Goal: Task Accomplishment & Management: Manage account settings

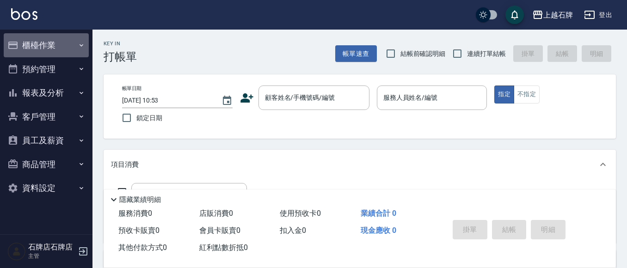
click at [73, 46] on button "櫃檯作業" at bounding box center [46, 45] width 85 height 24
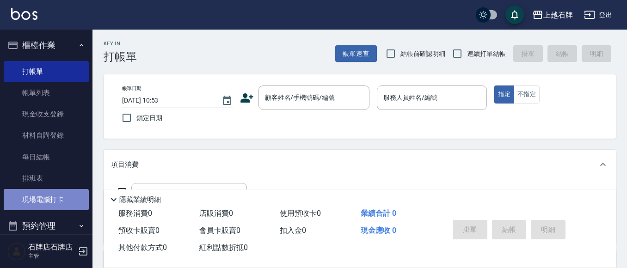
click at [62, 195] on link "現場電腦打卡" at bounding box center [46, 199] width 85 height 21
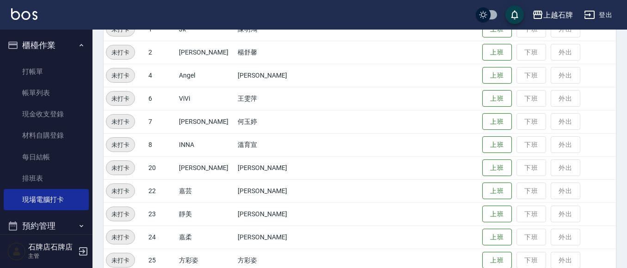
scroll to position [139, 0]
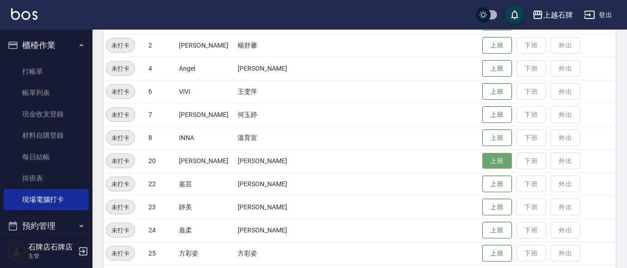
click at [482, 156] on button "上班" at bounding box center [497, 161] width 30 height 16
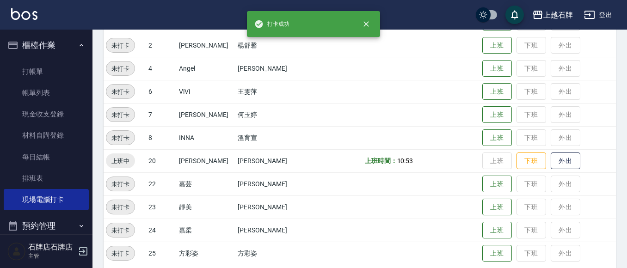
click at [65, 58] on ul "打帳單 帳單列表 現金收支登錄 材料自購登錄 每日結帳 排班表 現場電腦打卡" at bounding box center [46, 135] width 85 height 157
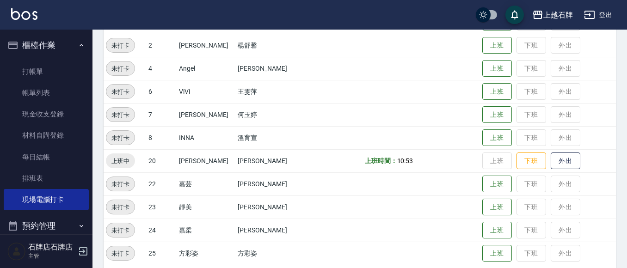
drag, startPoint x: 33, startPoint y: 26, endPoint x: 42, endPoint y: 25, distance: 9.4
click at [40, 24] on div "上越石牌 登出 櫃檯作業 打帳單 帳單列表 現金收支登錄 材料自購登錄 每日結帳 排班表 現場電腦打卡 預約管理 預約管理 單日預約紀錄 單週預約紀錄 報表及…" at bounding box center [313, 184] width 627 height 646
click at [54, 74] on link "打帳單" at bounding box center [46, 71] width 85 height 21
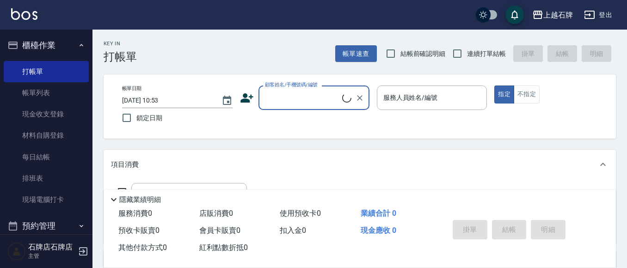
click at [66, 51] on button "櫃檯作業" at bounding box center [46, 45] width 85 height 24
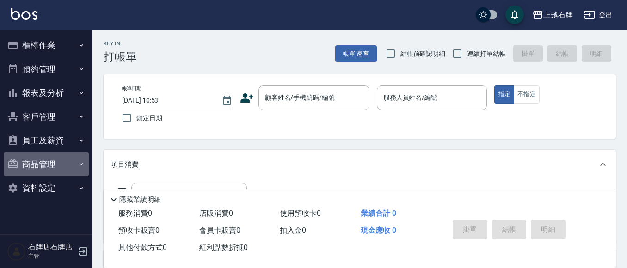
click at [55, 169] on button "商品管理" at bounding box center [46, 165] width 85 height 24
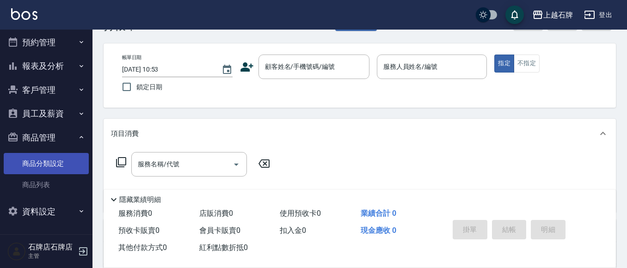
scroll to position [46, 0]
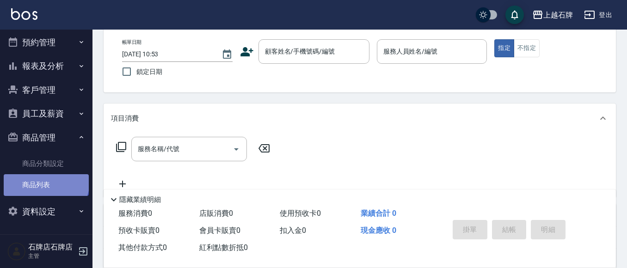
click at [45, 182] on link "商品列表" at bounding box center [46, 184] width 85 height 21
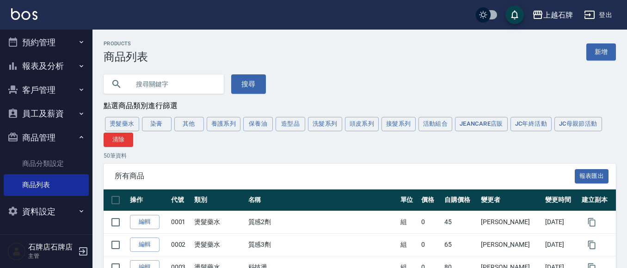
click at [145, 85] on input "text" at bounding box center [172, 84] width 87 height 25
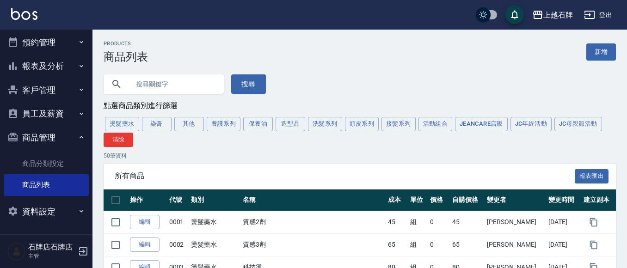
click at [196, 77] on input "text" at bounding box center [172, 84] width 87 height 25
click at [200, 81] on input "text" at bounding box center [172, 84] width 87 height 25
click at [172, 80] on input "text" at bounding box center [172, 84] width 87 height 25
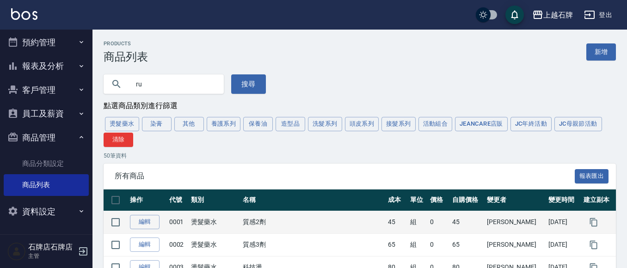
type input "r"
type input "|"
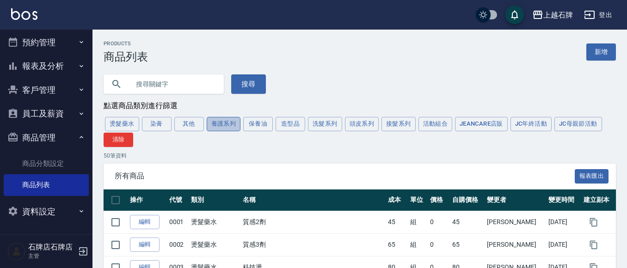
click at [225, 126] on button "養護系列" at bounding box center [224, 124] width 34 height 14
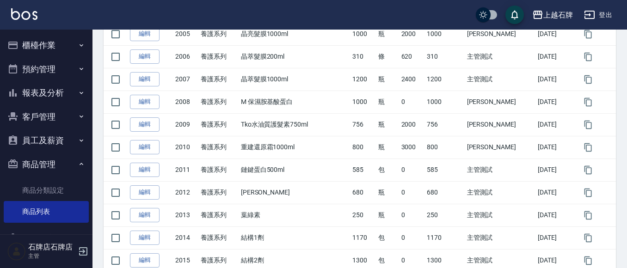
scroll to position [277, 0]
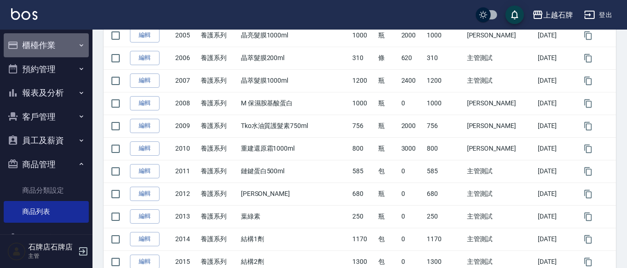
click at [65, 41] on button "櫃檯作業" at bounding box center [46, 45] width 85 height 24
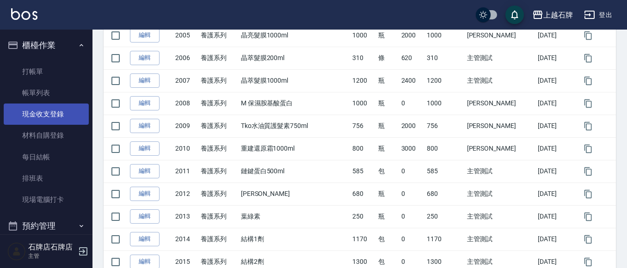
click at [59, 114] on link "現金收支登錄" at bounding box center [46, 114] width 85 height 21
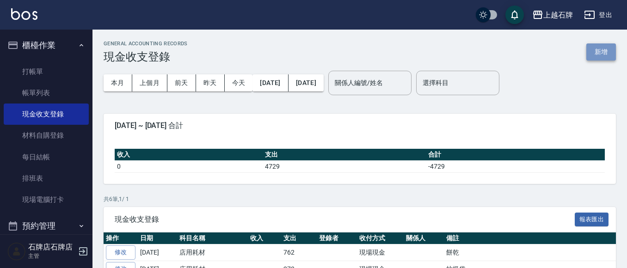
click at [595, 58] on button "新增" at bounding box center [601, 51] width 30 height 17
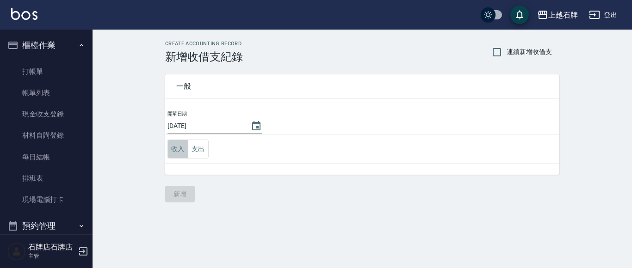
click at [180, 146] on button "收入" at bounding box center [177, 149] width 21 height 19
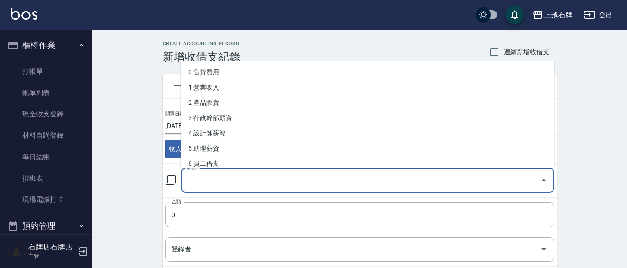
click at [203, 185] on input "科目" at bounding box center [360, 180] width 351 height 16
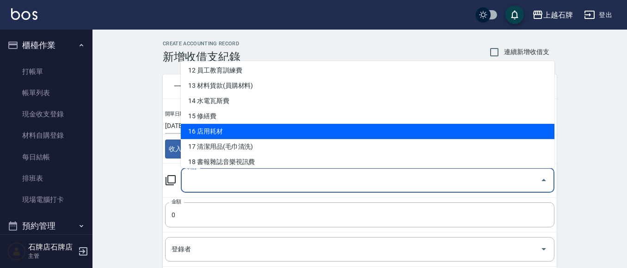
scroll to position [139, 0]
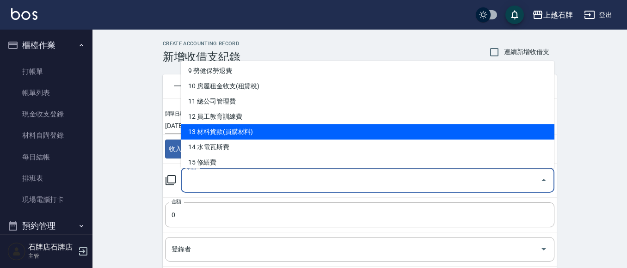
click at [249, 128] on li "13 材料貨款(員購材料)" at bounding box center [368, 131] width 374 height 15
type input "13 材料貨款(員購材料)"
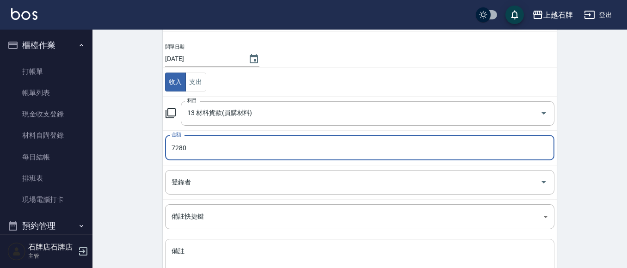
scroll to position [92, 0]
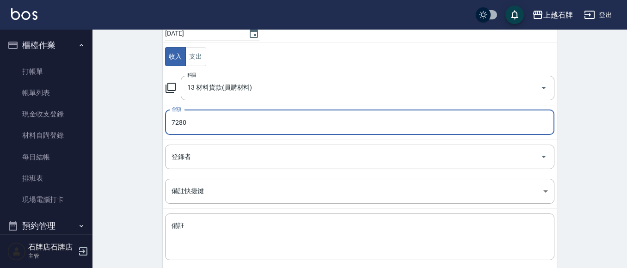
type input "7280"
click at [237, 169] on td "登錄者 登錄者" at bounding box center [360, 157] width 394 height 34
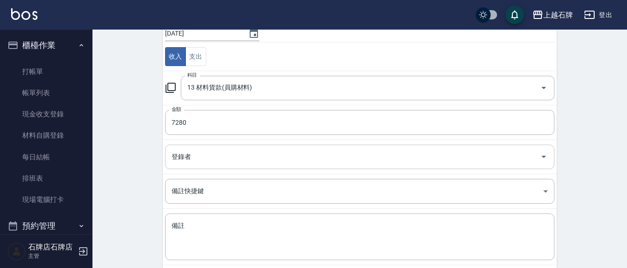
click at [251, 165] on div "登錄者" at bounding box center [359, 157] width 389 height 25
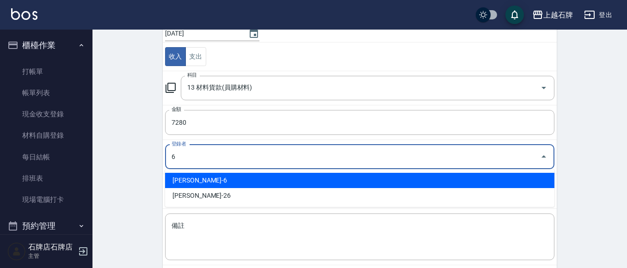
type input "王雯萍-6"
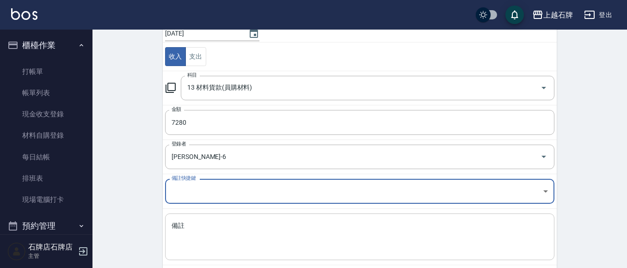
click at [187, 227] on textarea "備註" at bounding box center [360, 236] width 376 height 31
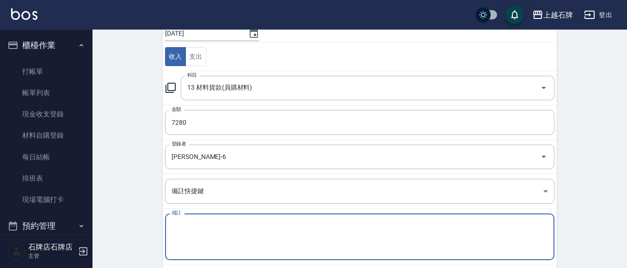
type textarea "w"
type textarea "j"
type textarea "p"
click at [183, 223] on textarea "備註" at bounding box center [360, 236] width 376 height 31
type textarea "＿"
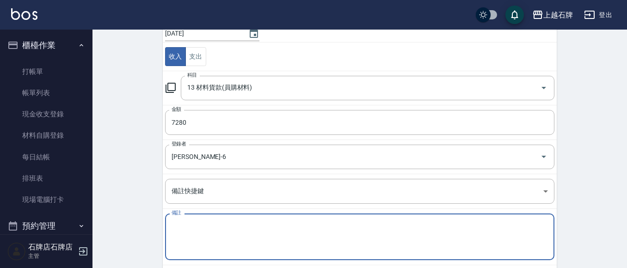
type textarea "＿"
type textarea "瑩"
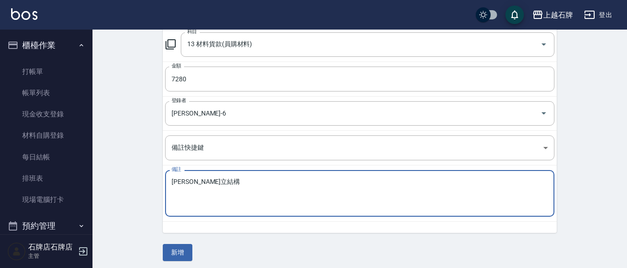
scroll to position [140, 0]
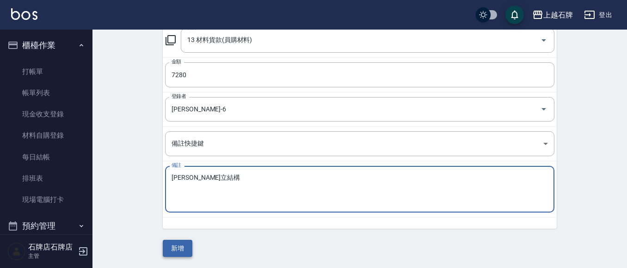
type textarea "婷立結構"
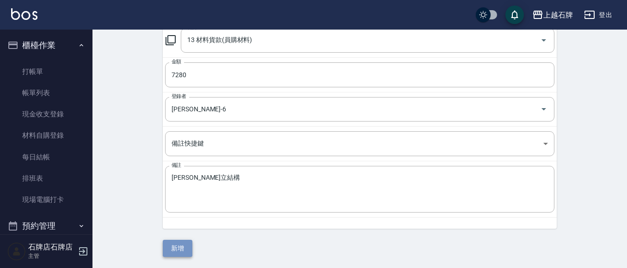
click at [188, 248] on button "新增" at bounding box center [178, 248] width 30 height 17
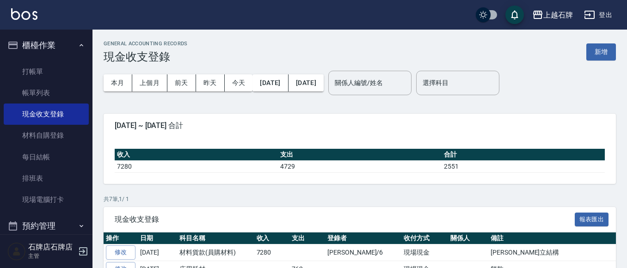
drag, startPoint x: 0, startPoint y: 286, endPoint x: 245, endPoint y: 167, distance: 272.2
click at [627, 209] on html "上越石牌 登出 櫃檯作業 打帳單 帳單列表 現金收支登錄 材料自購登錄 每日結帳 排班表 現場電腦打卡 預約管理 預約管理 單日預約紀錄 單週預約紀錄 報表及…" at bounding box center [313, 198] width 627 height 397
click at [55, 69] on link "打帳單" at bounding box center [46, 71] width 85 height 21
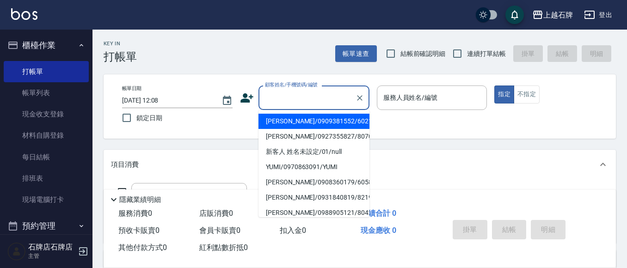
click at [283, 105] on input "顧客姓名/手機號碼/編號" at bounding box center [307, 98] width 89 height 16
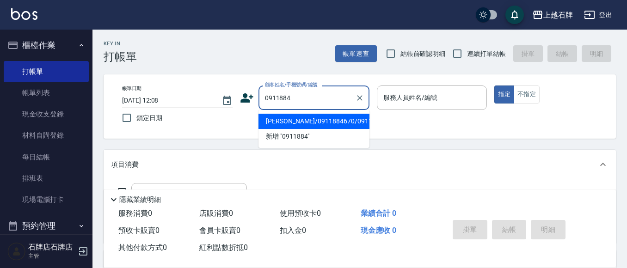
click at [343, 124] on li "黃昶諭/0911884670/0911884670" at bounding box center [313, 121] width 111 height 15
type input "黃昶諭/0911884670/0911884670"
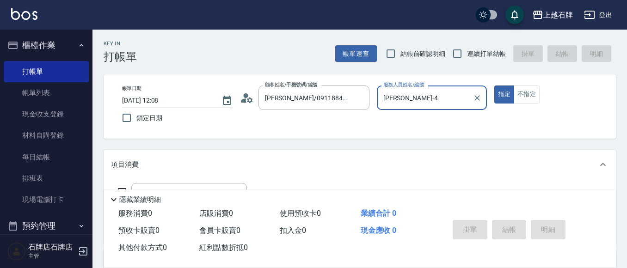
type input "Angel-4"
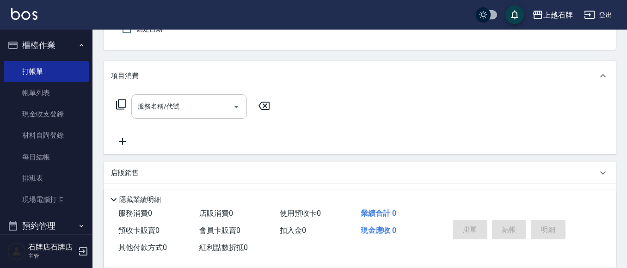
scroll to position [92, 0]
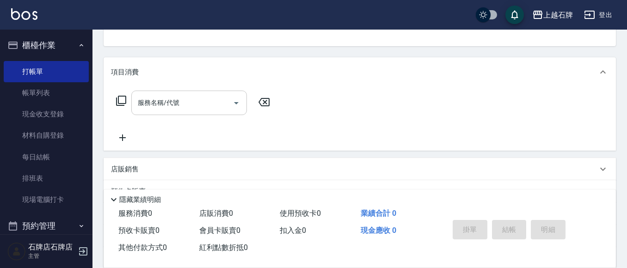
click at [198, 109] on input "服務名稱/代號" at bounding box center [181, 103] width 93 height 16
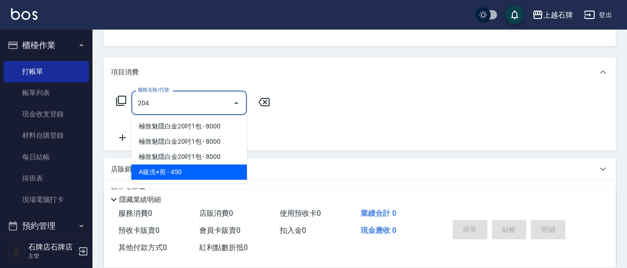
click at [209, 173] on span "A級洗+剪 - 450" at bounding box center [189, 172] width 116 height 15
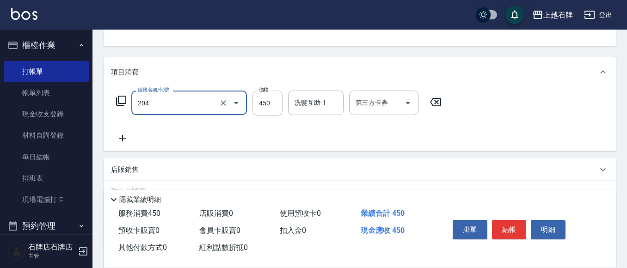
type input "A級洗+剪(204)"
click at [263, 104] on input "450" at bounding box center [267, 103] width 30 height 25
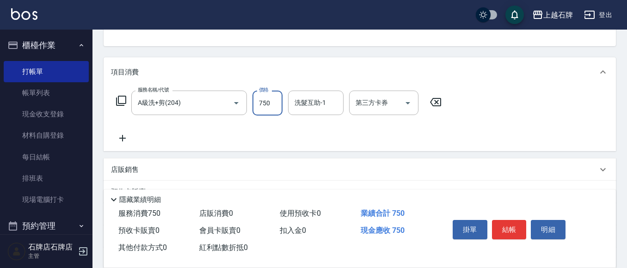
type input "750"
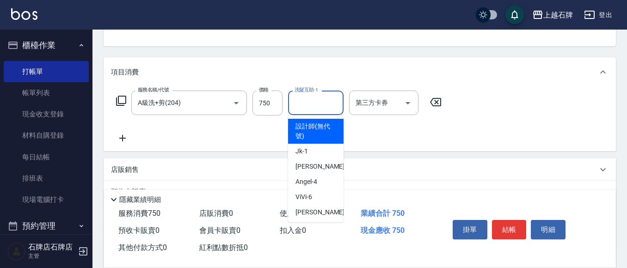
click at [305, 106] on input "洗髮互助-1" at bounding box center [315, 103] width 47 height 16
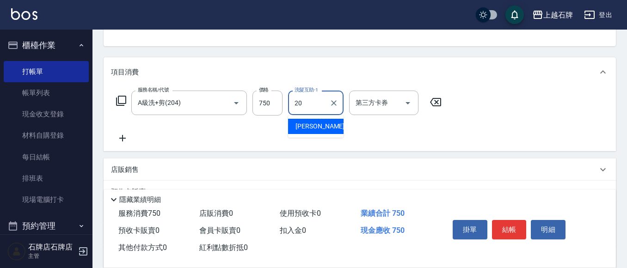
click at [315, 131] on span "彥伶 -20" at bounding box center [324, 127] width 58 height 10
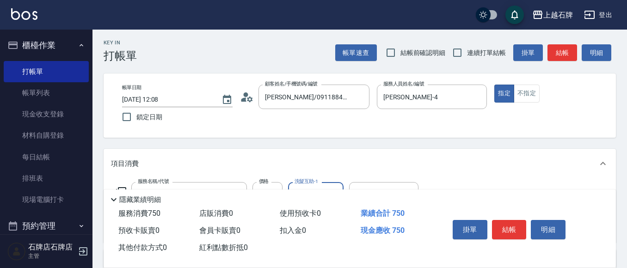
scroll to position [0, 0]
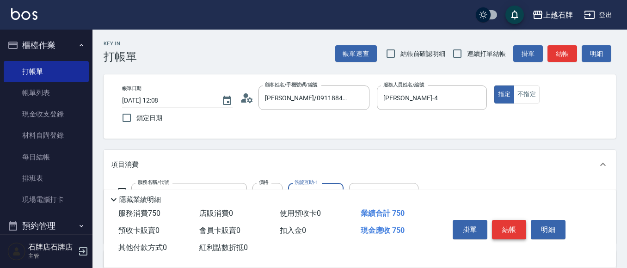
type input "彥伶-20"
drag, startPoint x: 516, startPoint y: 227, endPoint x: 482, endPoint y: 207, distance: 38.9
click at [517, 223] on button "結帳" at bounding box center [509, 229] width 35 height 19
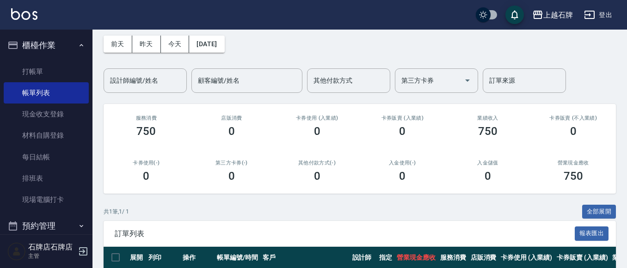
scroll to position [92, 0]
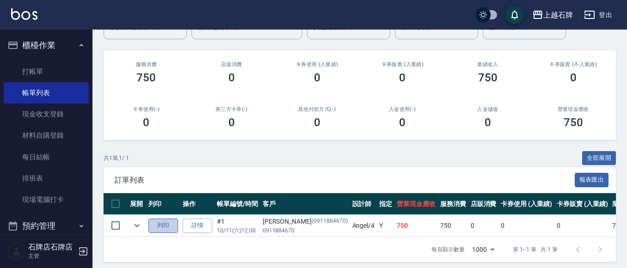
click at [165, 225] on button "列印" at bounding box center [163, 226] width 30 height 14
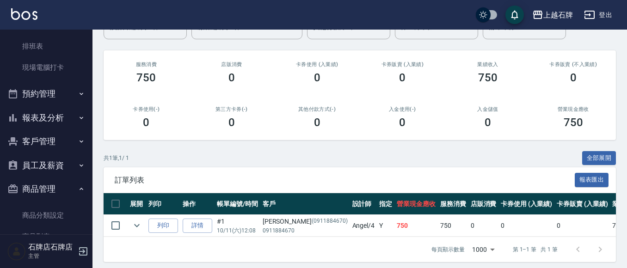
scroll to position [184, 0]
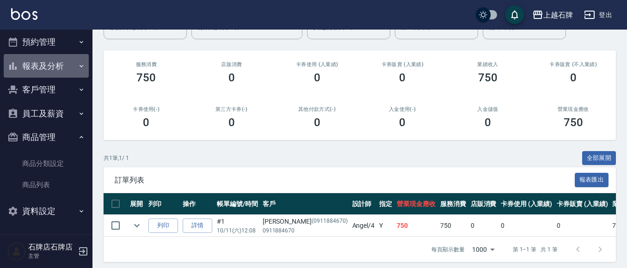
click at [53, 65] on button "報表及分析" at bounding box center [46, 66] width 85 height 24
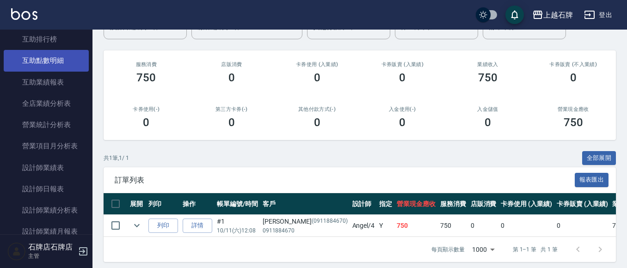
scroll to position [461, 0]
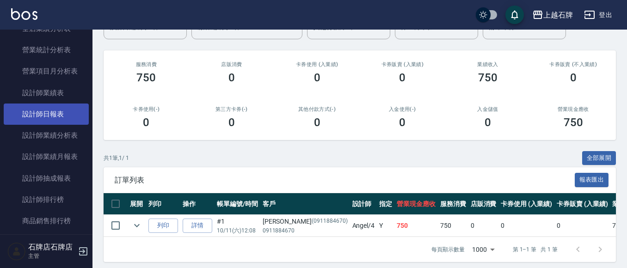
click at [51, 117] on link "設計師日報表" at bounding box center [46, 114] width 85 height 21
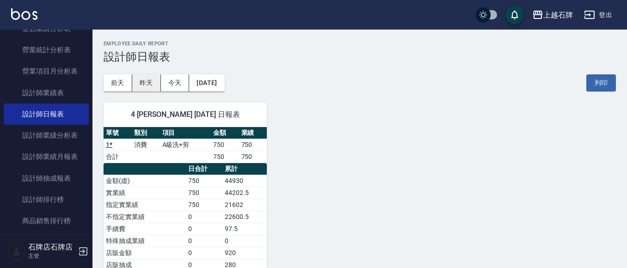
click at [143, 86] on button "昨天" at bounding box center [146, 82] width 29 height 17
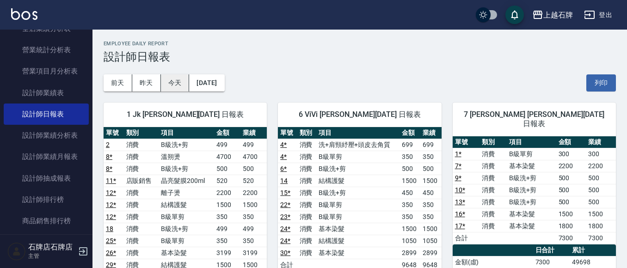
click at [173, 81] on button "今天" at bounding box center [175, 82] width 29 height 17
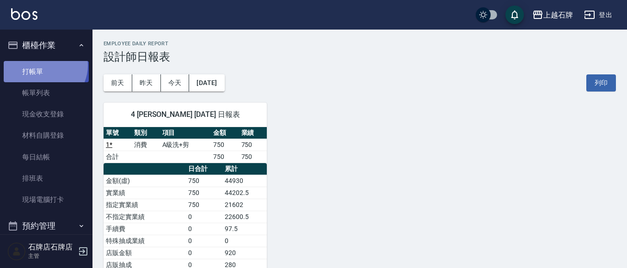
click at [45, 65] on link "打帳單" at bounding box center [46, 71] width 85 height 21
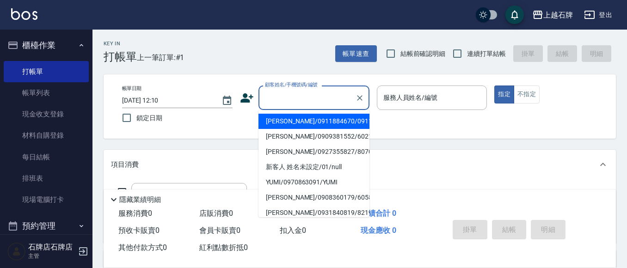
click at [310, 95] on input "顧客姓名/手機號碼/編號" at bounding box center [307, 98] width 89 height 16
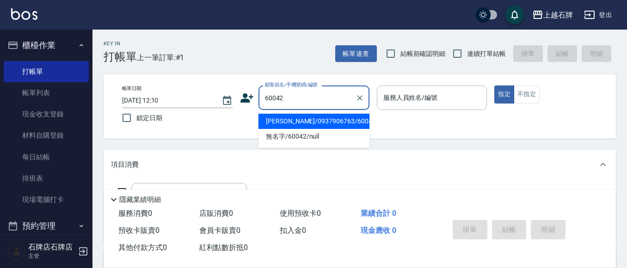
click at [328, 123] on li "黃蘭蕙/0937906763/60042" at bounding box center [313, 121] width 111 height 15
type input "黃蘭蕙/0937906763/60042"
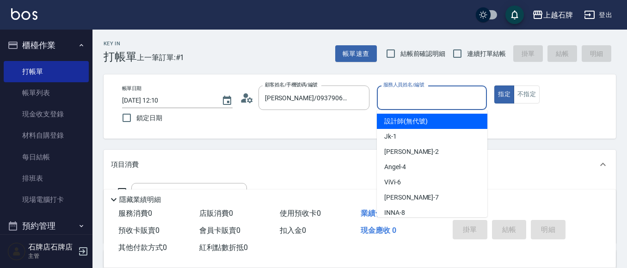
click at [397, 99] on input "服務人員姓名/編號" at bounding box center [432, 98] width 102 height 16
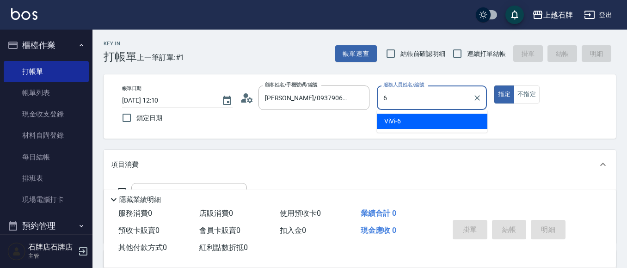
type input "6"
type button "true"
type input "ViVi-6"
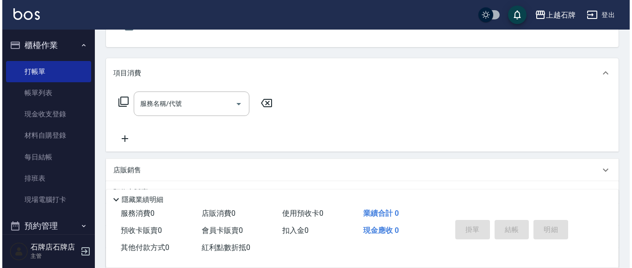
scroll to position [92, 0]
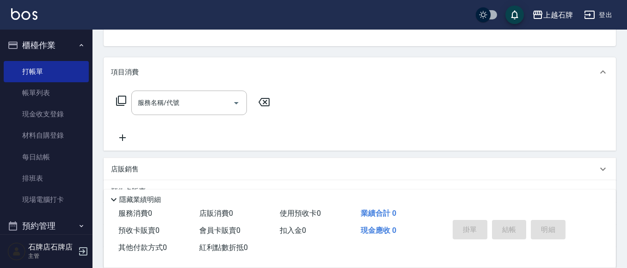
click at [115, 96] on div "服務名稱/代號 服務名稱/代號" at bounding box center [193, 103] width 165 height 25
click at [123, 100] on icon at bounding box center [121, 100] width 11 height 11
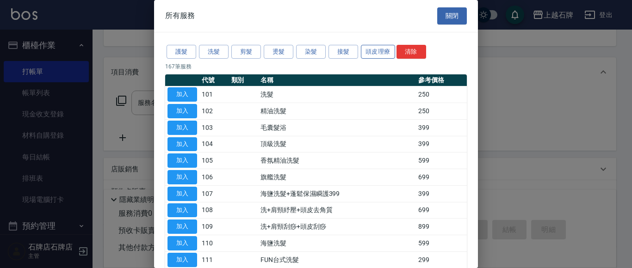
click at [374, 54] on button "頭皮理療" at bounding box center [378, 52] width 34 height 14
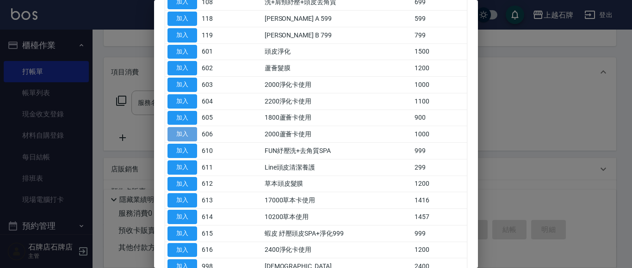
click at [185, 136] on button "加入" at bounding box center [182, 134] width 30 height 14
type input "2000蘆薈卡使用(606)"
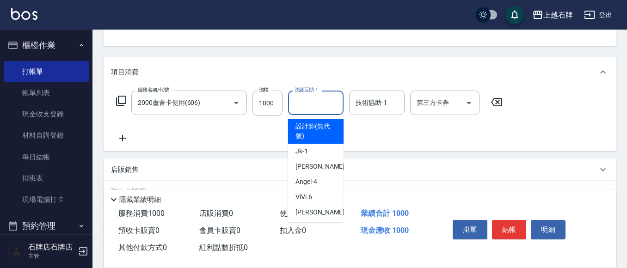
click at [318, 105] on input "洗髮互助-1" at bounding box center [315, 103] width 47 height 16
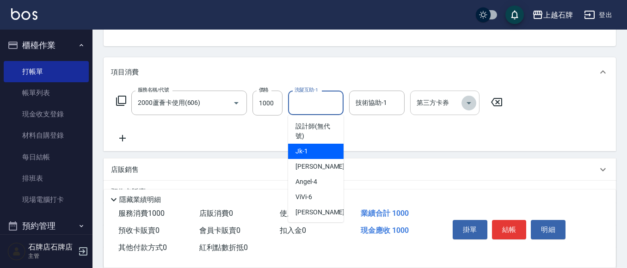
click at [470, 108] on icon "Open" at bounding box center [468, 103] width 11 height 11
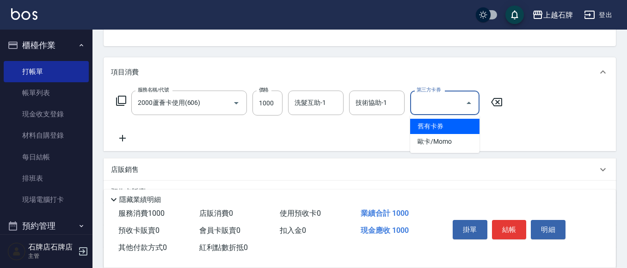
click at [432, 129] on span "舊有卡券" at bounding box center [444, 126] width 69 height 15
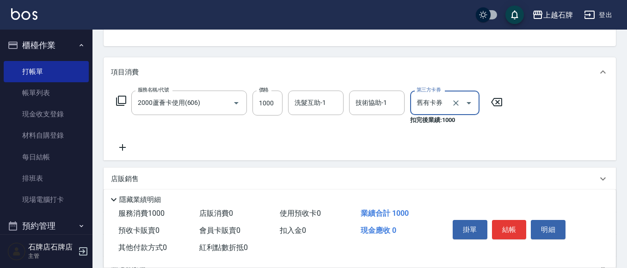
type input "舊有卡券"
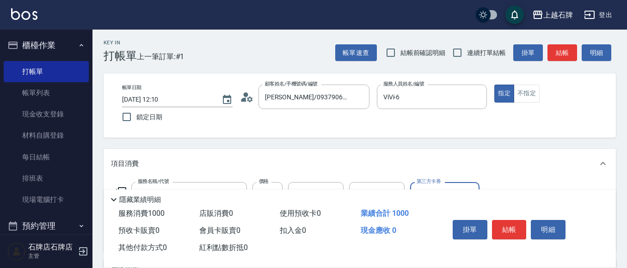
scroll to position [0, 0]
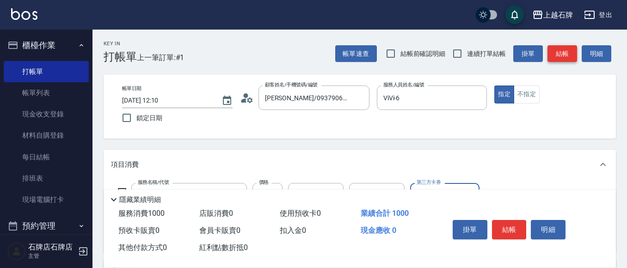
click at [560, 49] on button "結帳" at bounding box center [562, 53] width 30 height 17
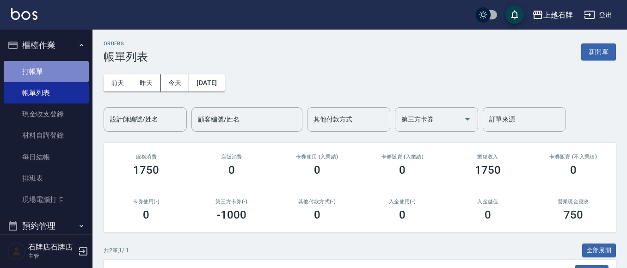
click at [61, 71] on link "打帳單" at bounding box center [46, 71] width 85 height 21
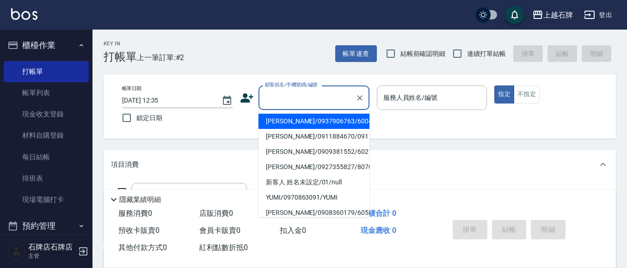
click at [307, 101] on input "顧客姓名/手機號碼/編號" at bounding box center [307, 98] width 89 height 16
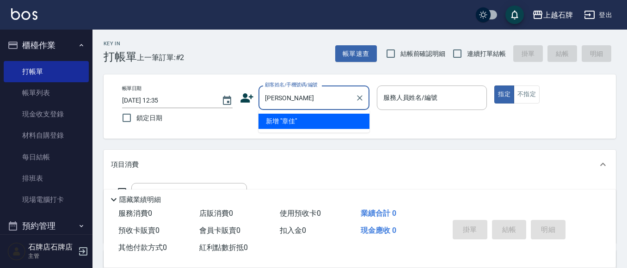
click at [282, 104] on input "章佳" at bounding box center [307, 98] width 89 height 16
click at [283, 104] on input "章佳" at bounding box center [307, 98] width 89 height 16
click at [283, 103] on input "章佳" at bounding box center [307, 98] width 89 height 16
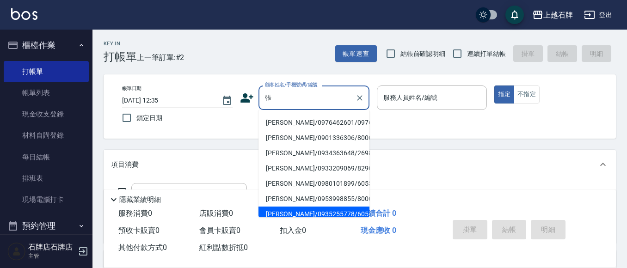
scroll to position [46, 0]
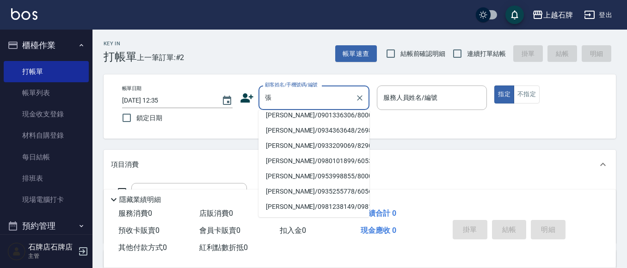
click at [289, 101] on input "張" at bounding box center [307, 98] width 89 height 16
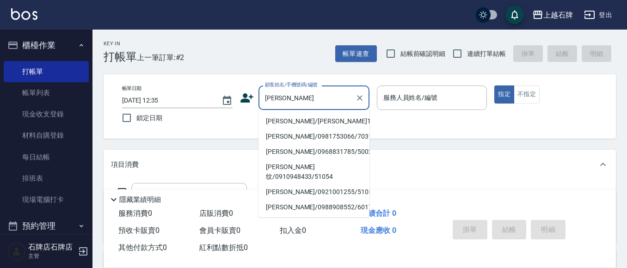
click at [302, 121] on li "張嘉雯/張嘉雯1051/1051" at bounding box center [313, 121] width 111 height 15
type input "張嘉雯/張嘉雯1051/1051"
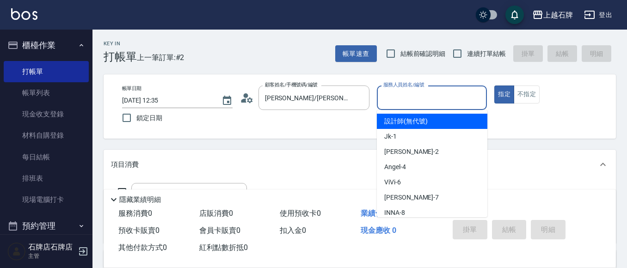
click at [415, 97] on input "服務人員姓名/編號" at bounding box center [432, 98] width 102 height 16
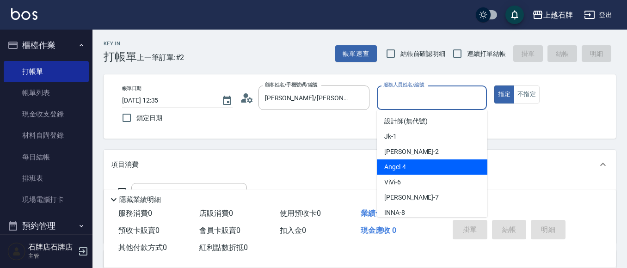
click at [431, 164] on div "Angel -4" at bounding box center [432, 167] width 111 height 15
type input "Angel-4"
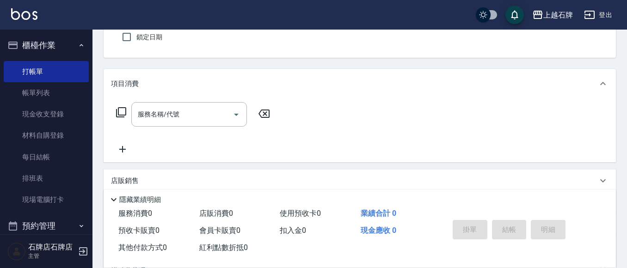
scroll to position [92, 0]
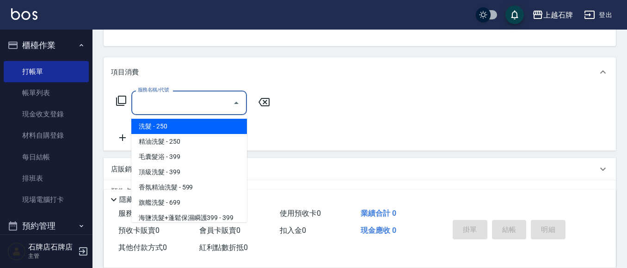
click at [200, 107] on input "服務名稱/代號" at bounding box center [181, 103] width 93 height 16
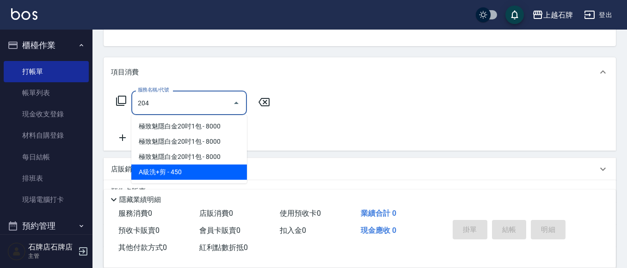
click at [211, 168] on span "A級洗+剪 - 450" at bounding box center [189, 172] width 116 height 15
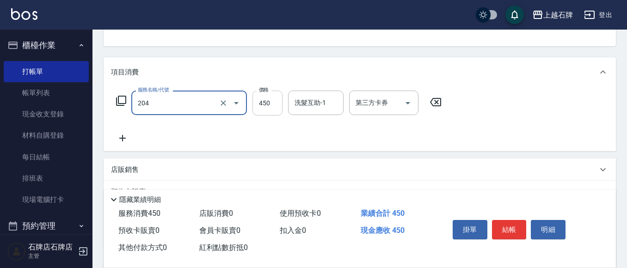
type input "A級洗+剪(204)"
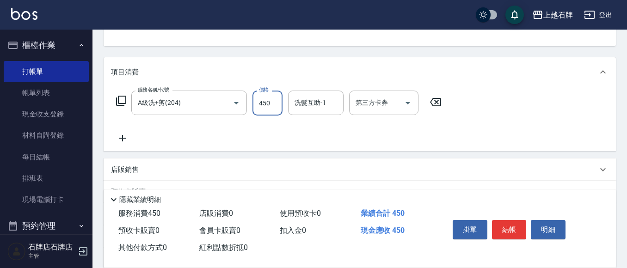
click at [263, 108] on input "450" at bounding box center [267, 103] width 30 height 25
type input "500"
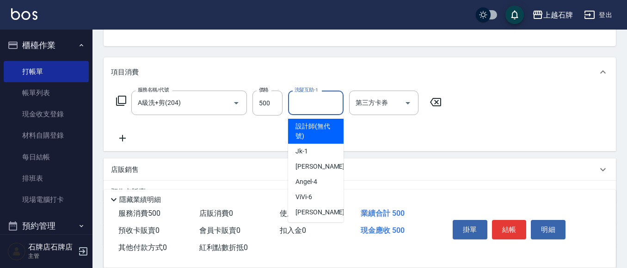
click at [331, 105] on input "洗髮互助-1" at bounding box center [315, 103] width 47 height 16
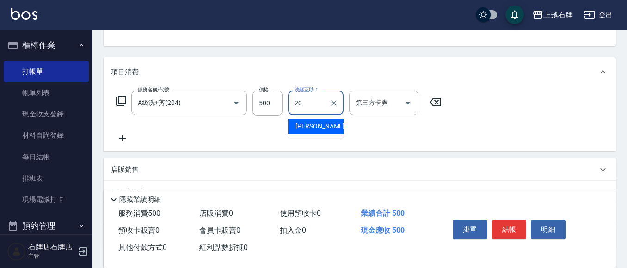
click at [335, 128] on div "彥伶 -20" at bounding box center [315, 126] width 55 height 15
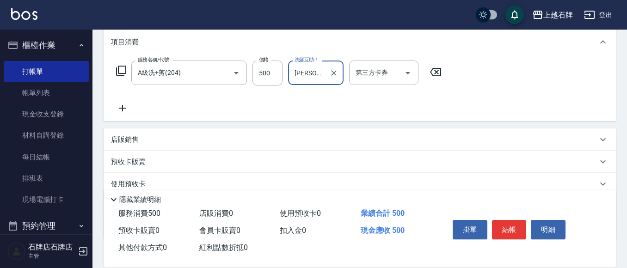
scroll to position [139, 0]
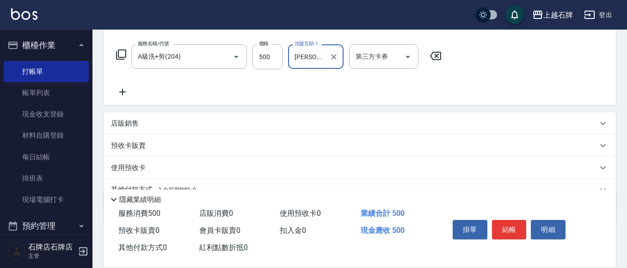
type input "彥伶-20"
click at [122, 93] on icon at bounding box center [122, 91] width 23 height 11
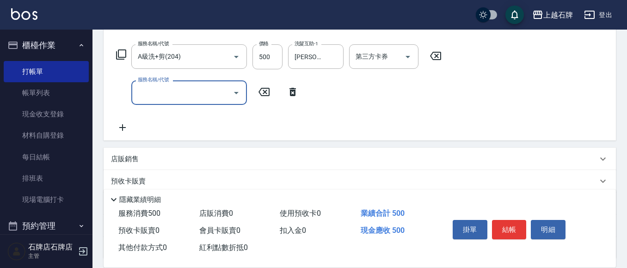
click at [190, 94] on input "服務名稱/代號" at bounding box center [181, 93] width 93 height 16
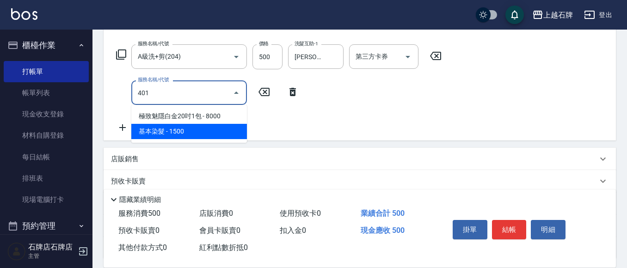
click at [216, 136] on span "基本染髮 - 1500" at bounding box center [189, 131] width 116 height 15
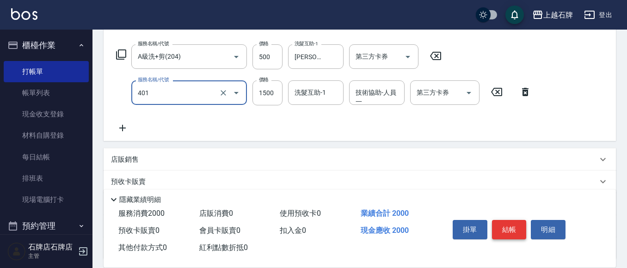
type input "基本染髮(401)"
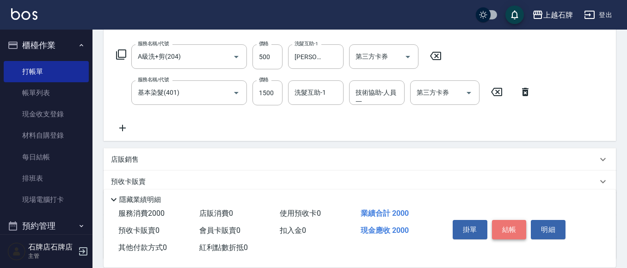
click at [506, 220] on button "結帳" at bounding box center [509, 229] width 35 height 19
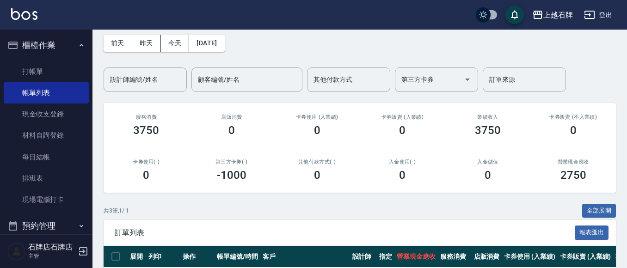
scroll to position [92, 0]
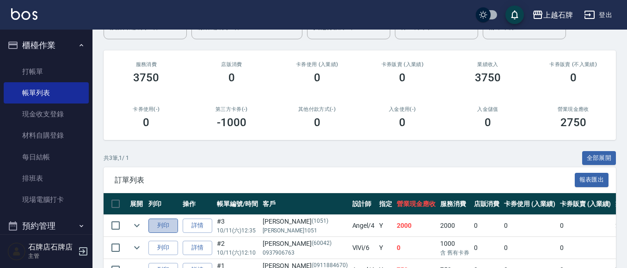
click at [161, 228] on button "列印" at bounding box center [163, 226] width 30 height 14
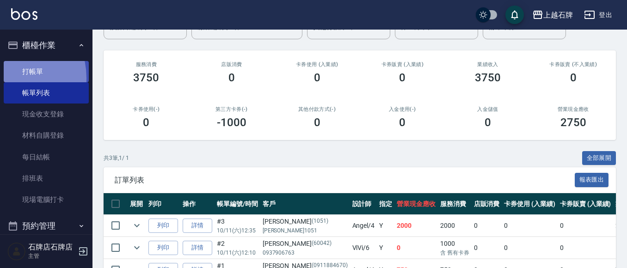
click at [8, 78] on link "打帳單" at bounding box center [46, 71] width 85 height 21
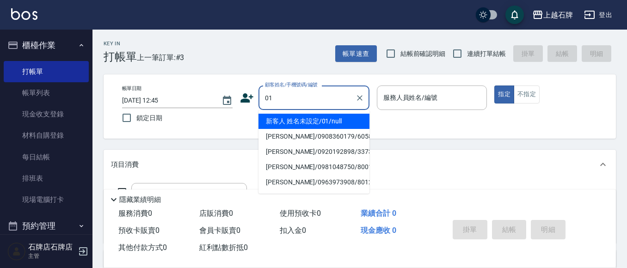
type input "新客人 姓名未設定/01/null"
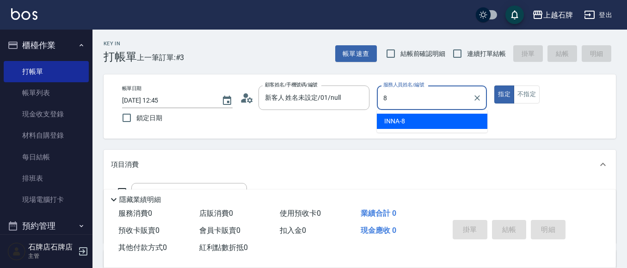
type input "INNA-8"
type button "true"
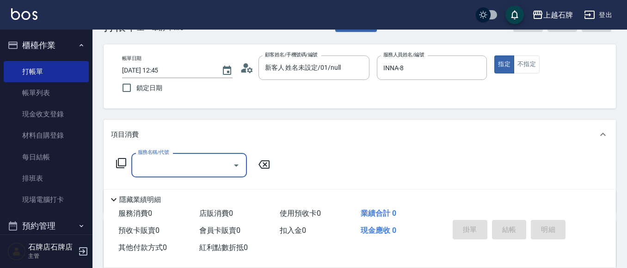
scroll to position [46, 0]
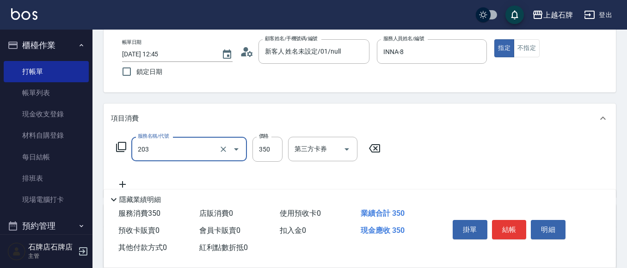
type input "B級洗+剪(203)"
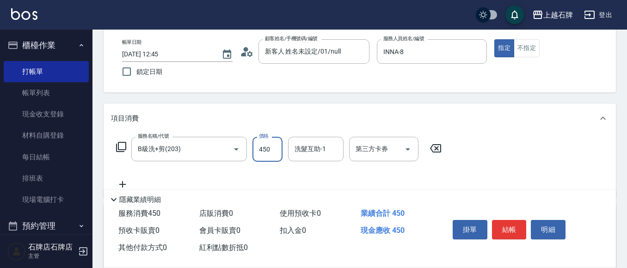
type input "450"
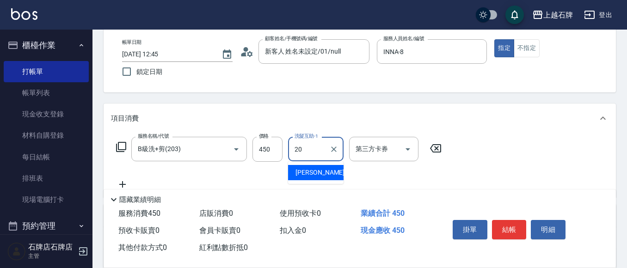
type input "彥伶-20"
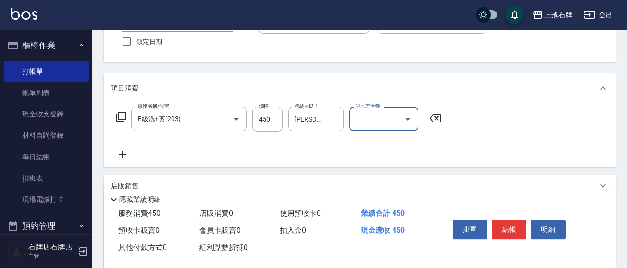
scroll to position [92, 0]
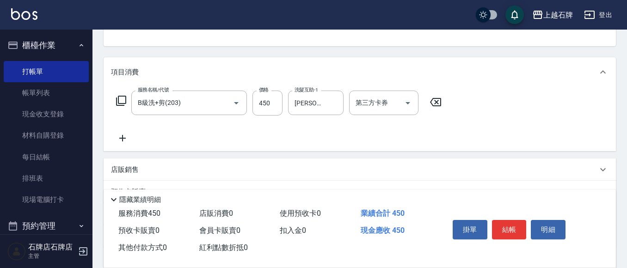
click at [129, 135] on icon at bounding box center [122, 138] width 23 height 11
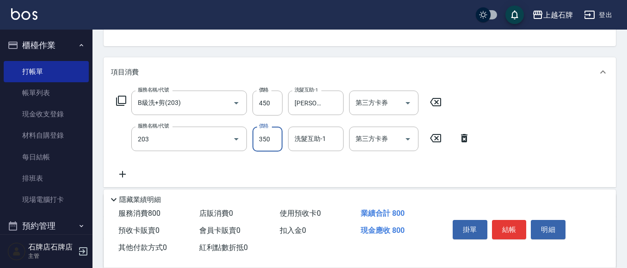
type input "B級洗+剪(203)"
type input "450"
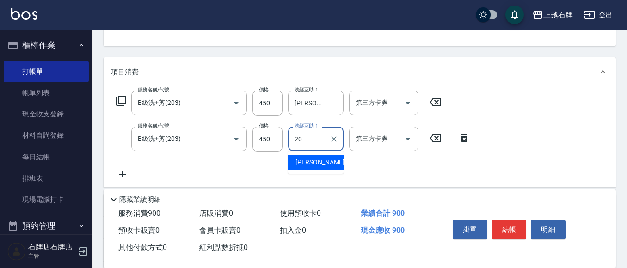
type input "彥伶-20"
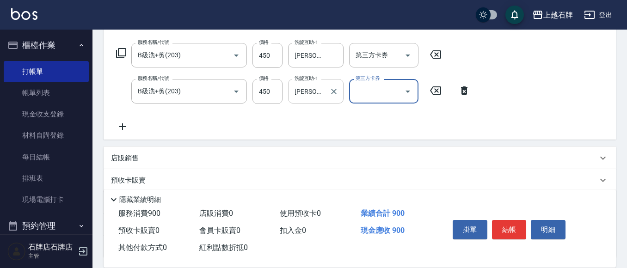
scroll to position [185, 0]
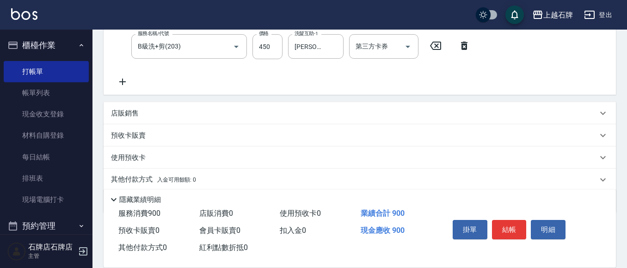
click at [118, 89] on div "服務名稱/代號 B級洗+剪(203) 服務名稱/代號 價格 450 價格 洗髮互助-1 彥伶-20 洗髮互助-1 第三方卡券 第三方卡券 服務名稱/代號 B級…" at bounding box center [360, 44] width 512 height 100
click at [123, 85] on icon at bounding box center [122, 82] width 6 height 6
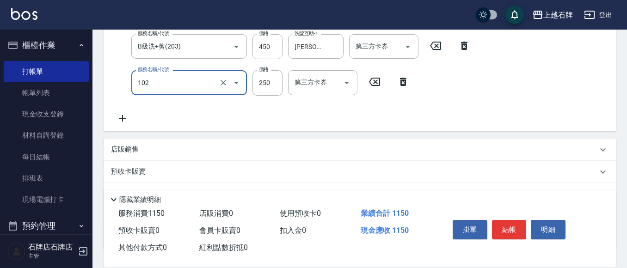
type input "精油洗髮(102)"
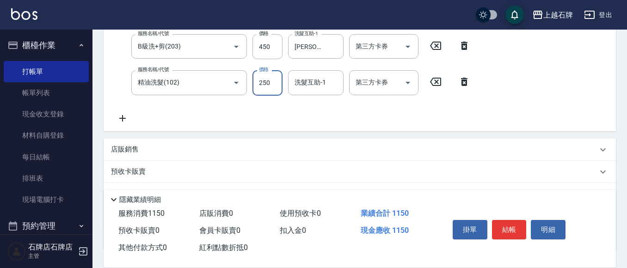
scroll to position [183, 0]
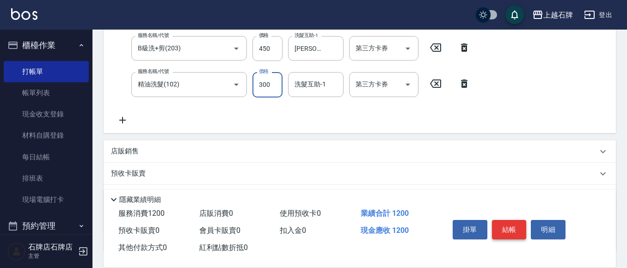
type input "300"
click at [506, 226] on button "結帳" at bounding box center [509, 229] width 35 height 19
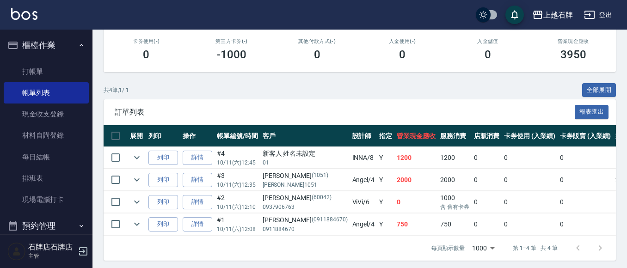
scroll to position [172, 0]
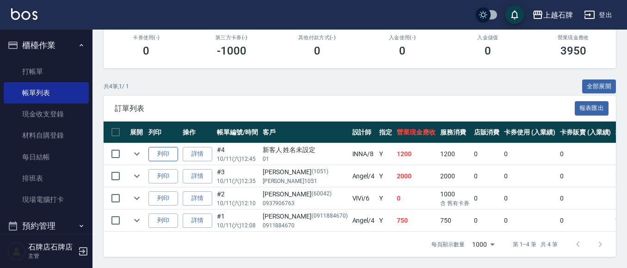
click at [159, 147] on button "列印" at bounding box center [163, 154] width 30 height 14
click at [50, 64] on link "打帳單" at bounding box center [46, 71] width 85 height 21
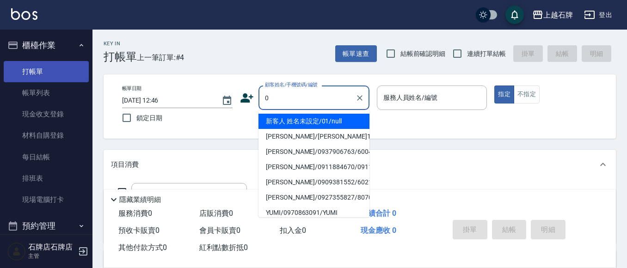
type input "新客人 姓名未設定/01/null"
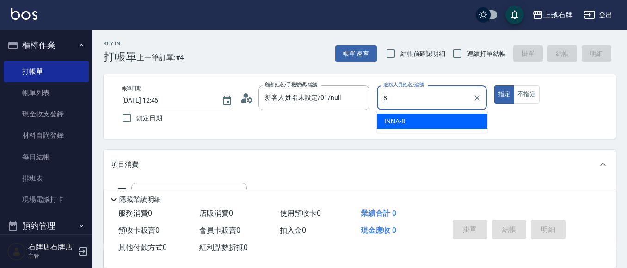
type input "INNA-8"
type button "true"
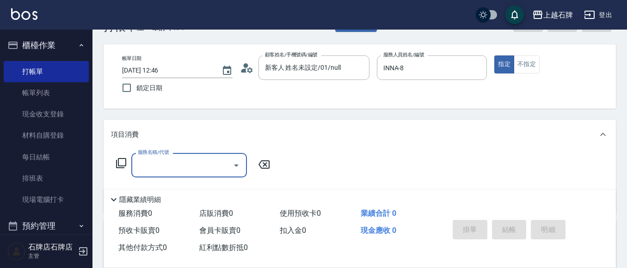
scroll to position [46, 0]
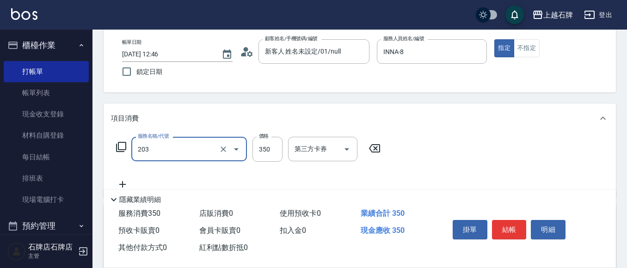
type input "B級洗+剪(203)"
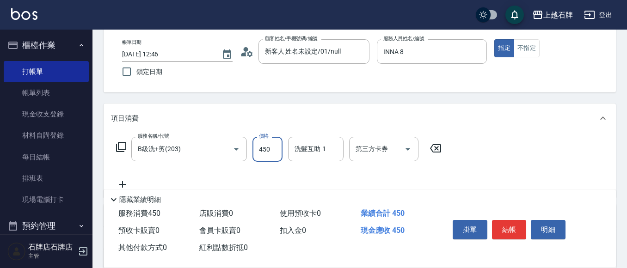
type input "450"
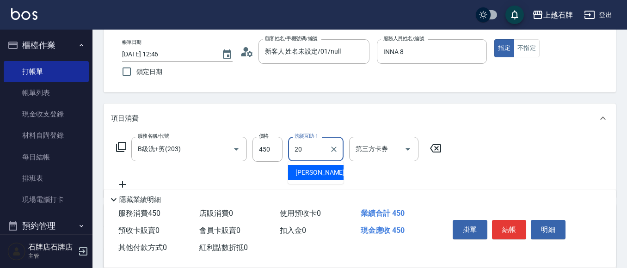
type input "彥伶-20"
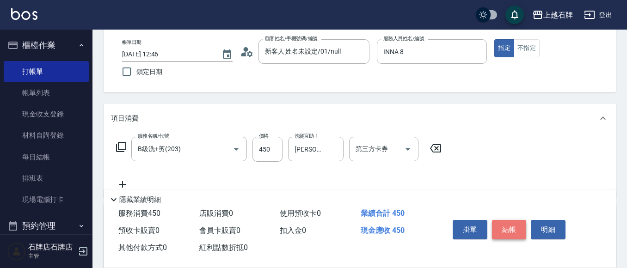
click at [506, 222] on button "結帳" at bounding box center [509, 229] width 35 height 19
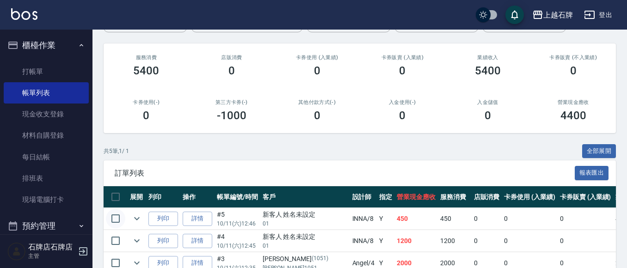
scroll to position [139, 0]
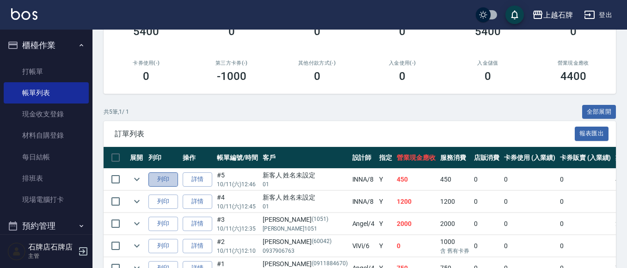
click at [165, 181] on button "列印" at bounding box center [163, 179] width 30 height 14
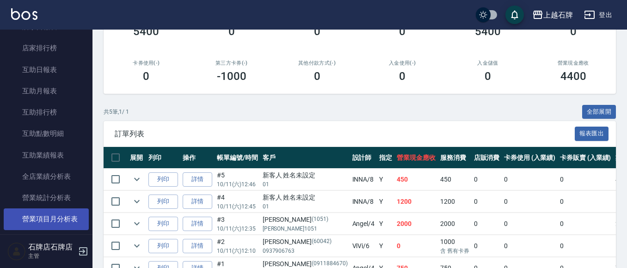
scroll to position [370, 0]
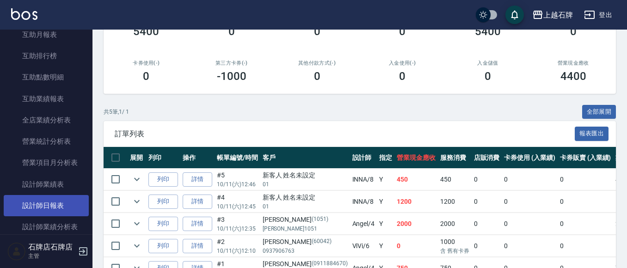
click at [40, 213] on link "設計師日報表" at bounding box center [46, 205] width 85 height 21
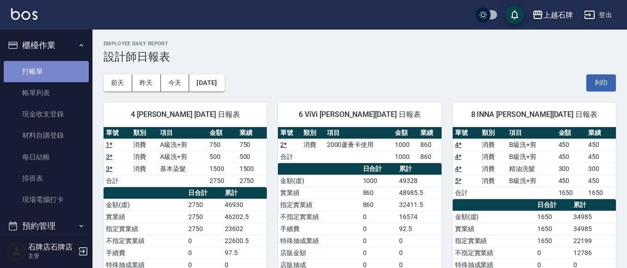
click at [55, 78] on link "打帳單" at bounding box center [46, 71] width 85 height 21
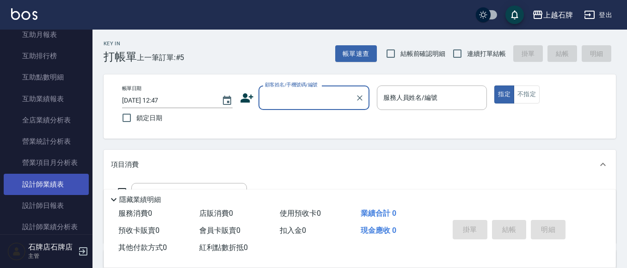
scroll to position [462, 0]
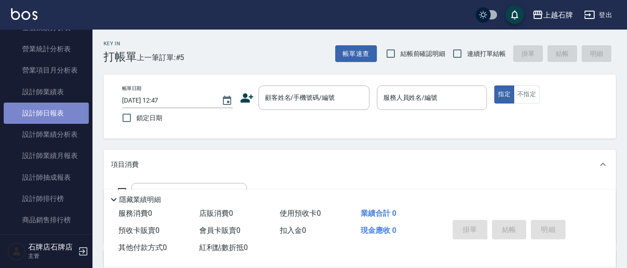
click at [67, 118] on link "設計師日報表" at bounding box center [46, 113] width 85 height 21
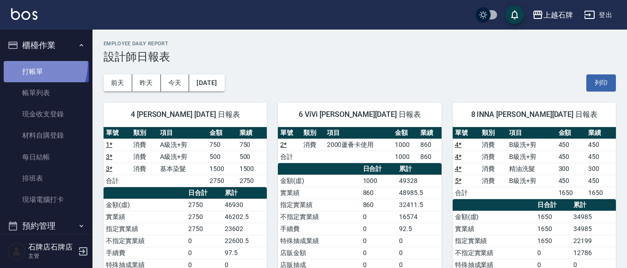
click at [24, 63] on link "打帳單" at bounding box center [46, 71] width 85 height 21
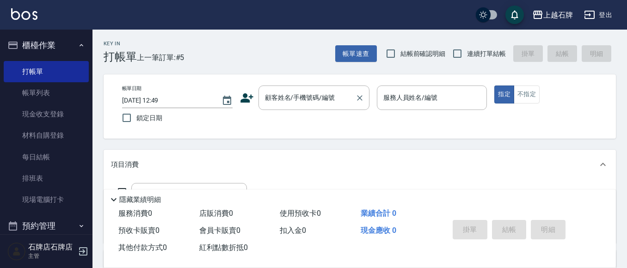
click at [322, 98] on div "顧客姓名/手機號碼/編號 顧客姓名/手機號碼/編號" at bounding box center [313, 98] width 111 height 25
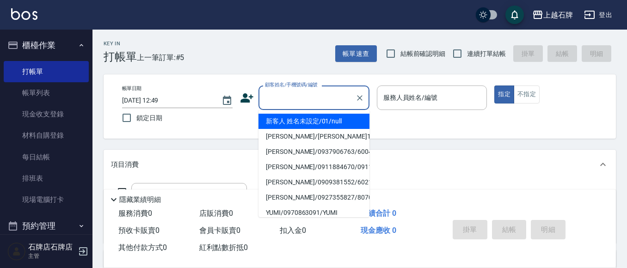
click at [307, 104] on input "顧客姓名/手機號碼/編號" at bounding box center [307, 98] width 89 height 16
click at [325, 117] on li "新客人 姓名未設定/01/null" at bounding box center [313, 121] width 111 height 15
type input "新客人 姓名未設定/01/null"
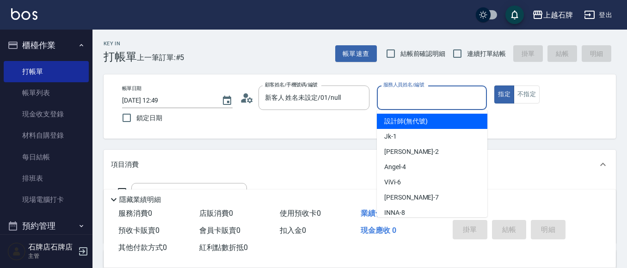
click at [406, 101] on input "服務人員姓名/編號" at bounding box center [432, 98] width 102 height 16
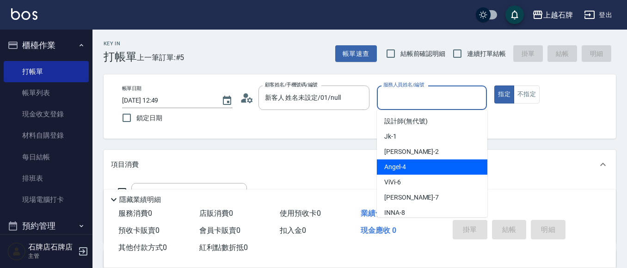
click at [398, 166] on span "Angel -4" at bounding box center [395, 167] width 22 height 10
type input "Angel-4"
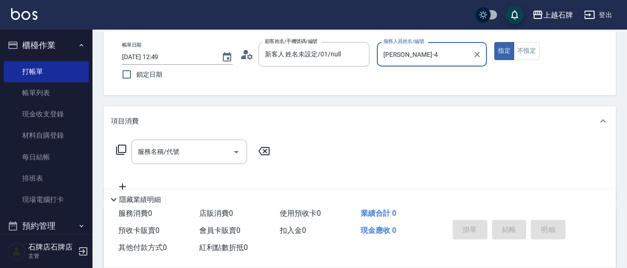
scroll to position [92, 0]
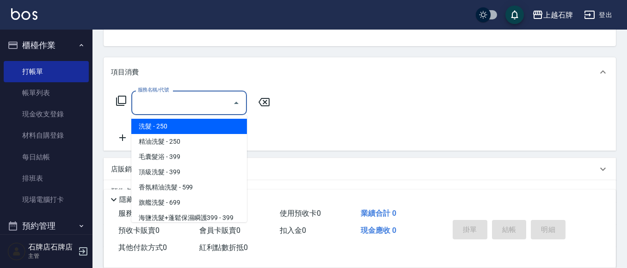
click at [198, 108] on input "服務名稱/代號" at bounding box center [181, 103] width 93 height 16
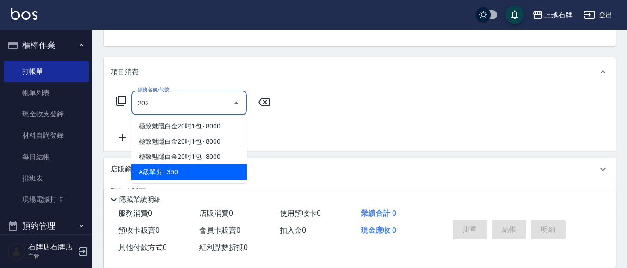
drag, startPoint x: 204, startPoint y: 176, endPoint x: 290, endPoint y: 131, distance: 96.8
click at [205, 176] on span "A級單剪 - 350" at bounding box center [189, 172] width 116 height 15
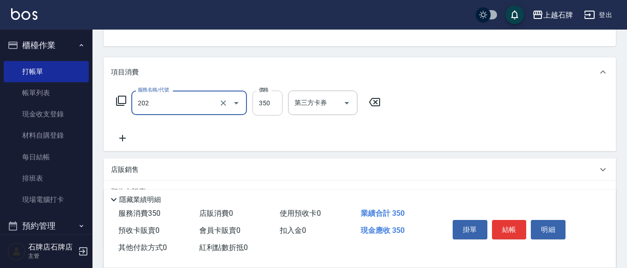
type input "A級單剪(202)"
click at [281, 105] on input "350" at bounding box center [267, 103] width 30 height 25
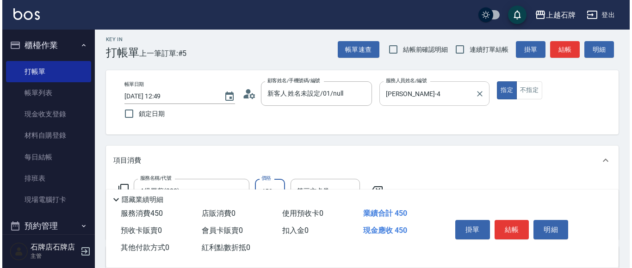
scroll to position [0, 0]
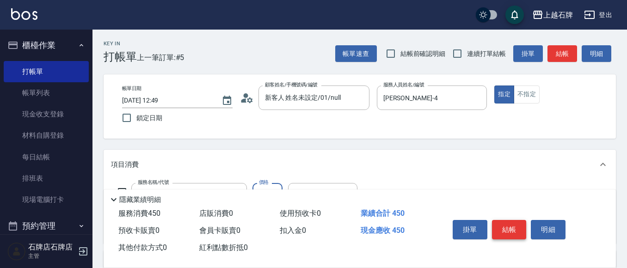
type input "450"
click at [518, 224] on button "結帳" at bounding box center [509, 229] width 35 height 19
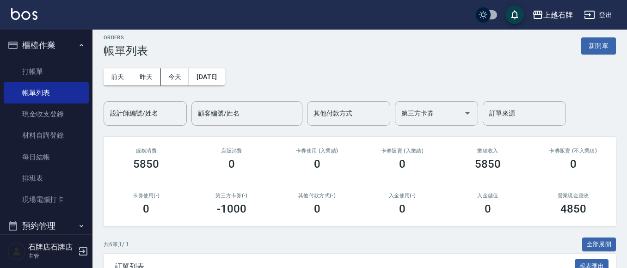
scroll to position [92, 0]
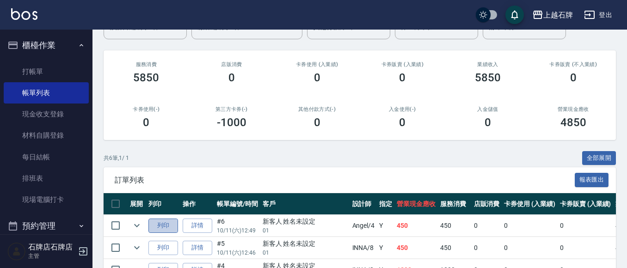
click at [168, 220] on button "列印" at bounding box center [163, 226] width 30 height 14
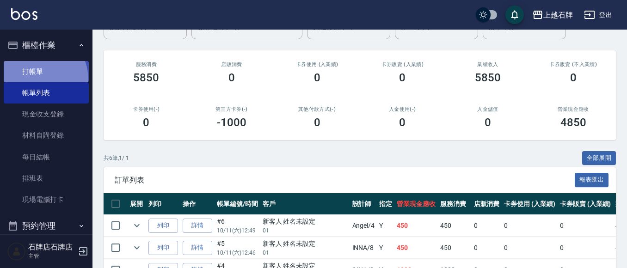
click at [38, 79] on link "打帳單" at bounding box center [46, 71] width 85 height 21
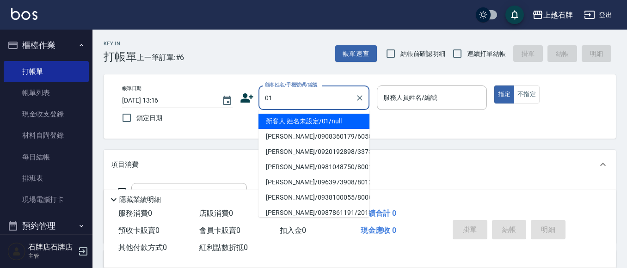
click at [301, 123] on li "新客人 姓名未設定/01/null" at bounding box center [313, 121] width 111 height 15
type input "新客人 姓名未設定/01/null"
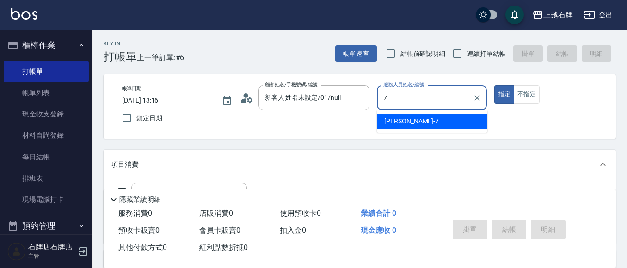
click at [392, 122] on span "Lisa -7" at bounding box center [411, 122] width 55 height 10
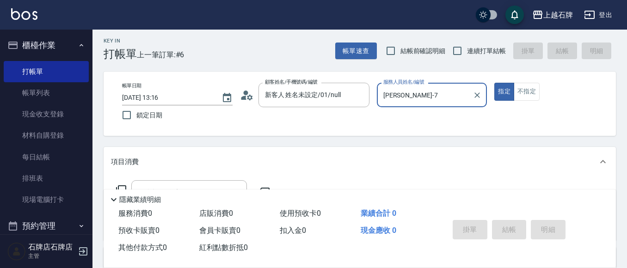
scroll to position [46, 0]
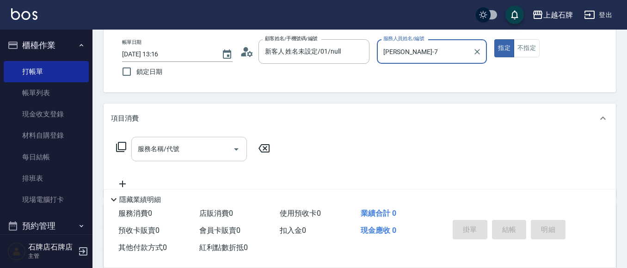
click at [176, 159] on div "服務名稱/代號" at bounding box center [189, 149] width 116 height 25
type input "Lisa-7"
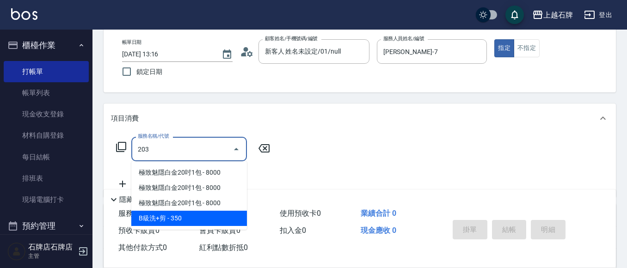
click at [186, 213] on ul "極致魅隱白金20吋1包 - 8000 極致魅隱白金20吋1包 - 8000 極致魅隱白金20吋1包 - 8000 B級洗+剪 - 350" at bounding box center [189, 195] width 116 height 68
click at [186, 213] on span "B級洗+剪 - 350" at bounding box center [189, 218] width 116 height 15
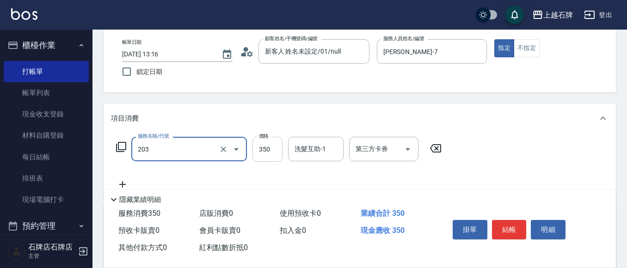
type input "B級洗+剪(203)"
click at [268, 153] on input "350" at bounding box center [267, 149] width 30 height 25
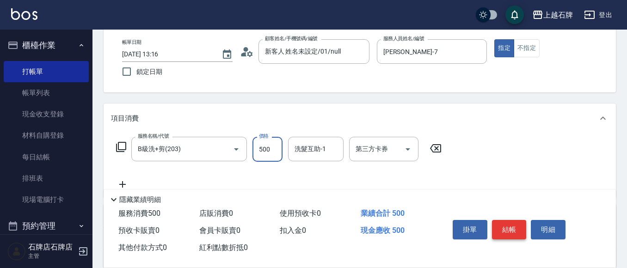
type input "500"
click at [508, 230] on button "結帳" at bounding box center [509, 229] width 35 height 19
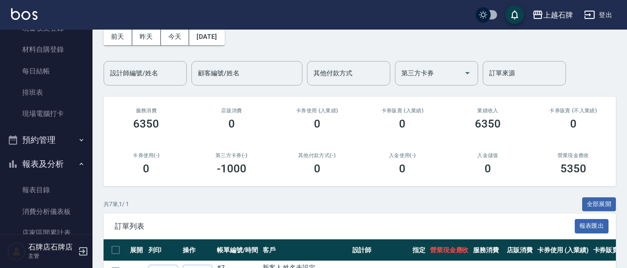
scroll to position [92, 0]
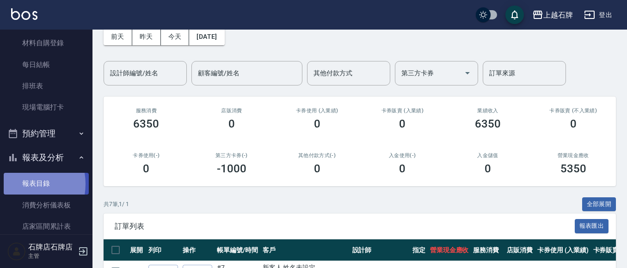
click at [18, 184] on link "報表目錄" at bounding box center [46, 183] width 85 height 21
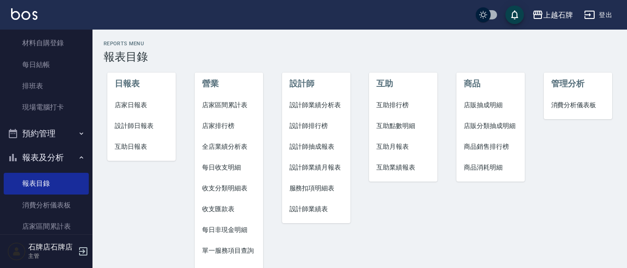
click at [130, 130] on span "設計師日報表" at bounding box center [142, 126] width 54 height 10
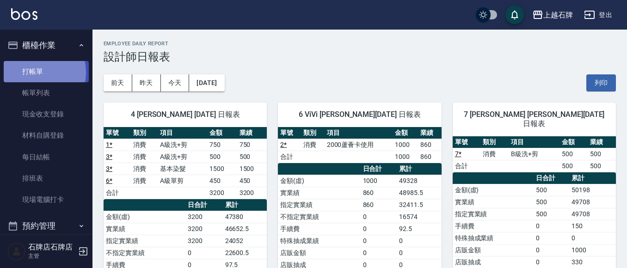
drag, startPoint x: 36, startPoint y: 72, endPoint x: 61, endPoint y: 66, distance: 25.8
click at [36, 72] on link "打帳單" at bounding box center [46, 71] width 85 height 21
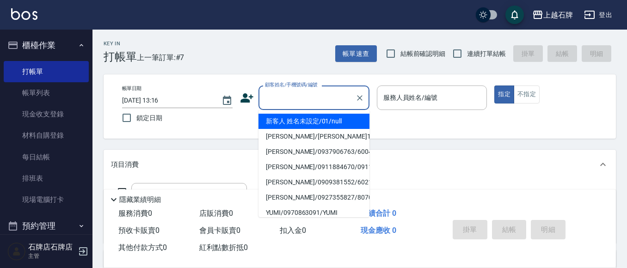
click at [301, 100] on input "顧客姓名/手機號碼/編號" at bounding box center [307, 98] width 89 height 16
click at [298, 121] on li "新客人 姓名未設定/01/null" at bounding box center [313, 121] width 111 height 15
type input "新客人 姓名未設定/01/null"
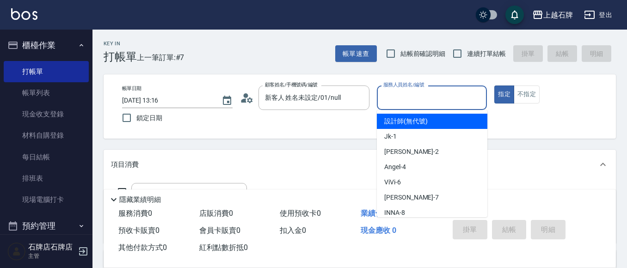
click at [427, 96] on input "服務人員姓名/編號" at bounding box center [432, 98] width 102 height 16
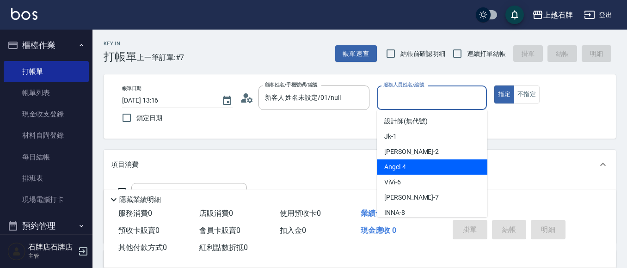
click at [409, 167] on div "Angel -4" at bounding box center [432, 167] width 111 height 15
type input "Angel-4"
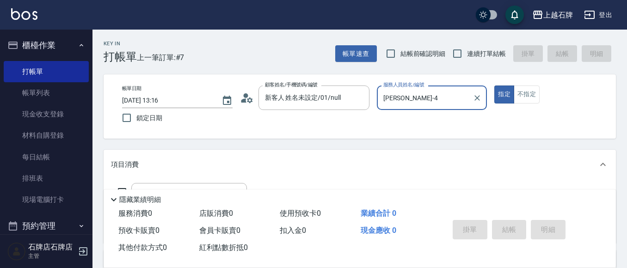
scroll to position [46, 0]
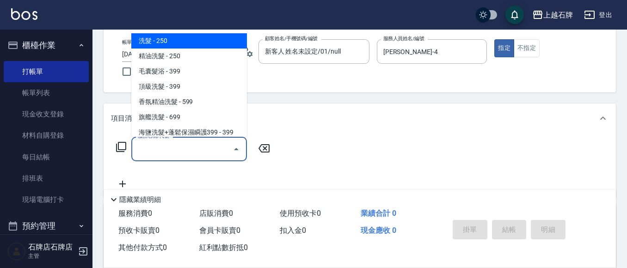
click at [196, 151] on input "服務名稱/代號" at bounding box center [181, 149] width 93 height 16
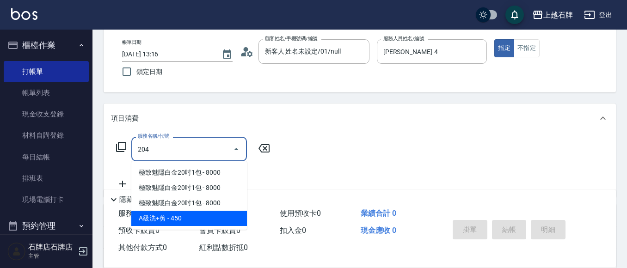
click at [206, 221] on span "A級洗+剪 - 450" at bounding box center [189, 218] width 116 height 15
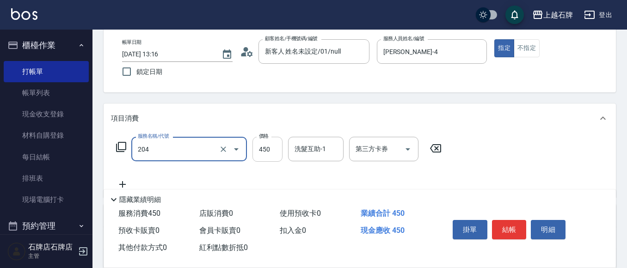
type input "A級洗+剪(204)"
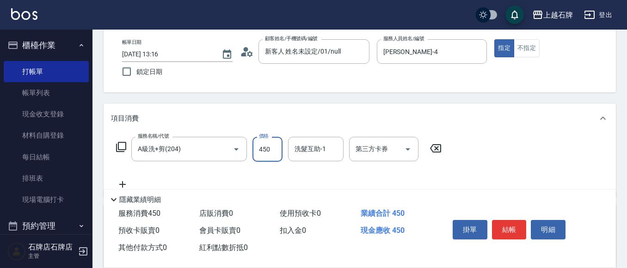
click at [259, 154] on input "450" at bounding box center [267, 149] width 30 height 25
type input "499"
click at [315, 150] on input "洗髮互助-1" at bounding box center [315, 149] width 47 height 16
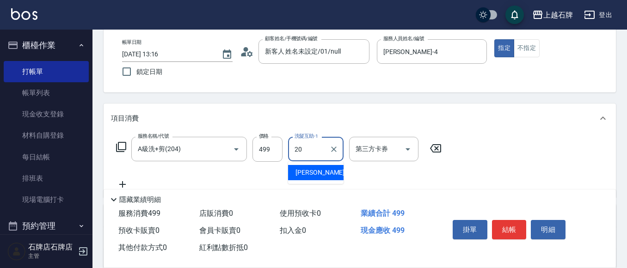
click at [322, 167] on div "彥伶 -20" at bounding box center [315, 172] width 55 height 15
type input "彥伶-20"
click at [526, 48] on button "不指定" at bounding box center [527, 48] width 26 height 18
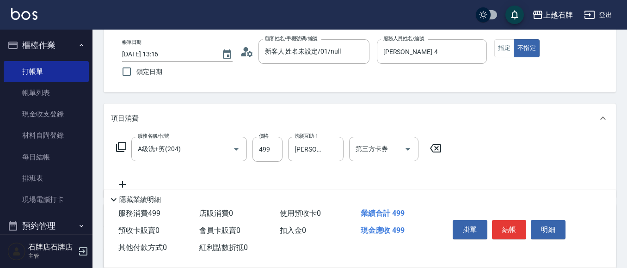
click at [518, 224] on button "結帳" at bounding box center [509, 229] width 35 height 19
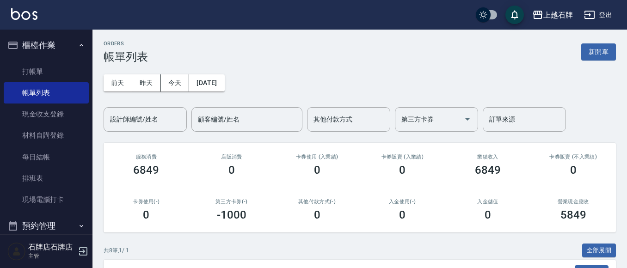
scroll to position [92, 0]
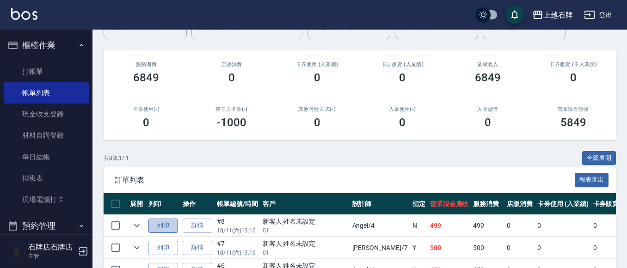
click at [160, 223] on button "列印" at bounding box center [163, 226] width 30 height 14
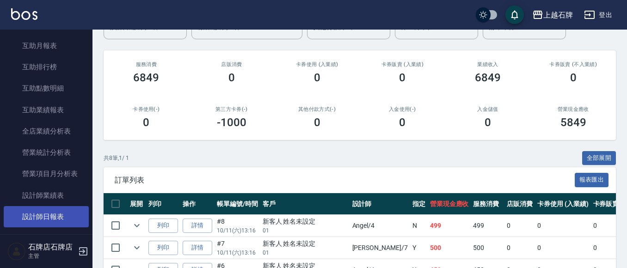
scroll to position [370, 0]
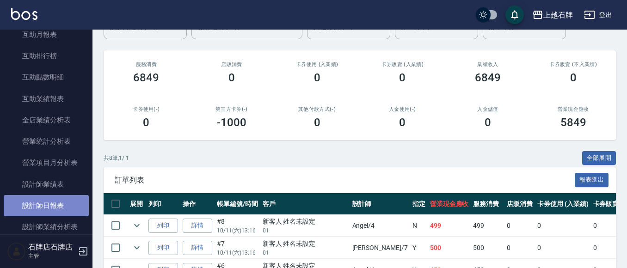
click at [54, 207] on link "設計師日報表" at bounding box center [46, 205] width 85 height 21
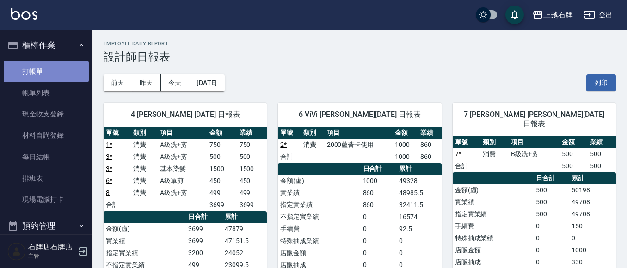
click at [61, 74] on link "打帳單" at bounding box center [46, 71] width 85 height 21
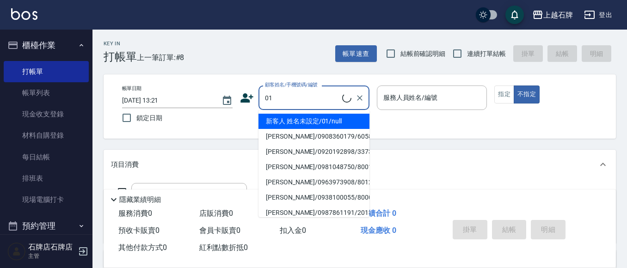
click at [320, 123] on li "新客人 姓名未設定/01/null" at bounding box center [313, 121] width 111 height 15
type input "新客人 姓名未設定/01/null"
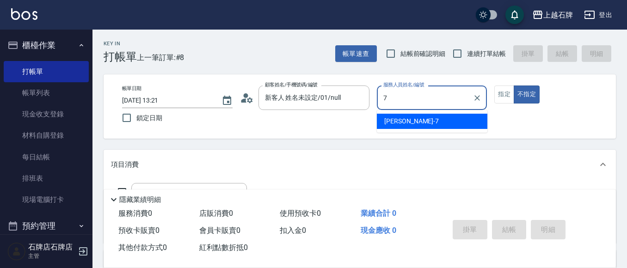
drag, startPoint x: 411, startPoint y: 120, endPoint x: 419, endPoint y: 117, distance: 8.8
click at [412, 119] on div "Lisa -7" at bounding box center [432, 121] width 111 height 15
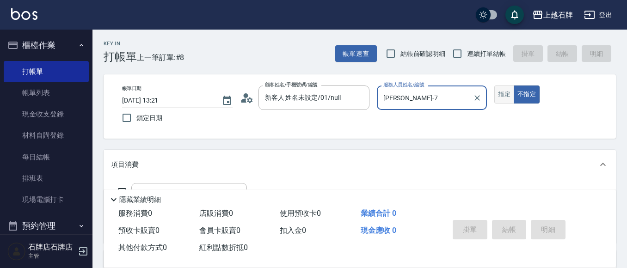
type input "Lisa-7"
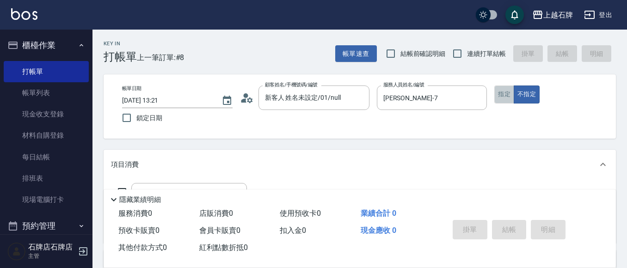
click at [503, 100] on button "指定" at bounding box center [504, 95] width 20 height 18
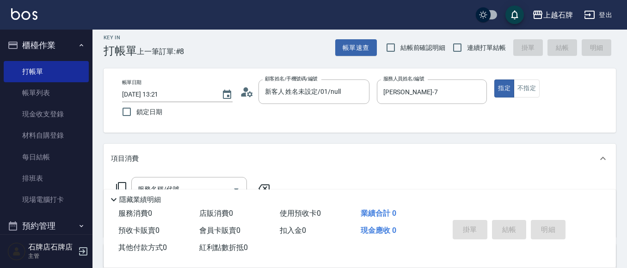
scroll to position [92, 0]
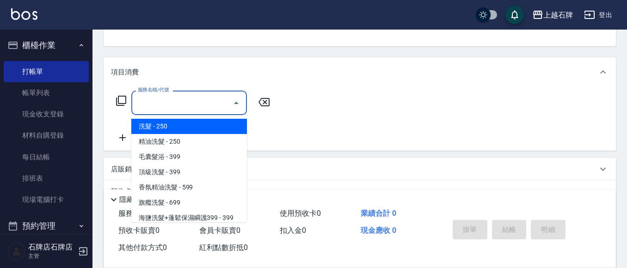
click at [144, 107] on input "服務名稱/代號" at bounding box center [181, 103] width 93 height 16
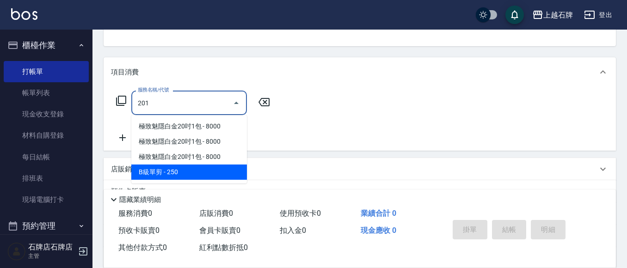
drag, startPoint x: 178, startPoint y: 174, endPoint x: 284, endPoint y: 141, distance: 111.6
click at [179, 174] on span "B級單剪 - 250" at bounding box center [189, 172] width 116 height 15
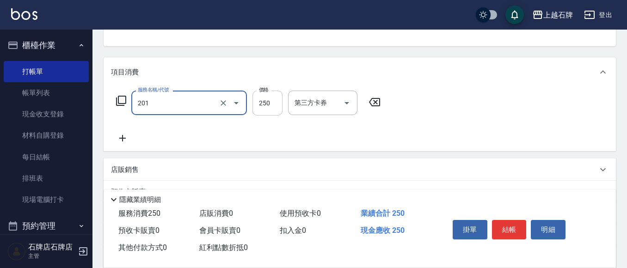
type input "B級單剪(201)"
click at [271, 111] on input "250" at bounding box center [267, 103] width 30 height 25
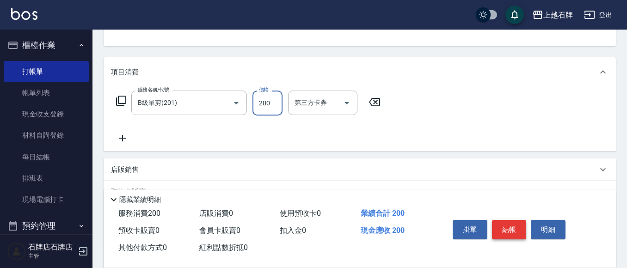
type input "200"
click at [506, 226] on button "結帳" at bounding box center [509, 229] width 35 height 19
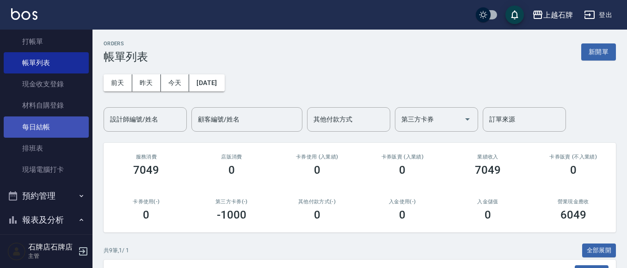
scroll to position [46, 0]
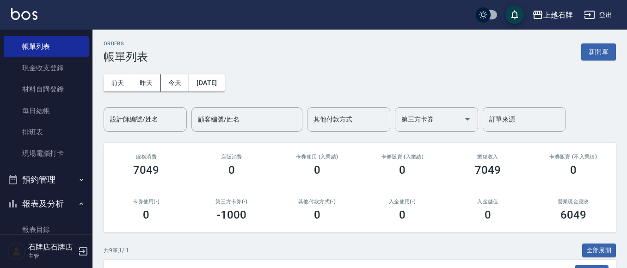
drag, startPoint x: 46, startPoint y: 230, endPoint x: 189, endPoint y: 144, distance: 166.8
click at [46, 229] on link "報表目錄" at bounding box center [46, 229] width 85 height 21
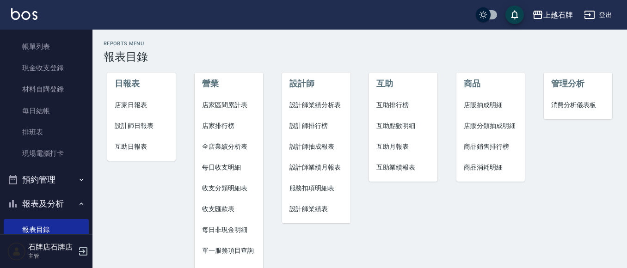
click at [117, 134] on li "設計師日報表" at bounding box center [141, 126] width 68 height 21
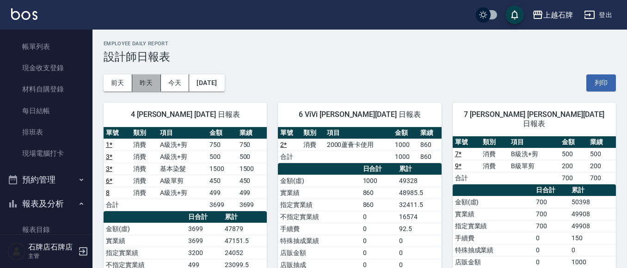
click at [148, 80] on button "昨天" at bounding box center [146, 82] width 29 height 17
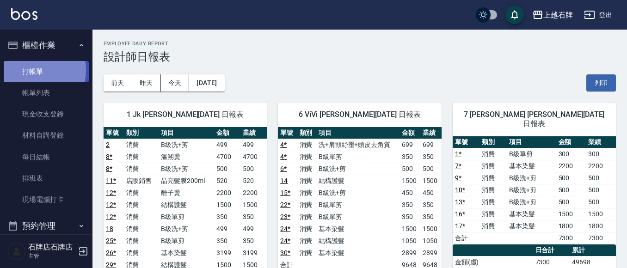
click at [36, 70] on link "打帳單" at bounding box center [46, 71] width 85 height 21
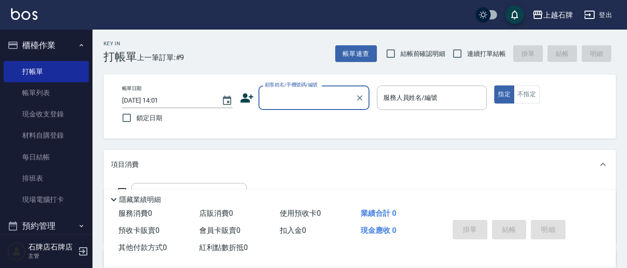
click at [301, 103] on input "顧客姓名/手機號碼/編號" at bounding box center [307, 98] width 89 height 16
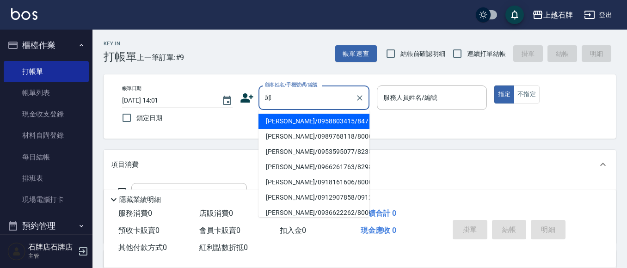
click at [291, 99] on input "邱" at bounding box center [307, 98] width 89 height 16
click at [292, 99] on input "邱" at bounding box center [307, 98] width 89 height 16
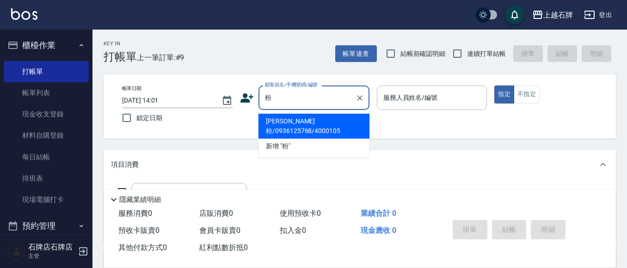
click at [342, 120] on li "邱秀粉/0936125768/4000105" at bounding box center [313, 126] width 111 height 25
type input "邱秀粉/0936125768/4000105"
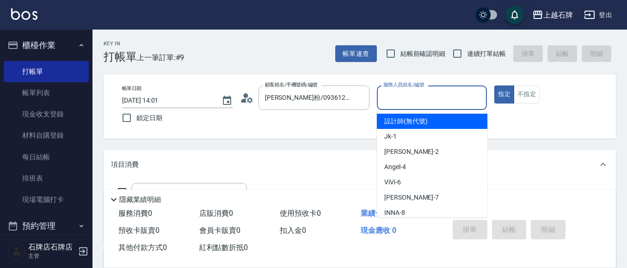
click at [414, 98] on input "服務人員姓名/編號" at bounding box center [432, 98] width 102 height 16
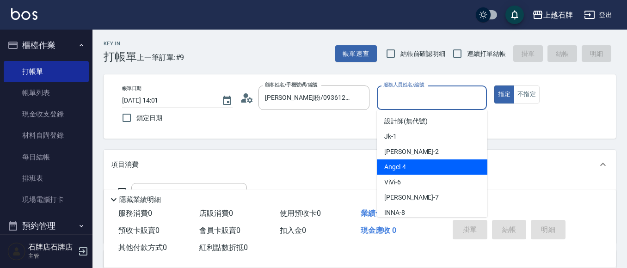
click at [414, 166] on div "Angel -4" at bounding box center [432, 167] width 111 height 15
type input "Angel-4"
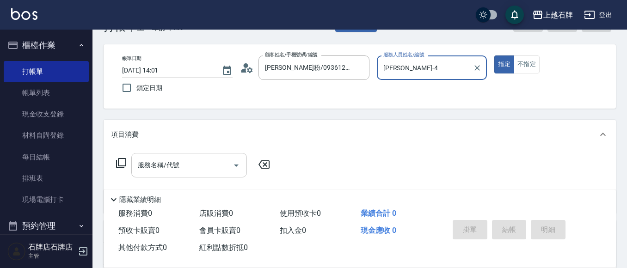
scroll to position [46, 0]
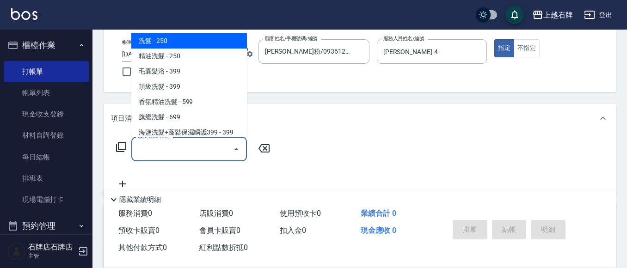
click at [207, 153] on input "服務名稱/代號" at bounding box center [181, 149] width 93 height 16
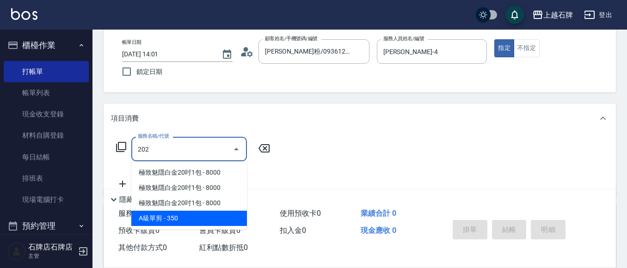
click at [231, 223] on span "A級單剪 - 350" at bounding box center [189, 218] width 116 height 15
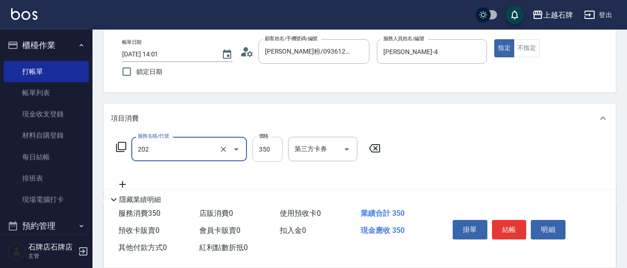
type input "A級單剪(202)"
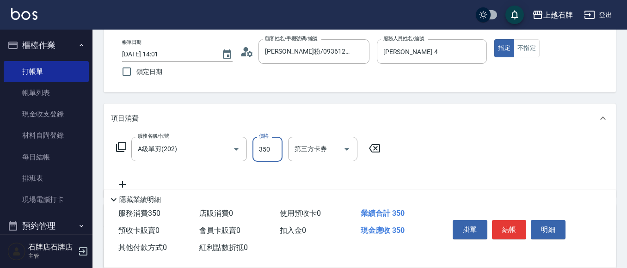
click at [268, 154] on input "350" at bounding box center [267, 149] width 30 height 25
type input "450"
click at [502, 225] on button "結帳" at bounding box center [509, 229] width 35 height 19
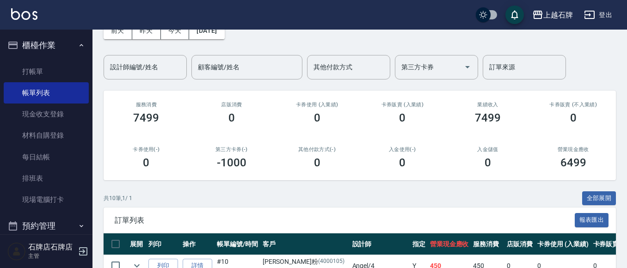
scroll to position [92, 0]
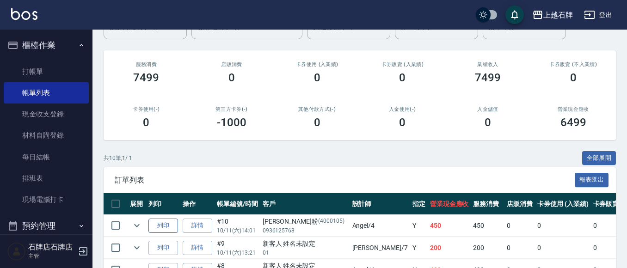
click at [169, 226] on button "列印" at bounding box center [163, 226] width 30 height 14
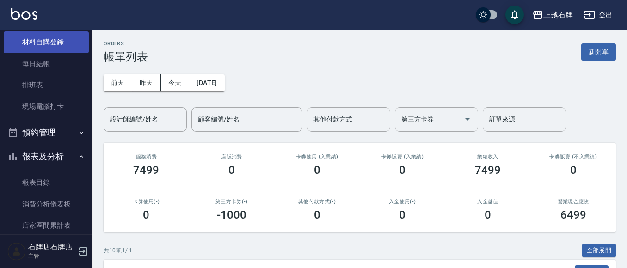
scroll to position [0, 0]
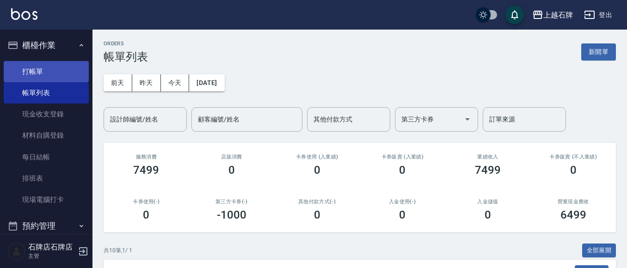
drag, startPoint x: 51, startPoint y: 69, endPoint x: 56, endPoint y: 70, distance: 4.7
click at [51, 68] on link "打帳單" at bounding box center [46, 71] width 85 height 21
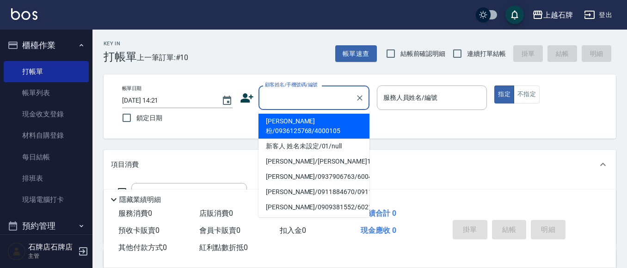
click at [320, 102] on input "顧客姓名/手機號碼/編號" at bounding box center [307, 98] width 89 height 16
type input "邱秀粉/0936125768/4000105"
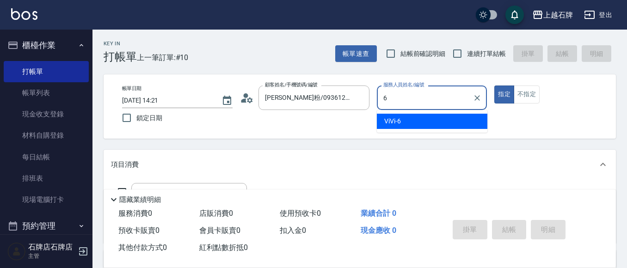
type input "ViVi-6"
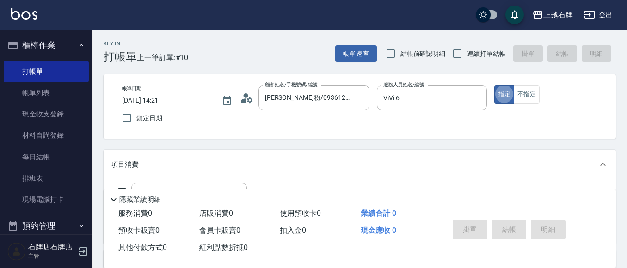
type button "true"
type input "新客人 姓名未設定/01/null"
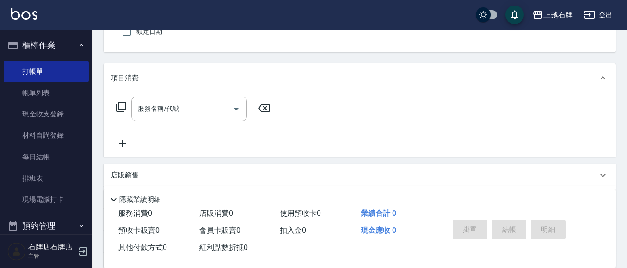
scroll to position [92, 0]
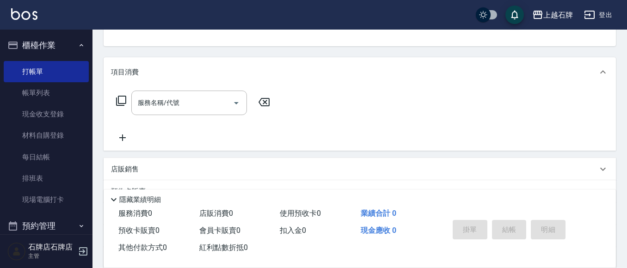
click at [146, 100] on div "服務名稱/代號 服務名稱/代號" at bounding box center [189, 103] width 116 height 25
click at [119, 98] on icon at bounding box center [121, 101] width 10 height 10
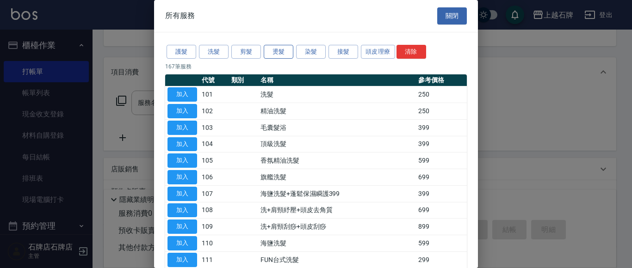
click at [280, 52] on button "燙髮" at bounding box center [279, 52] width 30 height 14
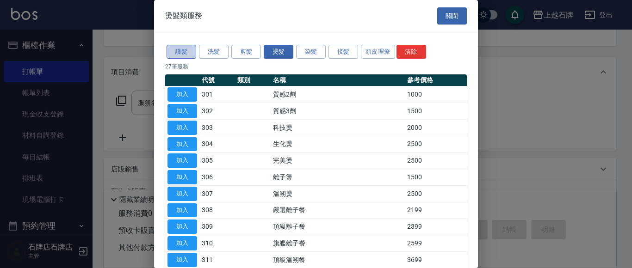
click at [180, 53] on button "護髮" at bounding box center [181, 52] width 30 height 14
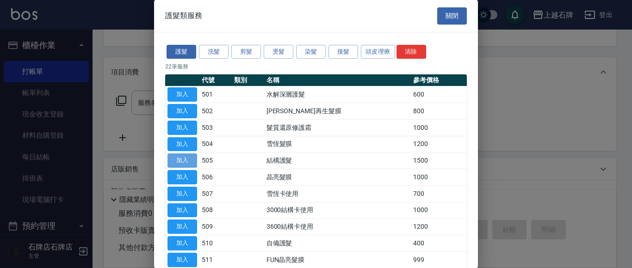
click at [188, 160] on button "加入" at bounding box center [182, 161] width 30 height 14
type input "結構護髮(505)"
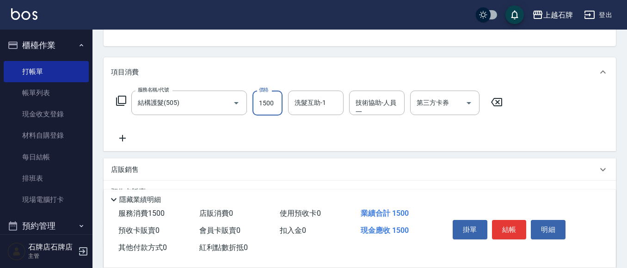
click at [277, 96] on input "1500" at bounding box center [267, 103] width 30 height 25
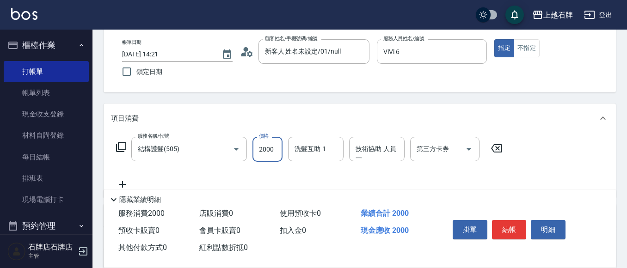
scroll to position [0, 0]
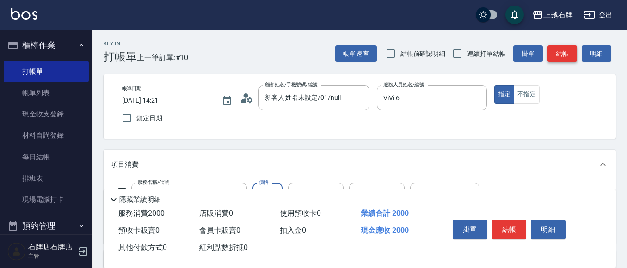
type input "2000"
drag, startPoint x: 558, startPoint y: 51, endPoint x: 553, endPoint y: 44, distance: 8.0
click at [557, 49] on button "結帳" at bounding box center [562, 53] width 30 height 17
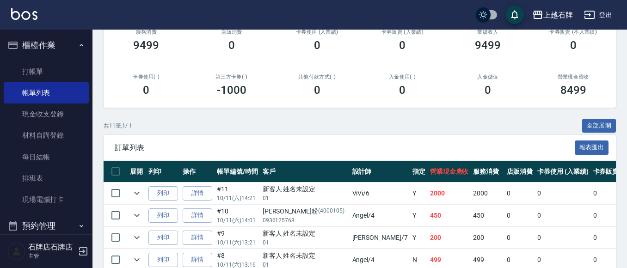
scroll to position [139, 0]
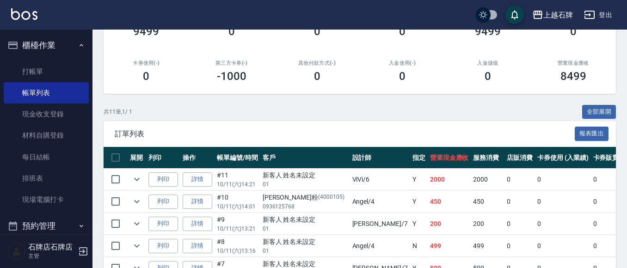
click at [159, 170] on td "列印" at bounding box center [163, 180] width 34 height 22
click at [159, 184] on button "列印" at bounding box center [163, 179] width 30 height 14
click at [39, 72] on link "打帳單" at bounding box center [46, 71] width 85 height 21
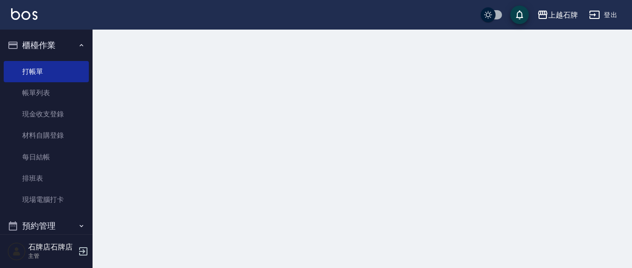
click at [42, 42] on button "櫃檯作業" at bounding box center [46, 45] width 85 height 24
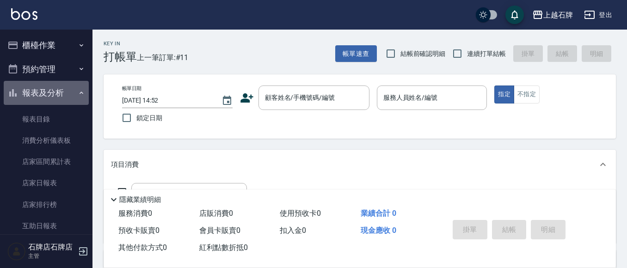
click at [55, 92] on button "報表及分析" at bounding box center [46, 93] width 85 height 24
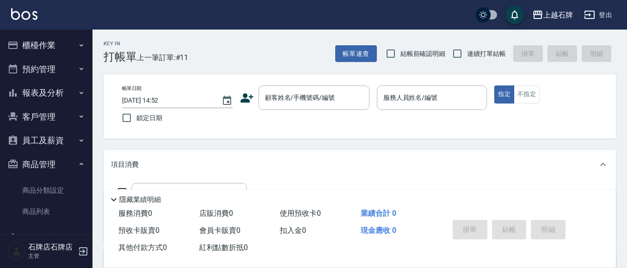
click at [68, 165] on button "商品管理" at bounding box center [46, 165] width 85 height 24
click at [38, 47] on button "櫃檯作業" at bounding box center [46, 45] width 85 height 24
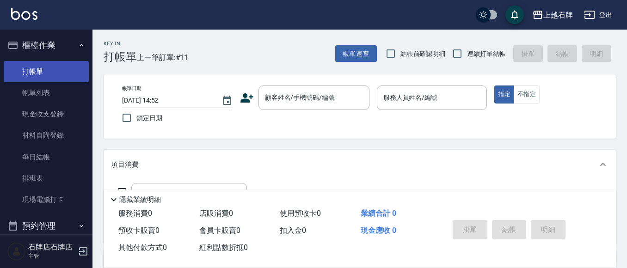
click at [37, 71] on link "打帳單" at bounding box center [46, 71] width 85 height 21
click at [250, 97] on icon at bounding box center [246, 97] width 13 height 9
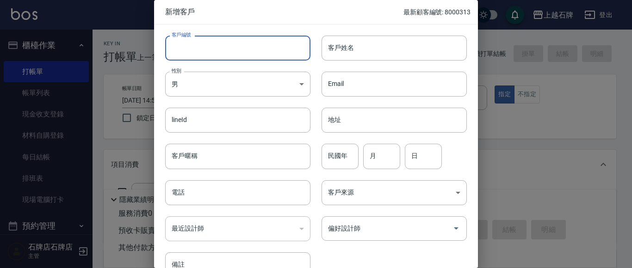
click at [227, 53] on input "客戶編號" at bounding box center [237, 48] width 145 height 25
type input "8000314"
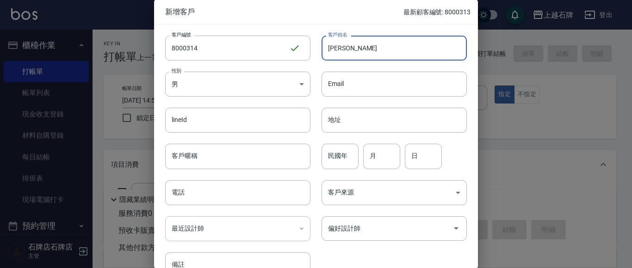
type input "王浚泯"
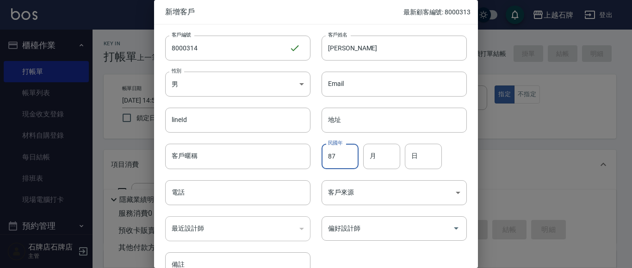
type input "87"
type input "11"
type input "6"
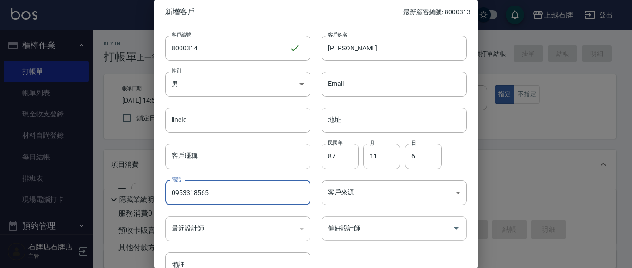
type input "0953318565"
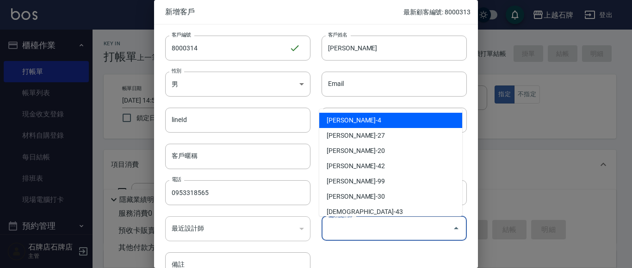
click at [426, 230] on input "偏好設計師" at bounding box center [387, 229] width 123 height 16
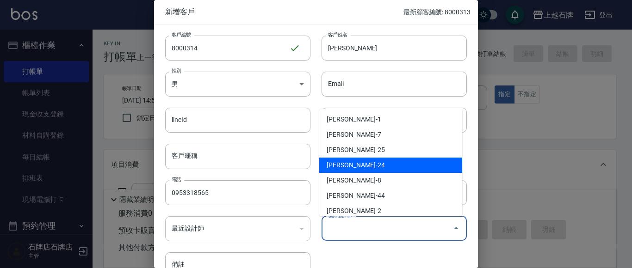
scroll to position [185, 0]
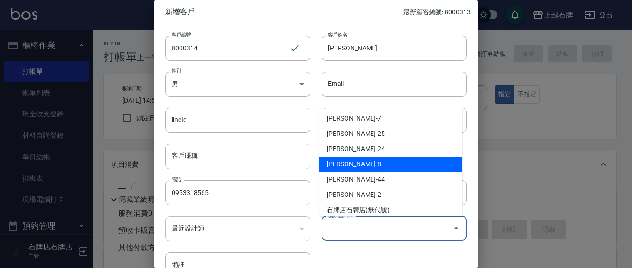
click at [406, 167] on li "溫育宣-8" at bounding box center [390, 164] width 143 height 15
type input "溫育宣"
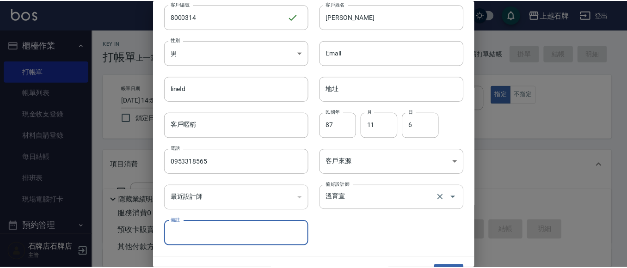
scroll to position [52, 0]
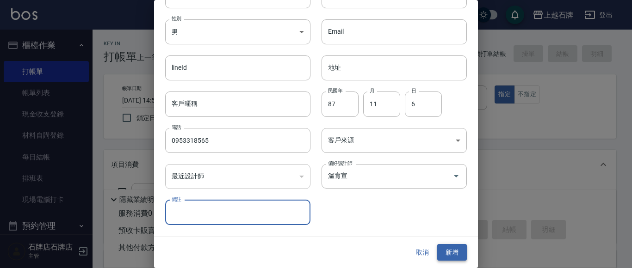
click at [447, 249] on button "新增" at bounding box center [452, 252] width 30 height 17
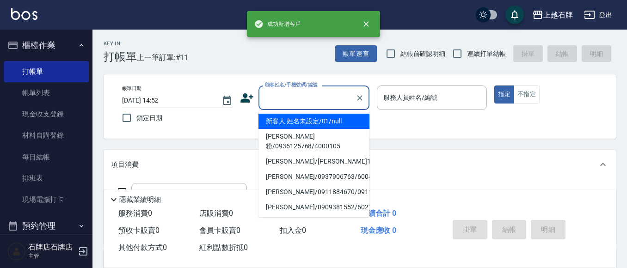
click at [311, 103] on input "顧客姓名/手機號碼/編號" at bounding box center [307, 98] width 89 height 16
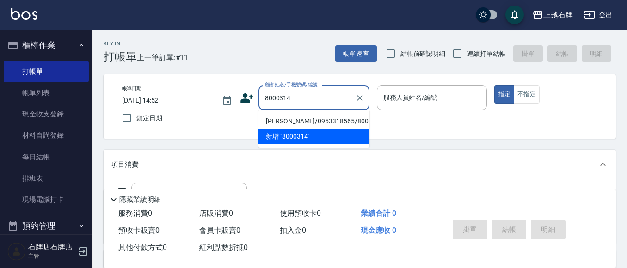
click at [307, 119] on li "王浚泯/0953318565/8000314" at bounding box center [313, 121] width 111 height 15
type input "王浚泯/0953318565/8000314"
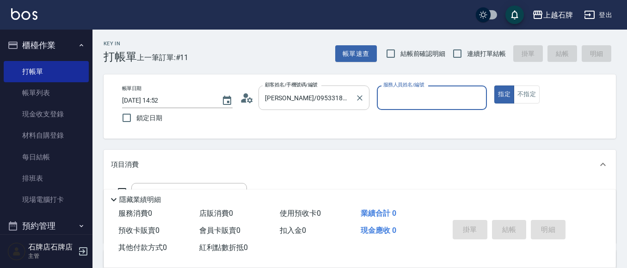
type input "INNA-8"
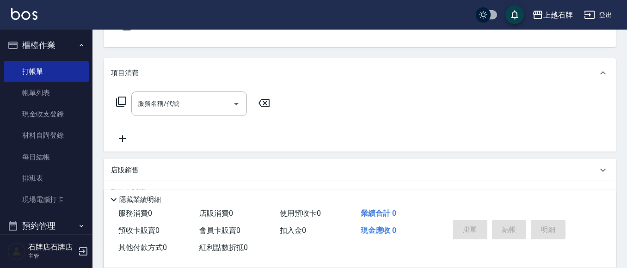
scroll to position [92, 0]
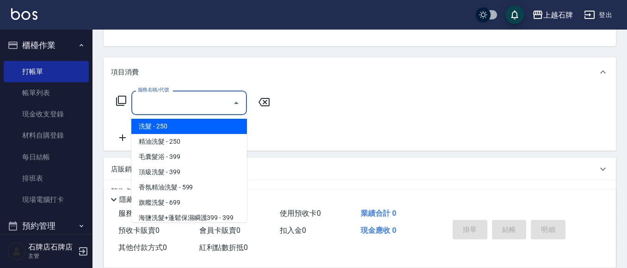
click at [150, 101] on div "服務名稱/代號 服務名稱/代號" at bounding box center [189, 103] width 116 height 25
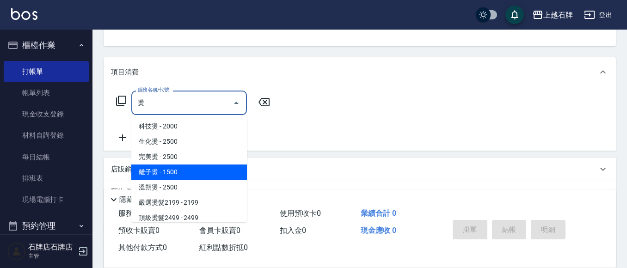
click at [219, 172] on span "離子燙 - 1500" at bounding box center [189, 172] width 116 height 15
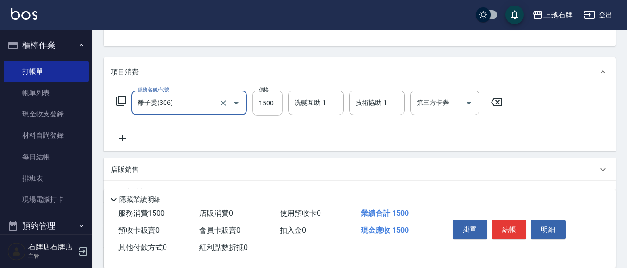
type input "離子燙(306)"
click at [270, 98] on input "1500" at bounding box center [267, 103] width 30 height 25
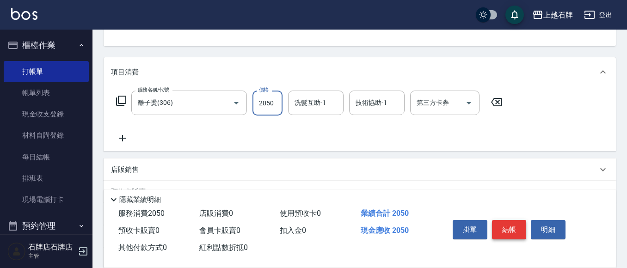
type input "2050"
click at [504, 226] on button "結帳" at bounding box center [509, 229] width 35 height 19
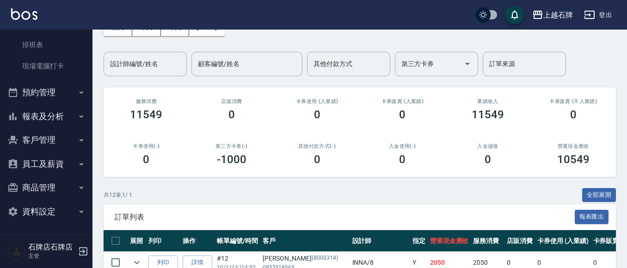
scroll to position [139, 0]
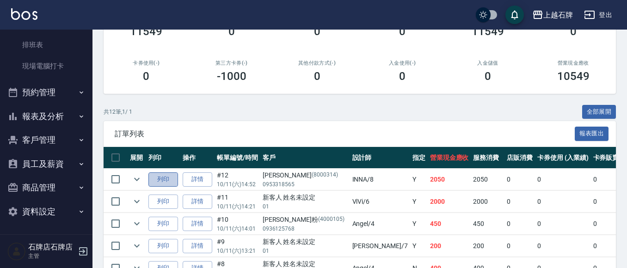
click at [173, 181] on button "列印" at bounding box center [163, 179] width 30 height 14
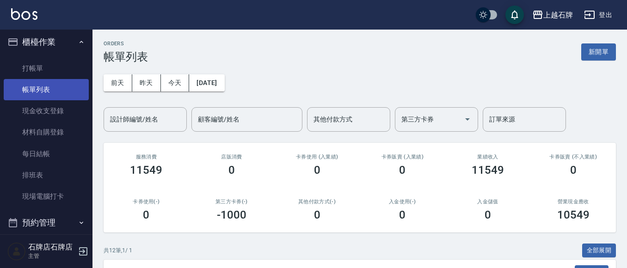
scroll to position [0, 0]
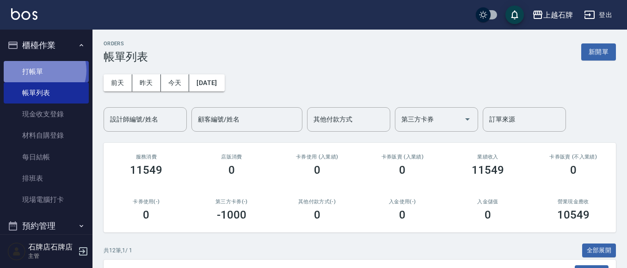
click at [43, 70] on link "打帳單" at bounding box center [46, 71] width 85 height 21
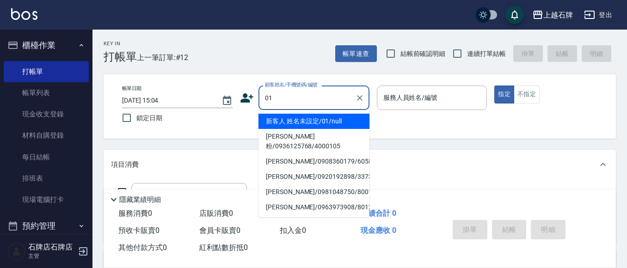
type input "新客人 姓名未設定/01/null"
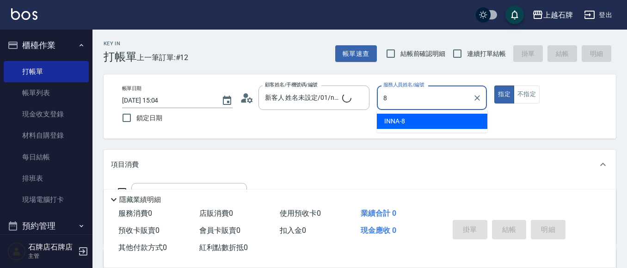
type input "INNA-8"
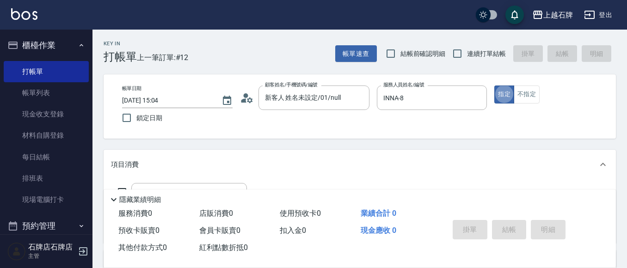
type button "true"
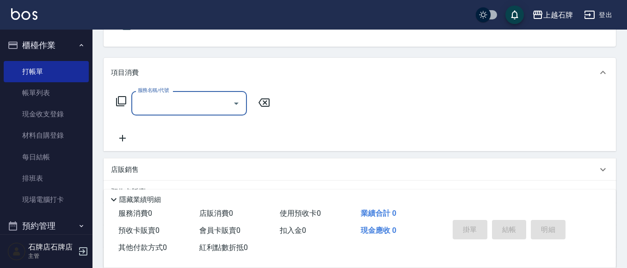
scroll to position [92, 0]
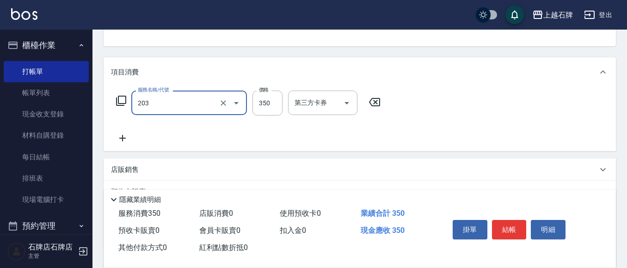
type input "B級洗+剪(203)"
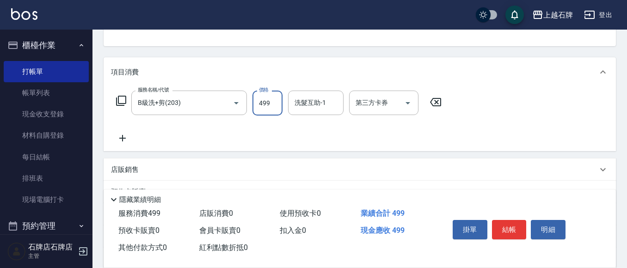
type input "499"
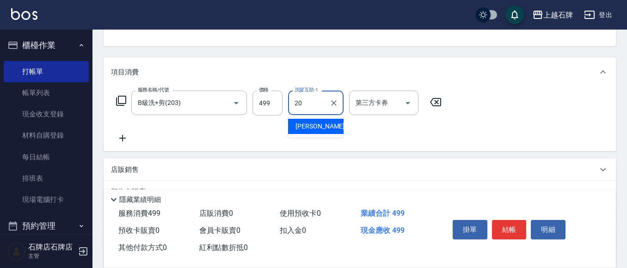
type input "彥伶-20"
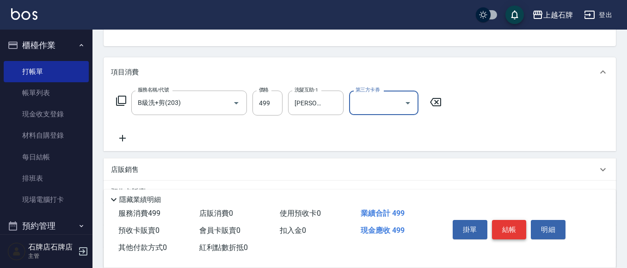
click at [522, 222] on button "結帳" at bounding box center [509, 229] width 35 height 19
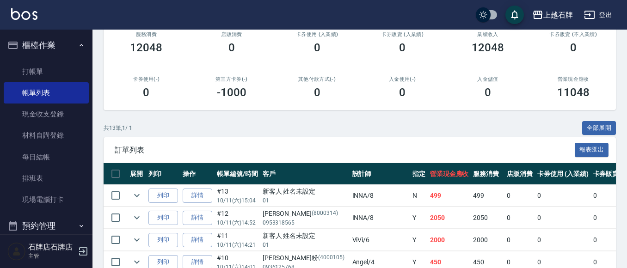
scroll to position [139, 0]
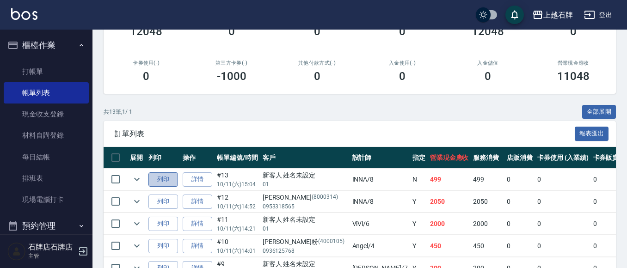
click at [156, 180] on button "列印" at bounding box center [163, 179] width 30 height 14
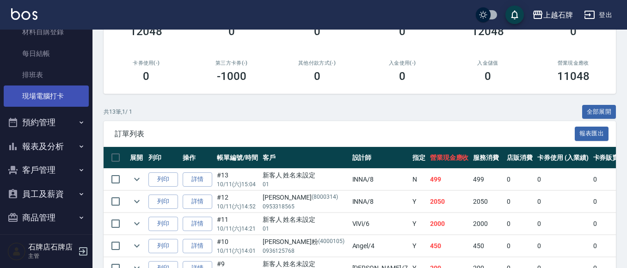
scroll to position [87, 0]
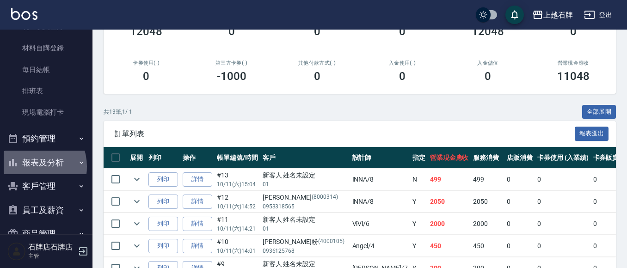
click at [31, 167] on button "報表及分析" at bounding box center [46, 163] width 85 height 24
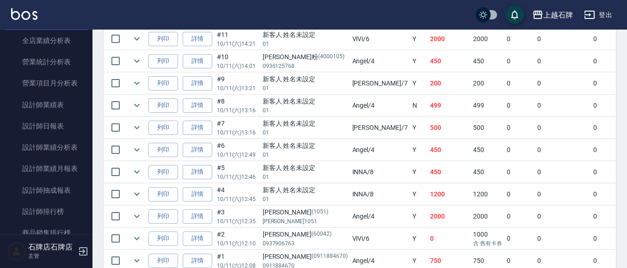
scroll to position [457, 0]
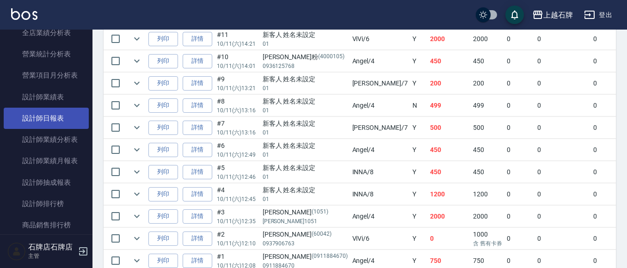
click at [56, 122] on link "設計師日報表" at bounding box center [46, 118] width 85 height 21
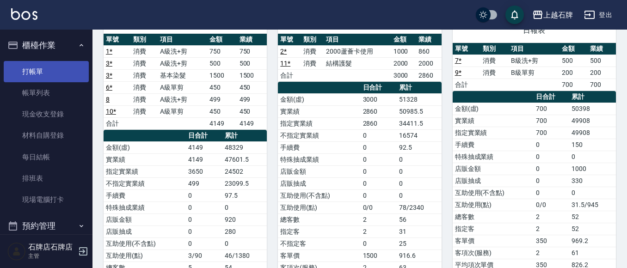
scroll to position [92, 0]
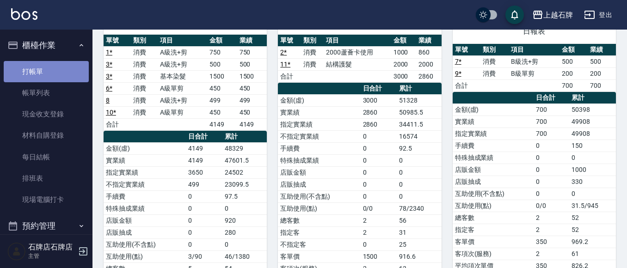
click at [57, 64] on link "打帳單" at bounding box center [46, 71] width 85 height 21
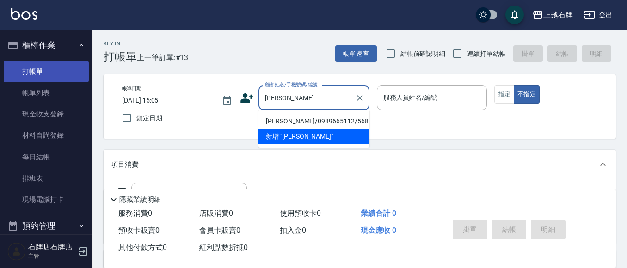
type input "吳"
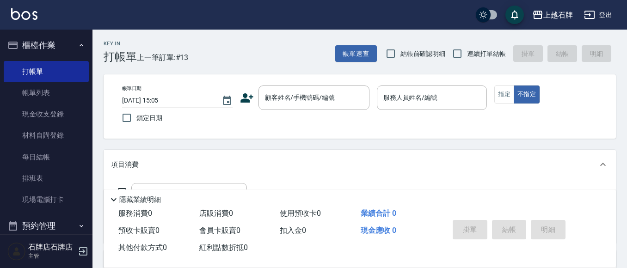
drag, startPoint x: 512, startPoint y: 166, endPoint x: 501, endPoint y: 171, distance: 12.6
click at [501, 171] on div "項目消費" at bounding box center [360, 165] width 512 height 30
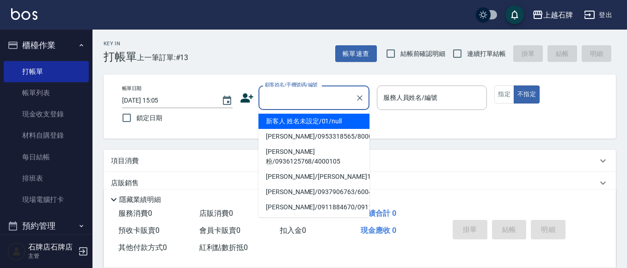
click at [295, 99] on input "顧客姓名/手機號碼/編號" at bounding box center [307, 98] width 89 height 16
click at [314, 123] on li "新客人 姓名未設定/01/null" at bounding box center [313, 121] width 111 height 15
type input "新客人 姓名未設定/01/null"
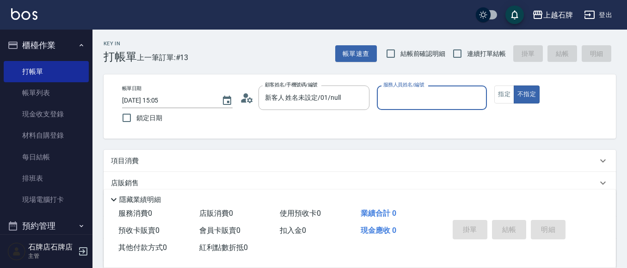
click at [407, 100] on input "服務人員姓名/編號" at bounding box center [432, 98] width 102 height 16
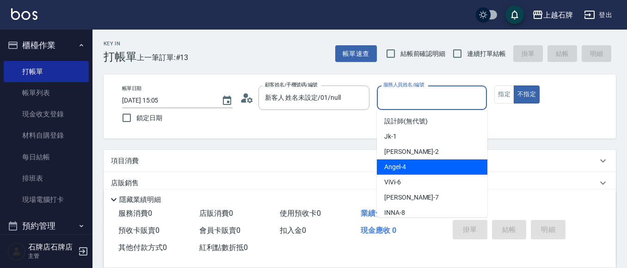
click at [407, 166] on div "Angel -4" at bounding box center [432, 167] width 111 height 15
type input "Angel-4"
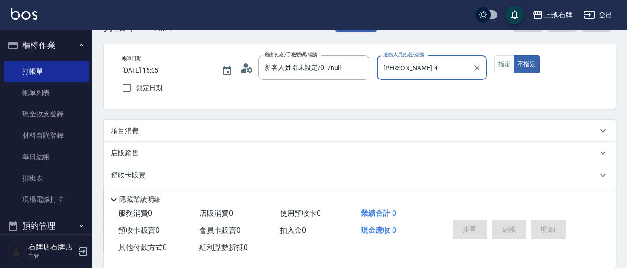
scroll to position [46, 0]
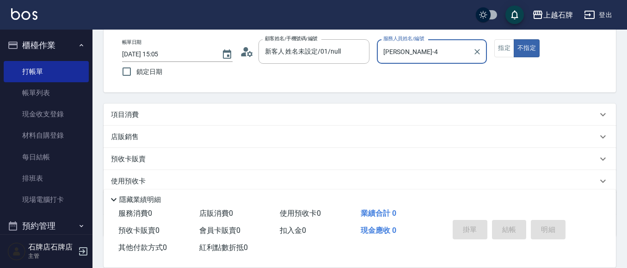
click at [160, 115] on div "項目消費" at bounding box center [354, 115] width 486 height 10
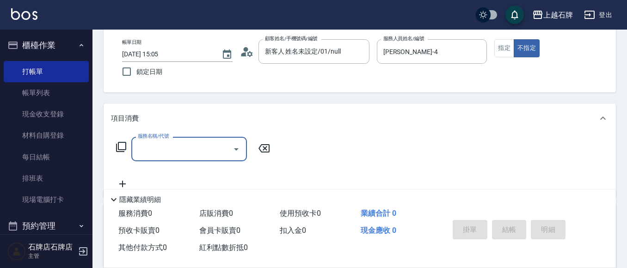
scroll to position [0, 0]
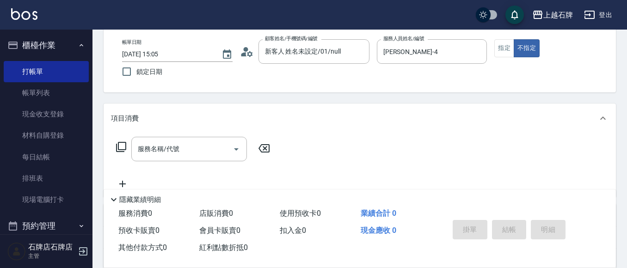
click at [121, 146] on icon at bounding box center [121, 146] width 11 height 11
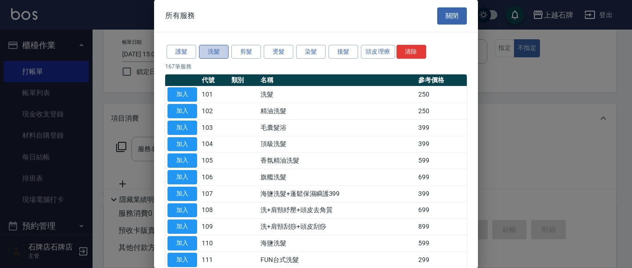
click at [214, 48] on button "洗髮" at bounding box center [214, 52] width 30 height 14
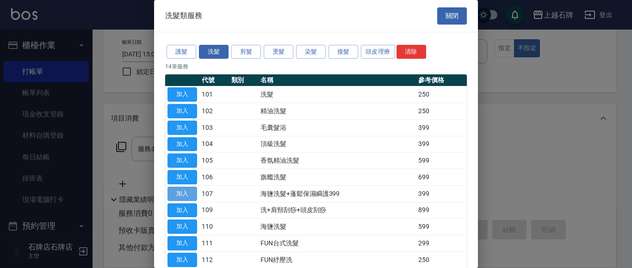
click at [179, 193] on button "加入" at bounding box center [182, 194] width 30 height 14
type input "海鹽洗髮+蓬鬆保濕瞬護399(107)"
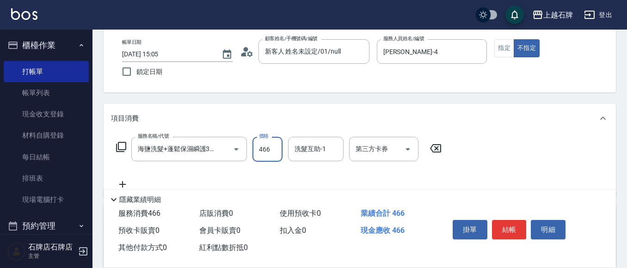
click at [273, 148] on input "466" at bounding box center [267, 149] width 30 height 25
type input "499"
click at [500, 226] on button "結帳" at bounding box center [509, 229] width 35 height 19
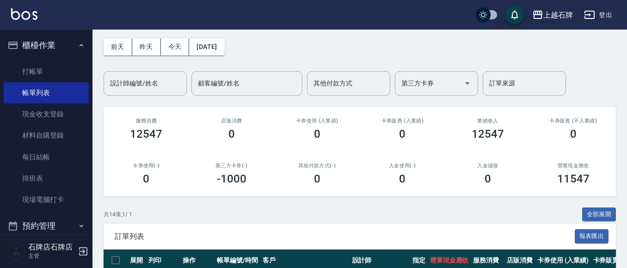
scroll to position [92, 0]
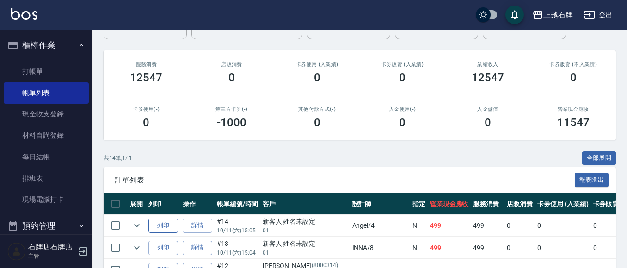
click at [172, 226] on button "列印" at bounding box center [163, 226] width 30 height 14
drag, startPoint x: 22, startPoint y: 66, endPoint x: 30, endPoint y: 69, distance: 8.5
click at [23, 66] on link "打帳單" at bounding box center [46, 71] width 85 height 21
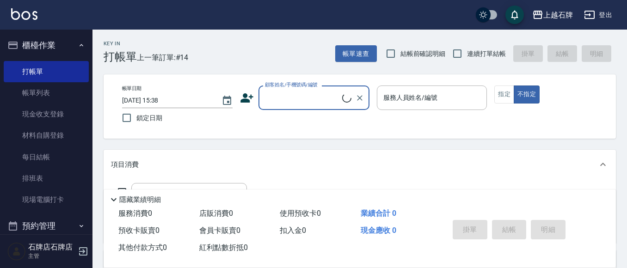
click at [301, 90] on input "顧客姓名/手機號碼/編號" at bounding box center [303, 98] width 80 height 16
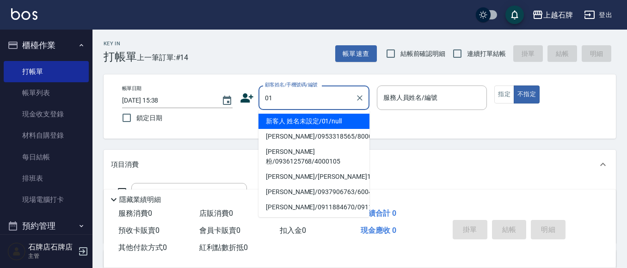
type input "新客人 姓名未設定/01/null"
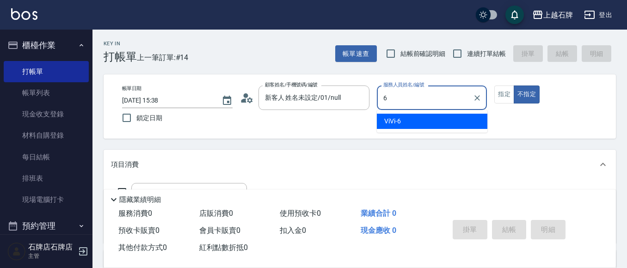
type input "ViVi-6"
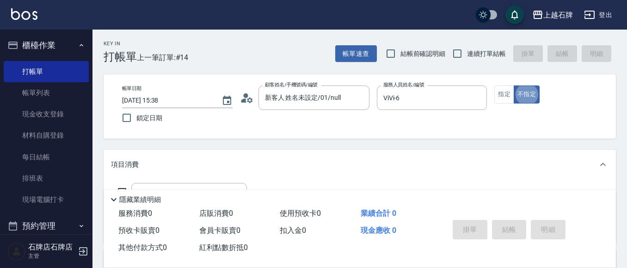
type button "false"
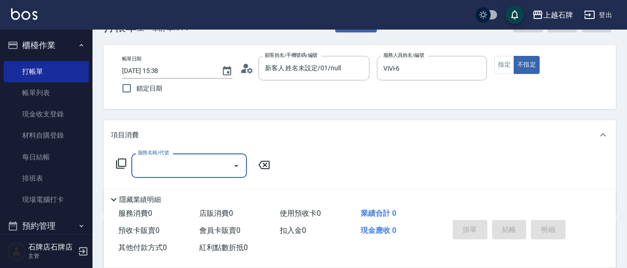
scroll to position [46, 0]
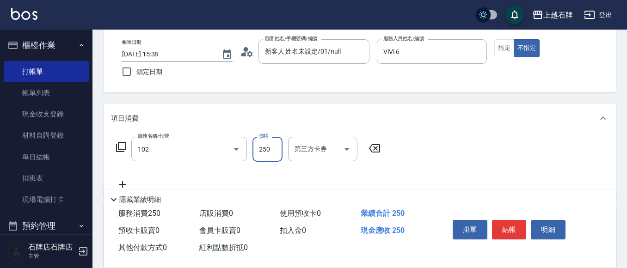
type input "精油洗髮(102)"
type input "300"
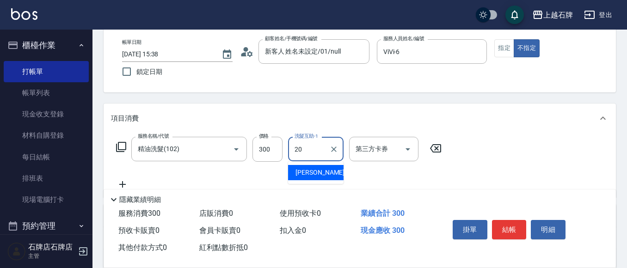
type input "彥伶-20"
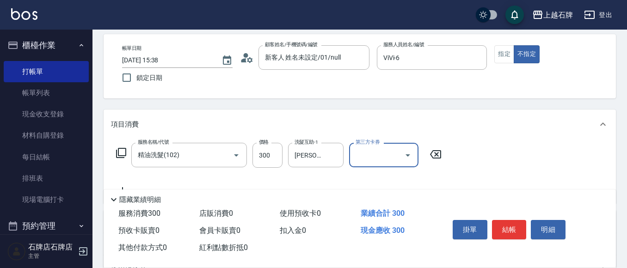
scroll to position [0, 0]
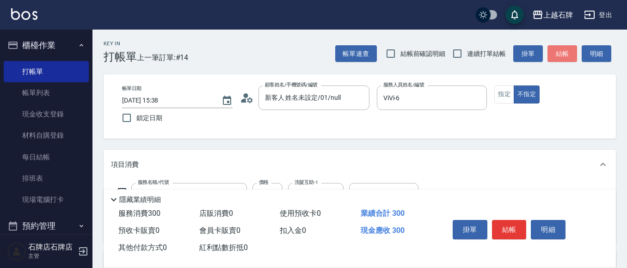
drag, startPoint x: 553, startPoint y: 55, endPoint x: 559, endPoint y: 52, distance: 6.0
click at [556, 53] on button "結帳" at bounding box center [562, 53] width 30 height 17
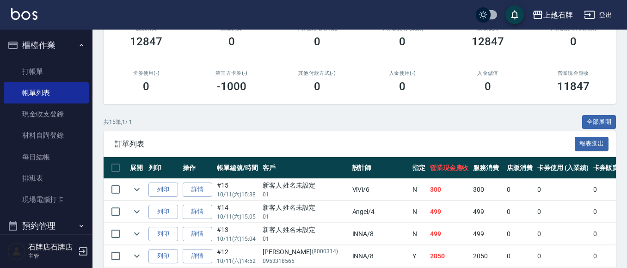
scroll to position [139, 0]
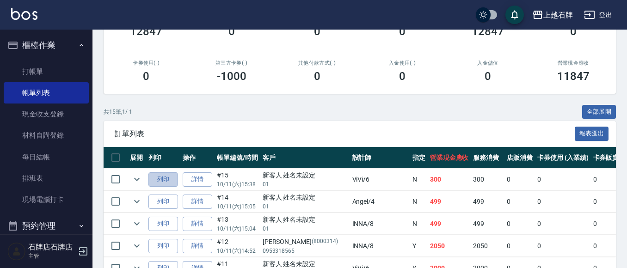
drag, startPoint x: 171, startPoint y: 180, endPoint x: 178, endPoint y: 180, distance: 7.4
click at [172, 180] on button "列印" at bounding box center [163, 179] width 30 height 14
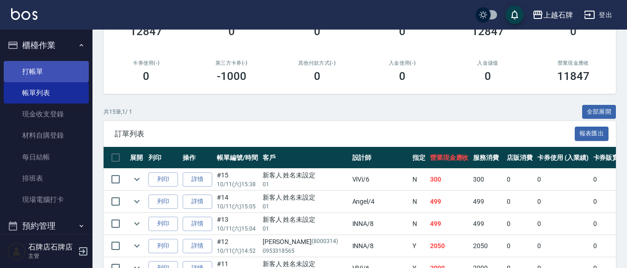
click at [48, 68] on link "打帳單" at bounding box center [46, 71] width 85 height 21
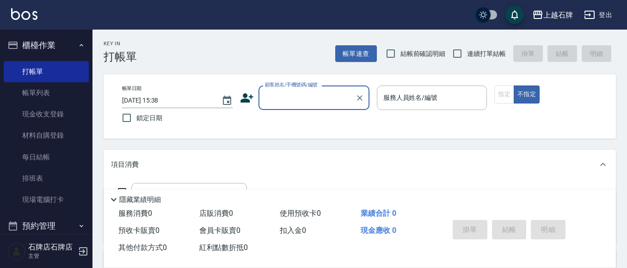
click at [318, 105] on input "顧客姓名/手機號碼/編號" at bounding box center [307, 98] width 89 height 16
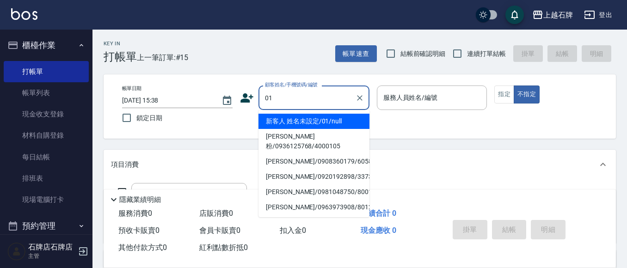
type input "01"
type input "6"
type input "新客人 姓名未設定/01/null"
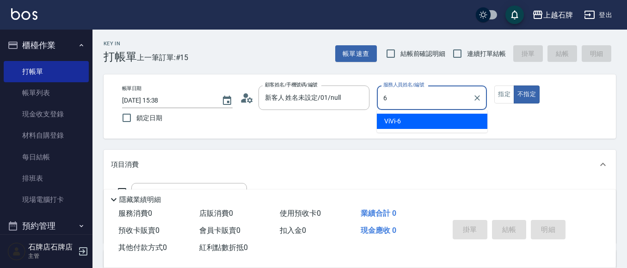
type input "ViVi-6"
type button "false"
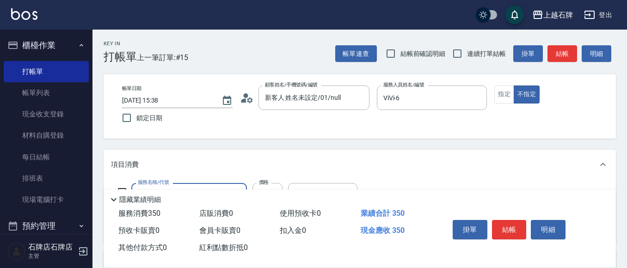
type input "B級洗+剪(203)"
type input "499"
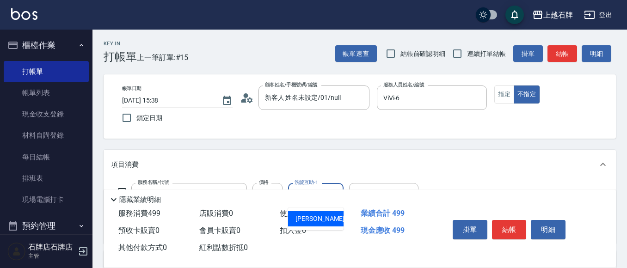
type input "彥伶-20"
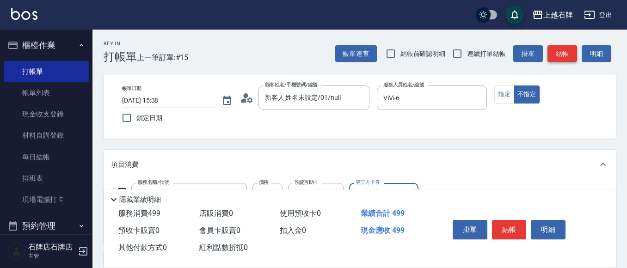
click at [571, 52] on button "結帳" at bounding box center [562, 53] width 30 height 17
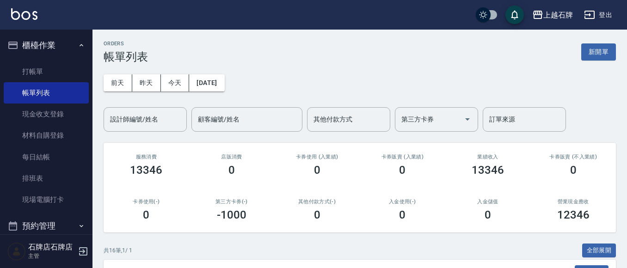
scroll to position [139, 0]
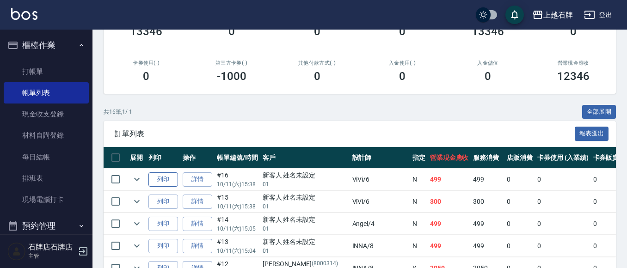
click at [168, 174] on button "列印" at bounding box center [163, 179] width 30 height 14
drag, startPoint x: 62, startPoint y: 75, endPoint x: 70, endPoint y: 78, distance: 7.8
click at [62, 76] on link "打帳單" at bounding box center [46, 71] width 85 height 21
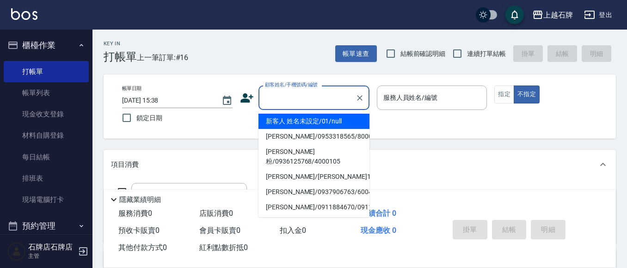
click at [285, 99] on input "顧客姓名/手機號碼/編號" at bounding box center [307, 98] width 89 height 16
type input "新客人 姓名未設定/01/null"
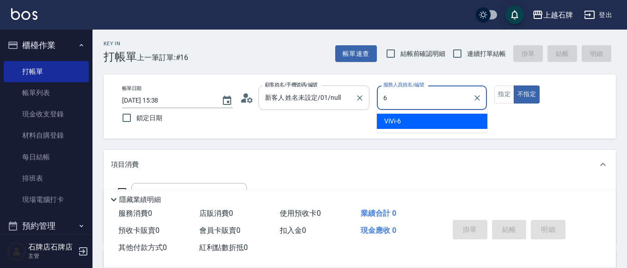
type input "ViVi-6"
type button "false"
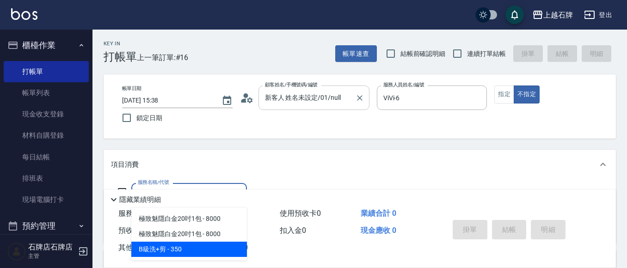
type input "B級洗+剪(203)"
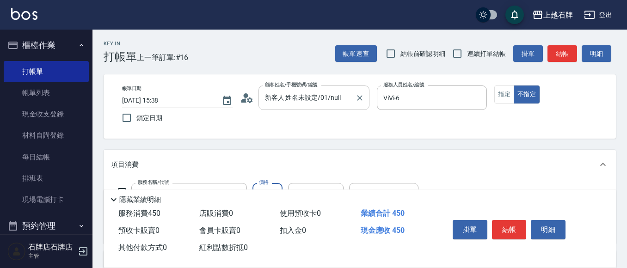
type input "450"
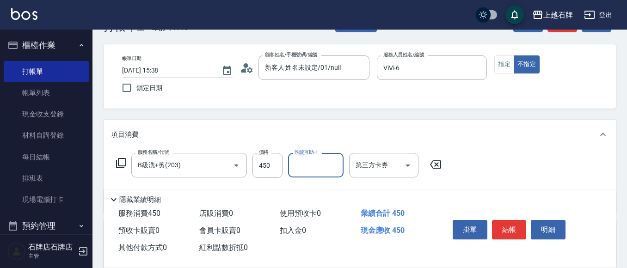
scroll to position [46, 0]
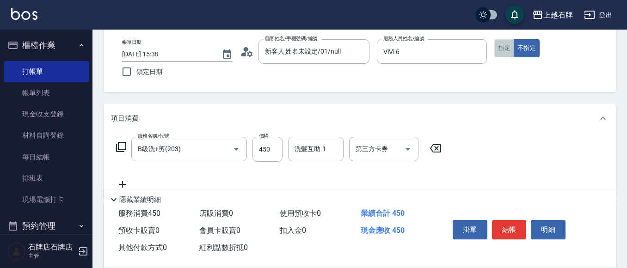
click at [504, 49] on button "指定" at bounding box center [504, 48] width 20 height 18
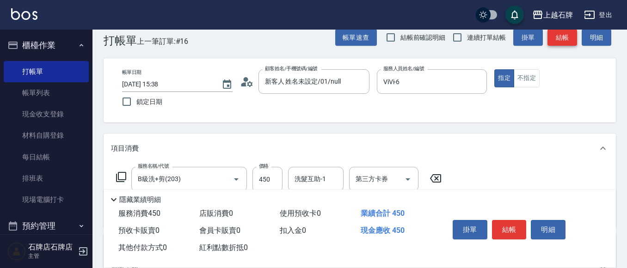
scroll to position [0, 0]
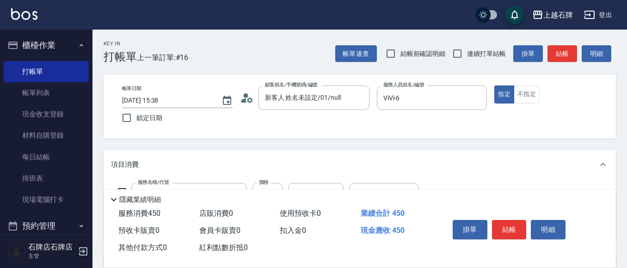
click at [564, 53] on button "結帳" at bounding box center [562, 53] width 30 height 17
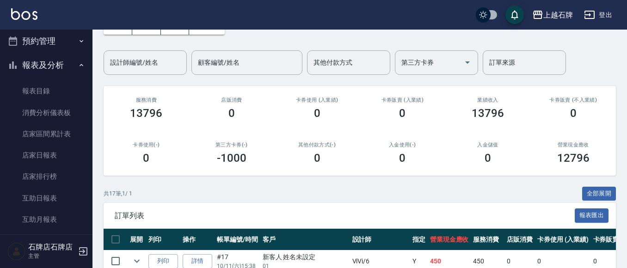
scroll to position [139, 0]
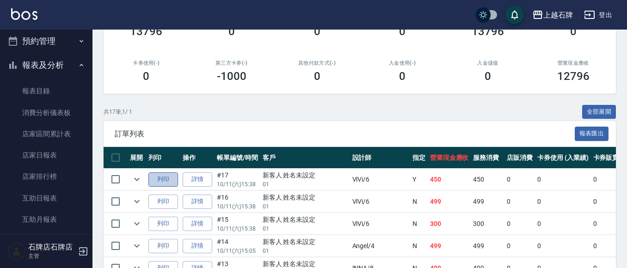
click at [163, 184] on button "列印" at bounding box center [163, 179] width 30 height 14
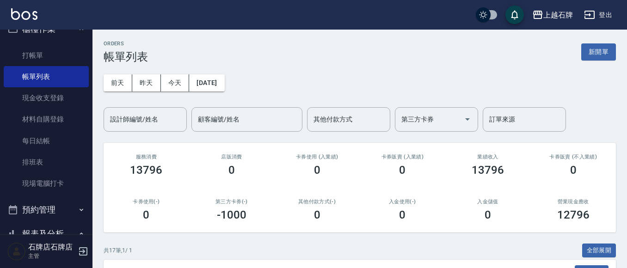
scroll to position [0, 0]
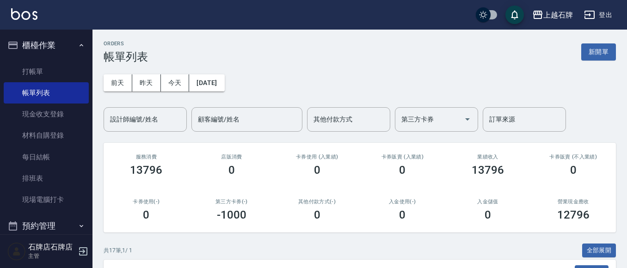
click at [73, 59] on ul "打帳單 帳單列表 現金收支登錄 材料自購登錄 每日結帳 排班表 現場電腦打卡" at bounding box center [46, 135] width 85 height 157
click at [69, 66] on link "打帳單" at bounding box center [46, 71] width 85 height 21
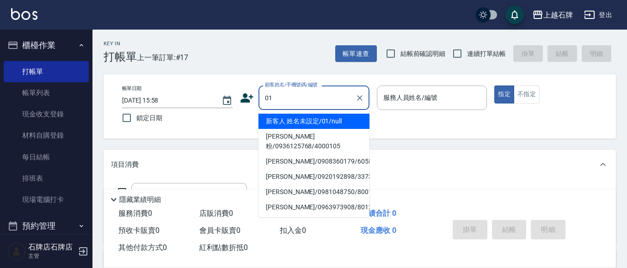
type input "新客人 姓名未設定/01/null"
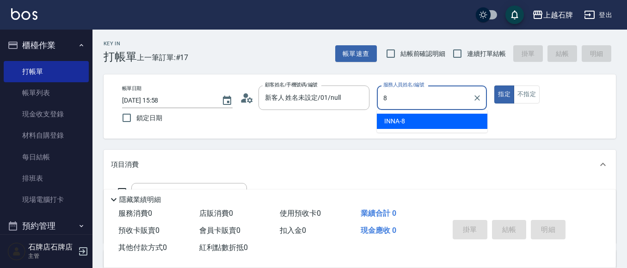
type input "INNA-8"
type button "true"
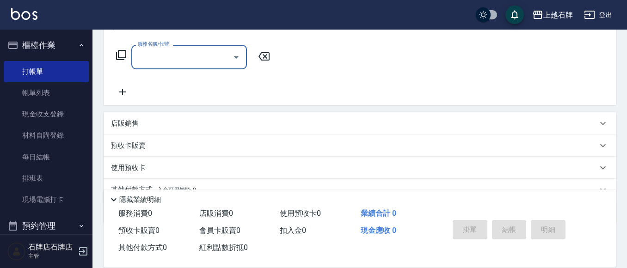
scroll to position [139, 0]
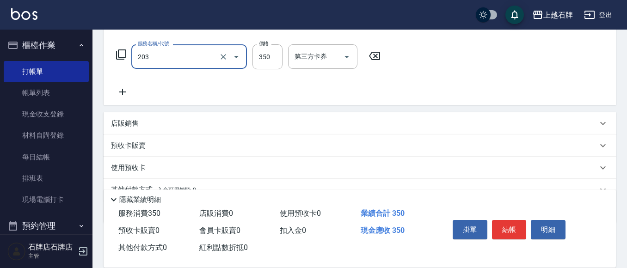
type input "B級洗+剪(203)"
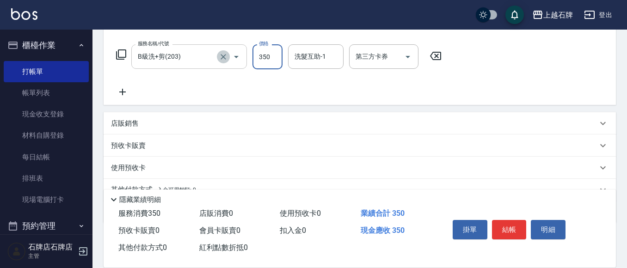
click at [225, 61] on icon "Clear" at bounding box center [223, 56] width 9 height 9
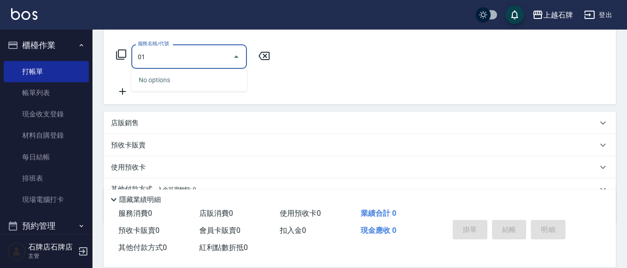
type input "0"
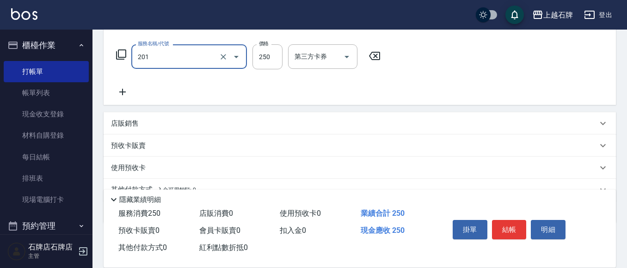
type input "B級單剪(201)"
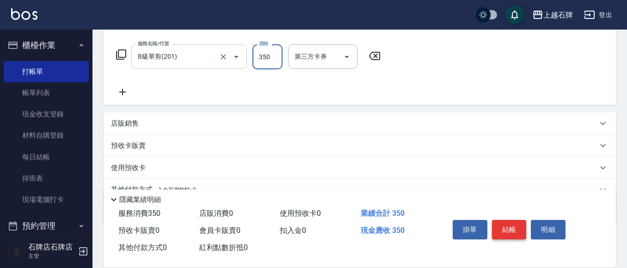
type input "350"
click at [500, 230] on button "結帳" at bounding box center [509, 229] width 35 height 19
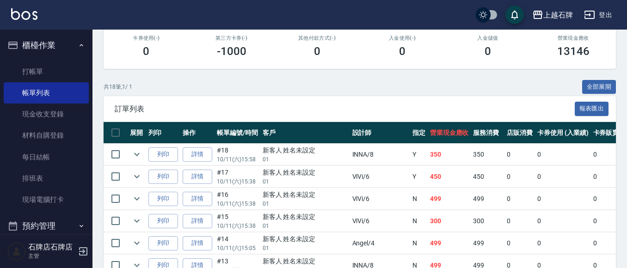
scroll to position [185, 0]
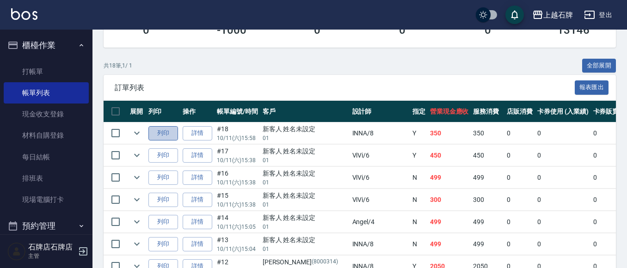
click at [154, 133] on button "列印" at bounding box center [163, 133] width 30 height 14
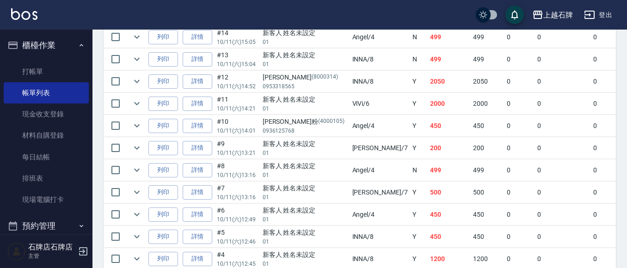
scroll to position [324, 0]
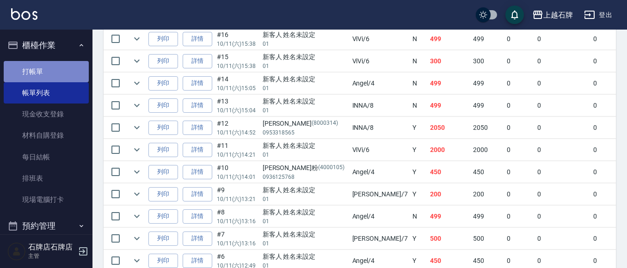
click at [71, 78] on link "打帳單" at bounding box center [46, 71] width 85 height 21
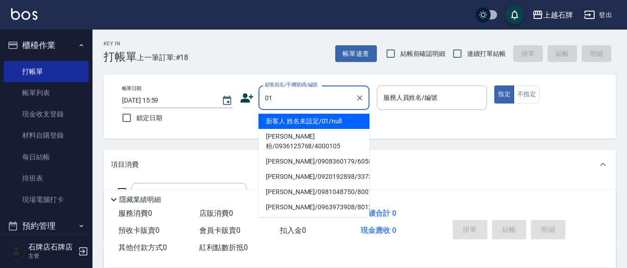
type input "新客人 姓名未設定/01/null"
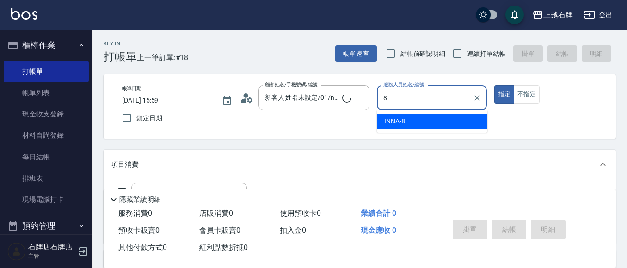
type input "INNA-8"
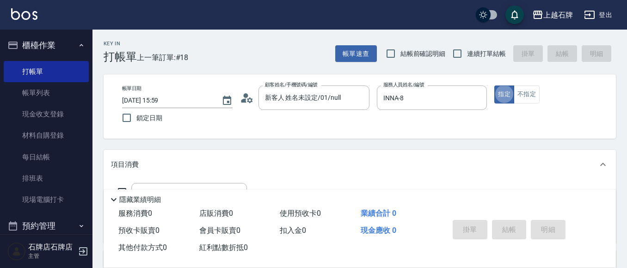
type button "true"
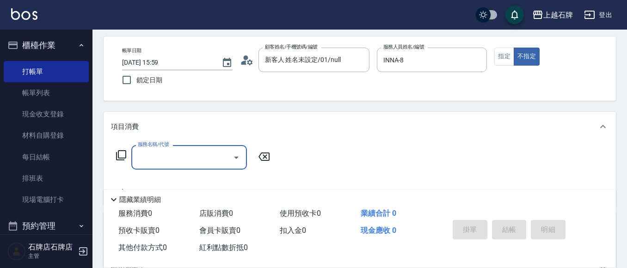
scroll to position [92, 0]
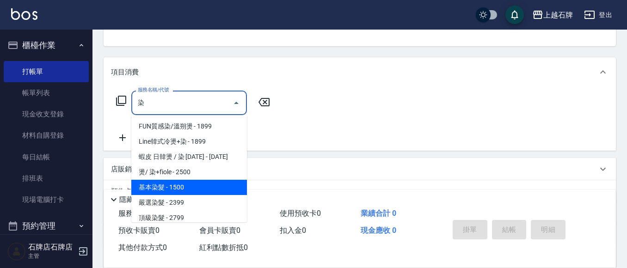
click at [152, 190] on span "基本染髮 - 1500" at bounding box center [189, 187] width 116 height 15
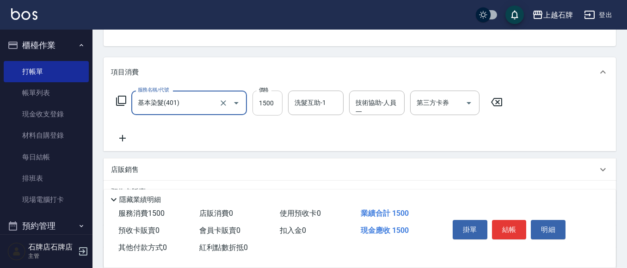
type input "基本染髮(401)"
click at [269, 101] on input "1500" at bounding box center [267, 103] width 30 height 25
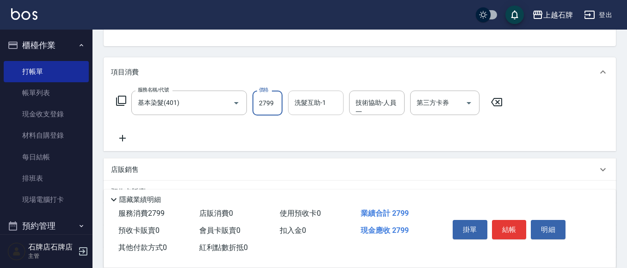
type input "2799"
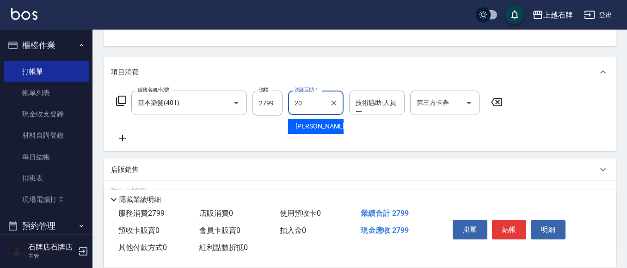
type input "彥伶-20"
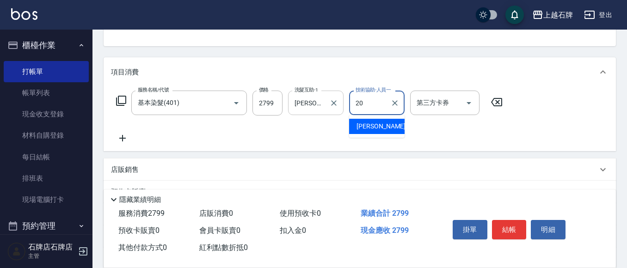
type input "彥伶-20"
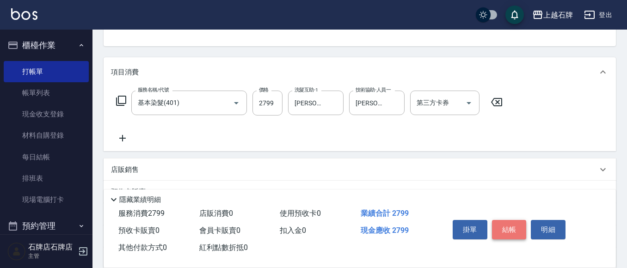
click at [515, 222] on button "結帳" at bounding box center [509, 229] width 35 height 19
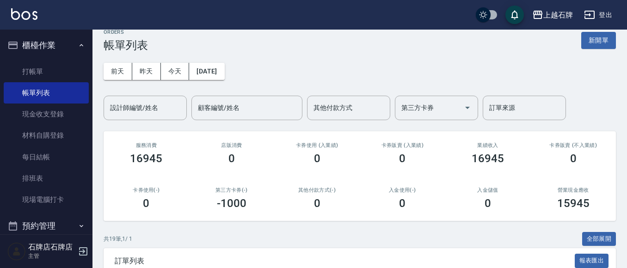
scroll to position [139, 0]
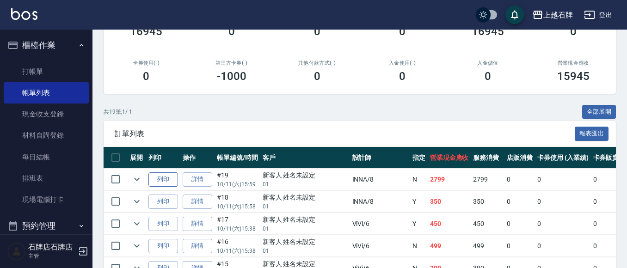
click at [170, 178] on button "列印" at bounding box center [163, 179] width 30 height 14
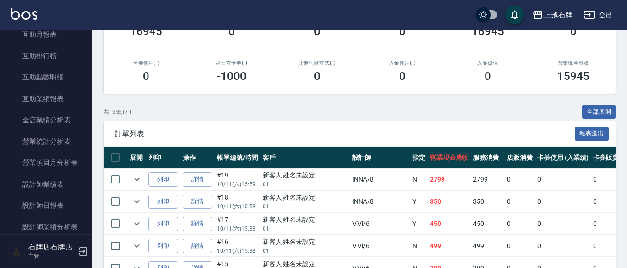
scroll to position [416, 0]
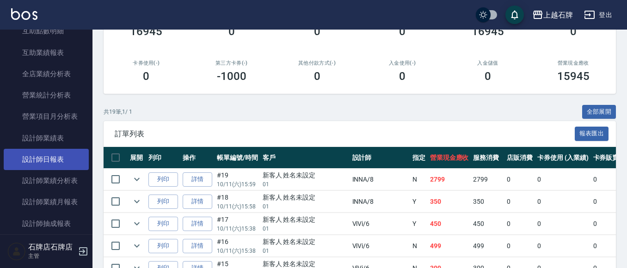
click at [42, 165] on link "設計師日報表" at bounding box center [46, 159] width 85 height 21
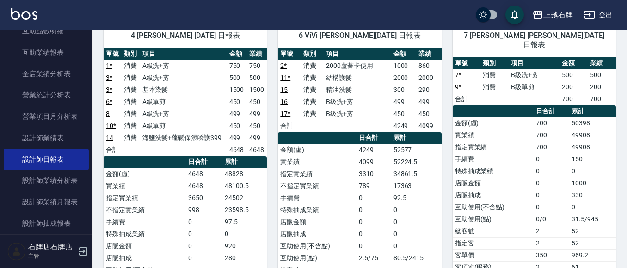
scroll to position [46, 0]
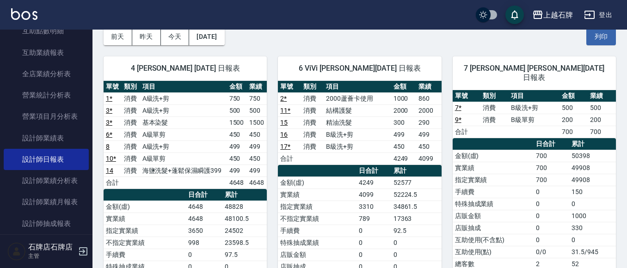
click at [148, 45] on div "4 Angel 陳貞秀 10/11/2025 日報表 單號 類別 項目 金額 業績 1 * 消費 A級洗+剪 750 750 3 * 消費 A級洗+剪 500…" at bounding box center [179, 224] width 174 height 359
click at [150, 42] on button "昨天" at bounding box center [146, 36] width 29 height 17
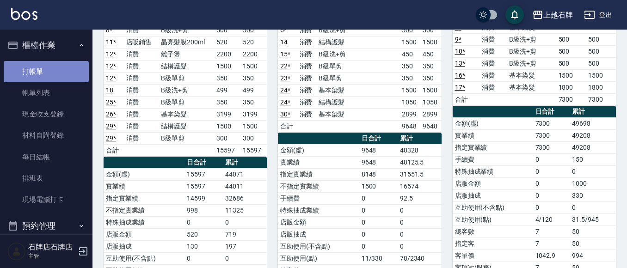
click at [52, 71] on link "打帳單" at bounding box center [46, 71] width 85 height 21
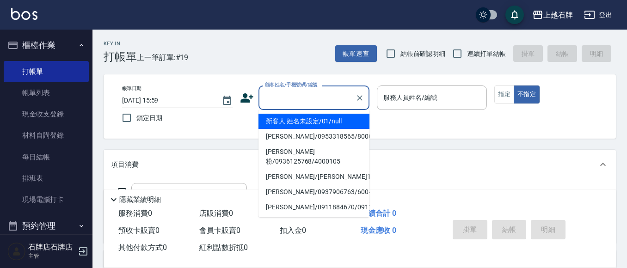
click at [299, 97] on input "顧客姓名/手機號碼/編號" at bounding box center [307, 98] width 89 height 16
click at [320, 122] on li "新客人 姓名未設定/01/null" at bounding box center [313, 121] width 111 height 15
type input "新客人 姓名未設定/01/null"
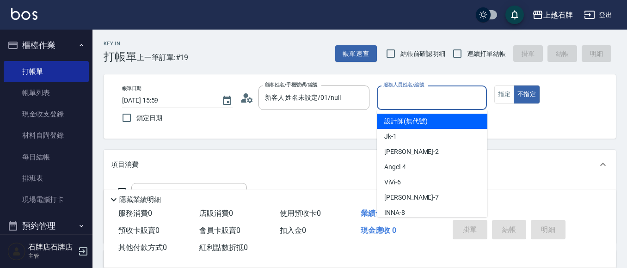
drag, startPoint x: 437, startPoint y: 96, endPoint x: 416, endPoint y: 143, distance: 51.1
click at [435, 100] on input "服務人員姓名/編號" at bounding box center [432, 98] width 102 height 16
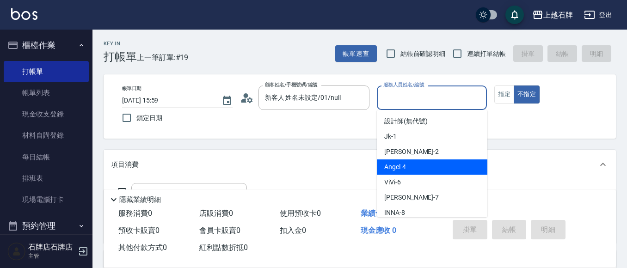
click at [408, 165] on div "Angel -4" at bounding box center [432, 167] width 111 height 15
type input "Angel-4"
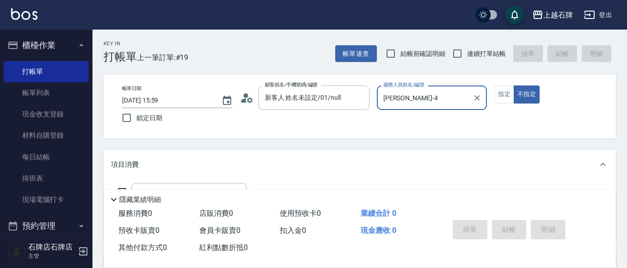
scroll to position [46, 0]
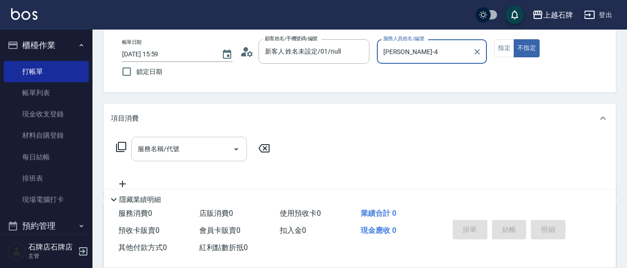
click at [225, 148] on input "服務名稱/代號" at bounding box center [181, 149] width 93 height 16
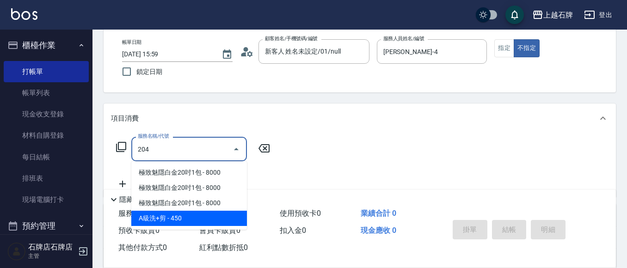
click at [203, 218] on span "A級洗+剪 - 450" at bounding box center [189, 218] width 116 height 15
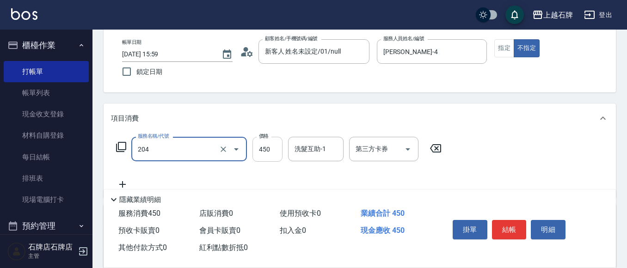
type input "A級洗+剪(204)"
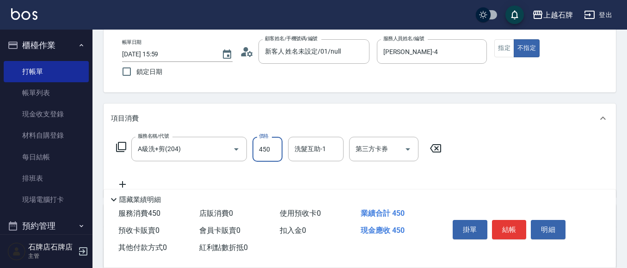
click at [268, 152] on input "450" at bounding box center [267, 149] width 30 height 25
type input "499"
click at [506, 224] on button "結帳" at bounding box center [509, 229] width 35 height 19
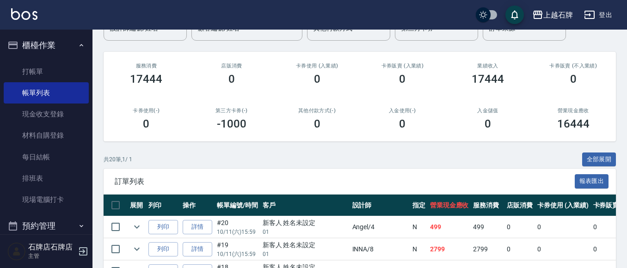
scroll to position [92, 0]
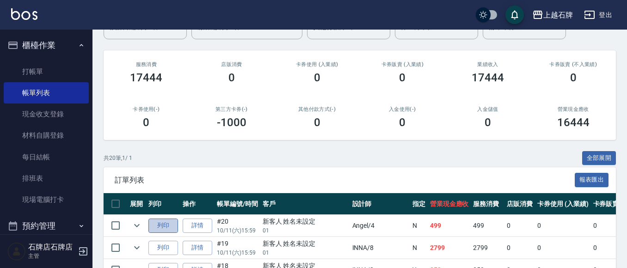
click at [163, 227] on button "列印" at bounding box center [163, 226] width 30 height 14
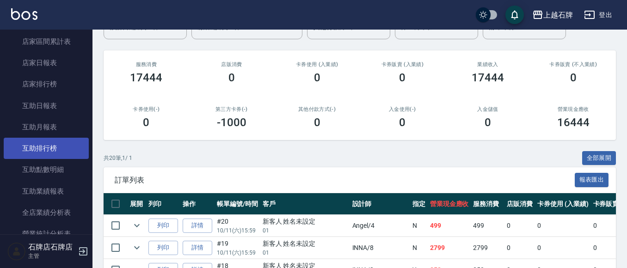
scroll to position [416, 0]
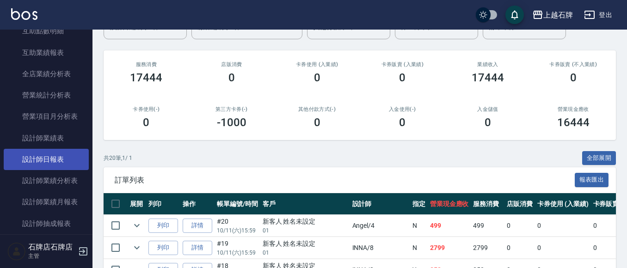
click at [48, 159] on link "設計師日報表" at bounding box center [46, 159] width 85 height 21
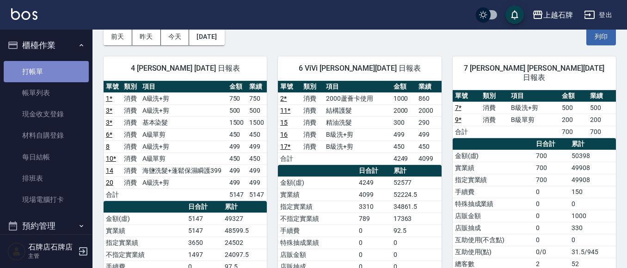
click at [62, 71] on link "打帳單" at bounding box center [46, 71] width 85 height 21
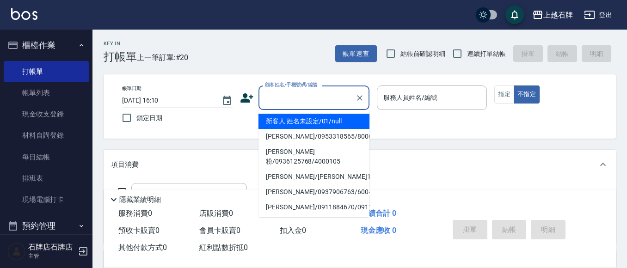
click at [300, 101] on input "顧客姓名/手機號碼/編號" at bounding box center [307, 98] width 89 height 16
click at [301, 121] on li "新客人 姓名未設定/01/null" at bounding box center [313, 121] width 111 height 15
type input "新客人 姓名未設定/01/null"
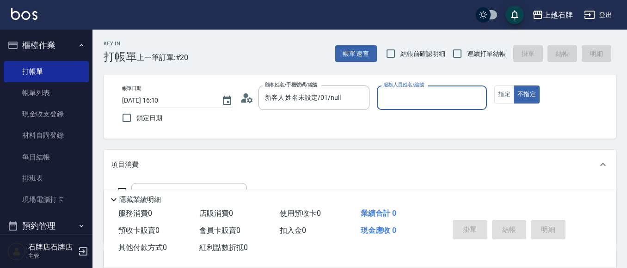
click at [400, 100] on input "服務人員姓名/編號" at bounding box center [432, 98] width 102 height 16
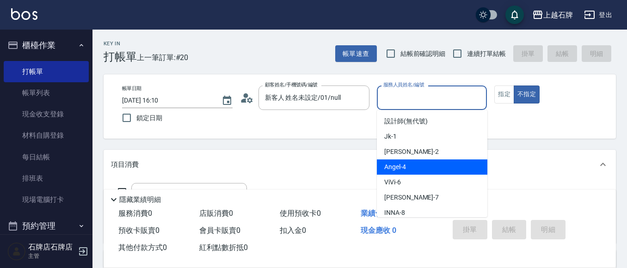
click at [414, 164] on div "Angel -4" at bounding box center [432, 167] width 111 height 15
type input "Angel-4"
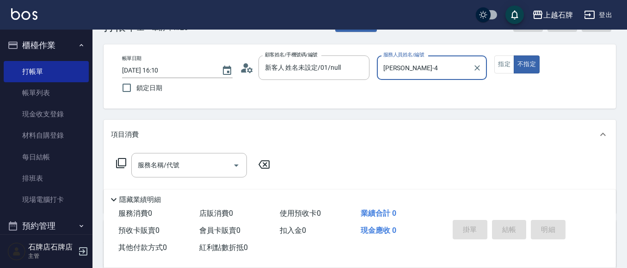
scroll to position [46, 0]
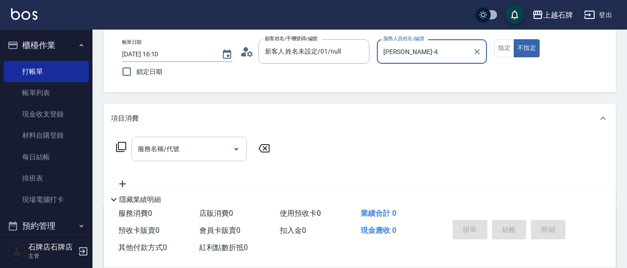
click at [208, 156] on input "服務名稱/代號" at bounding box center [181, 149] width 93 height 16
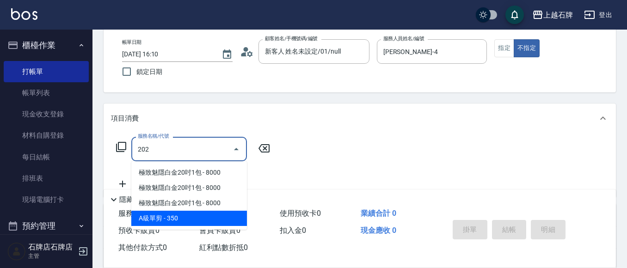
click at [227, 218] on span "A級單剪 - 350" at bounding box center [189, 218] width 116 height 15
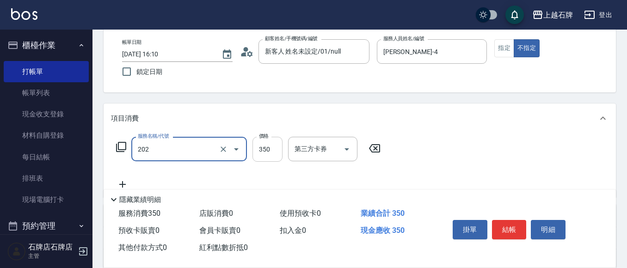
type input "A級單剪(202)"
click at [264, 155] on input "350" at bounding box center [267, 149] width 30 height 25
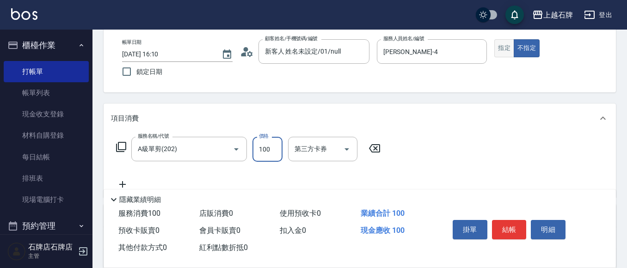
type input "100"
click at [504, 47] on button "指定" at bounding box center [504, 48] width 20 height 18
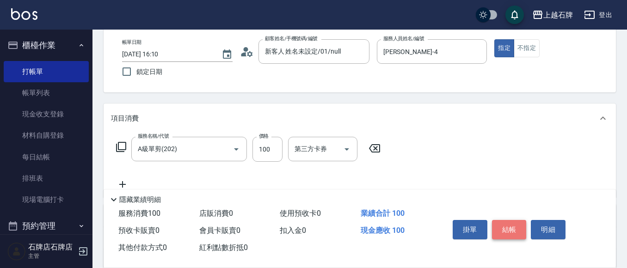
click at [515, 222] on button "結帳" at bounding box center [509, 229] width 35 height 19
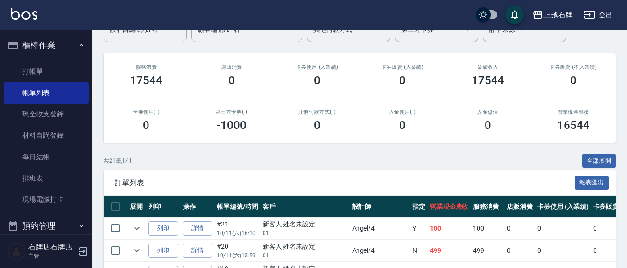
scroll to position [92, 0]
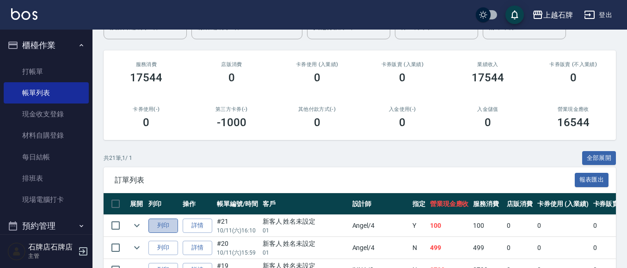
click at [172, 226] on button "列印" at bounding box center [163, 226] width 30 height 14
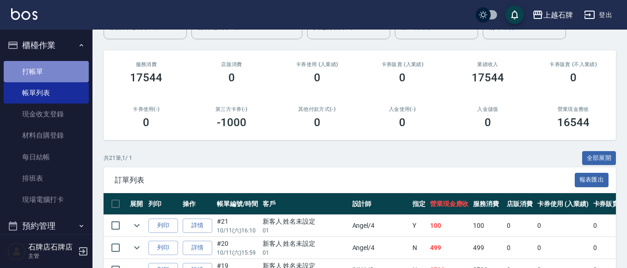
click at [67, 73] on link "打帳單" at bounding box center [46, 71] width 85 height 21
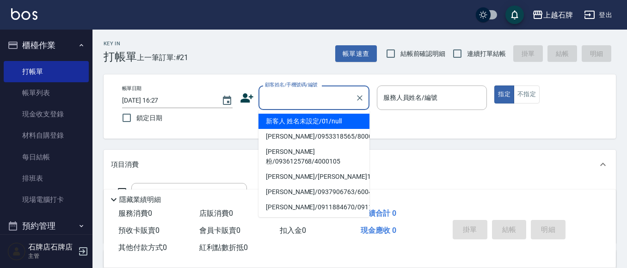
drag, startPoint x: 309, startPoint y: 100, endPoint x: 301, endPoint y: 79, distance: 22.4
click at [309, 99] on input "顧客姓名/手機號碼/編號" at bounding box center [307, 98] width 89 height 16
type input "新客人 姓名未設定/01/null"
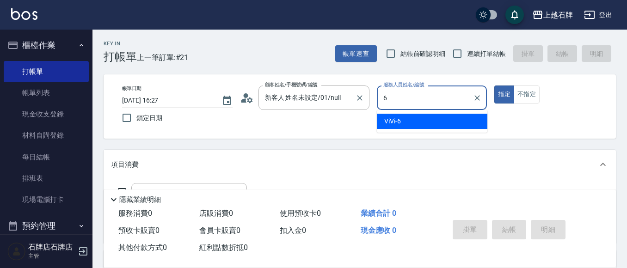
type input "ViVi-6"
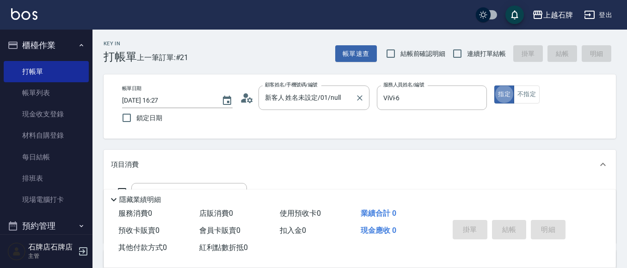
type button "true"
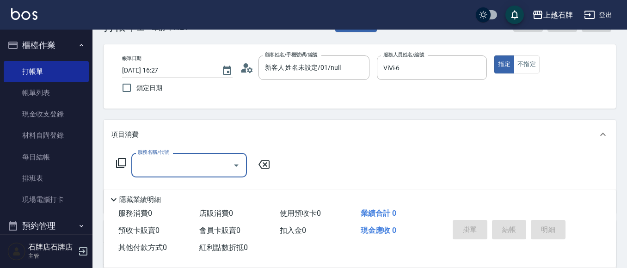
scroll to position [46, 0]
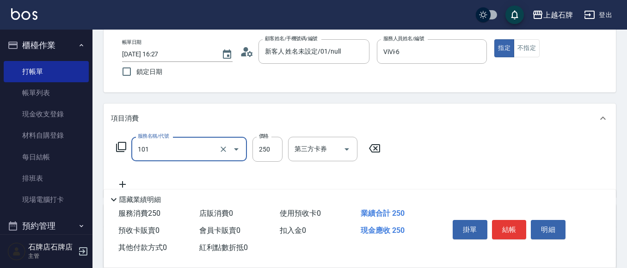
type input "洗髮(101)"
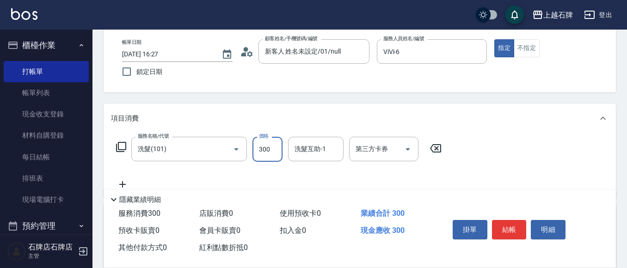
type input "300"
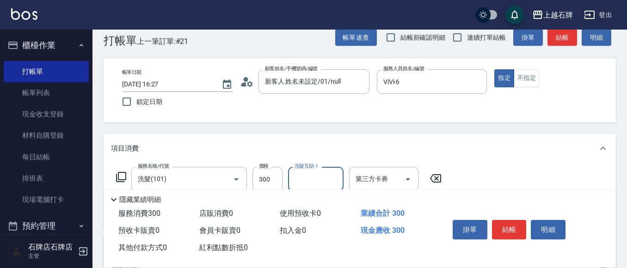
scroll to position [0, 0]
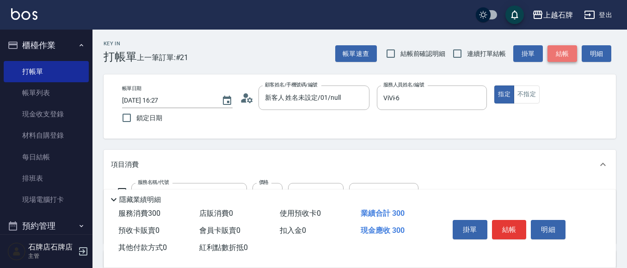
click at [571, 46] on button "結帳" at bounding box center [562, 53] width 30 height 17
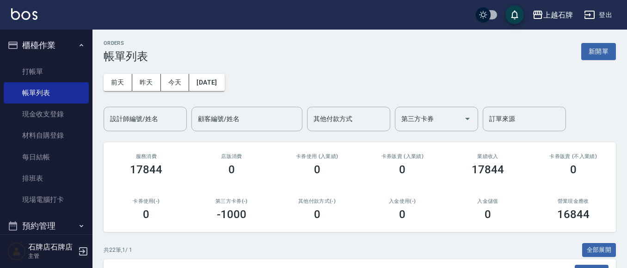
scroll to position [185, 0]
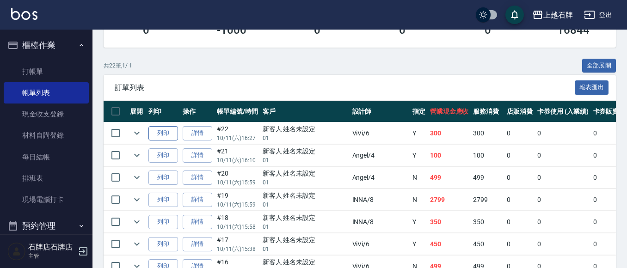
click at [157, 136] on button "列印" at bounding box center [163, 133] width 30 height 14
click at [62, 72] on link "打帳單" at bounding box center [46, 71] width 85 height 21
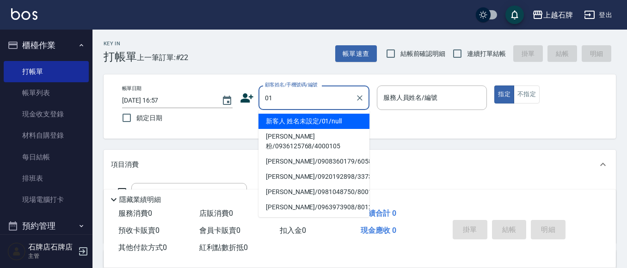
type input "新客人 姓名未設定/01/null"
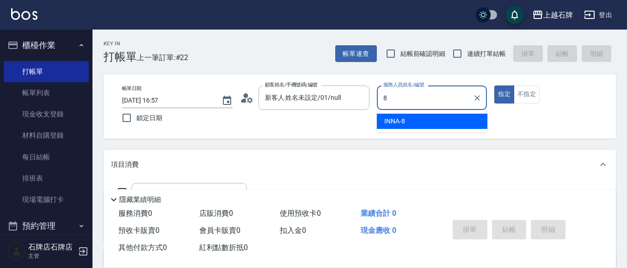
type input "INNA-8"
type button "true"
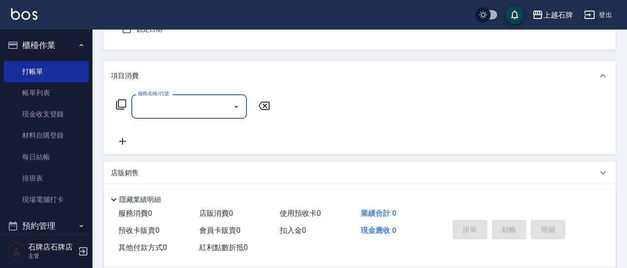
scroll to position [92, 0]
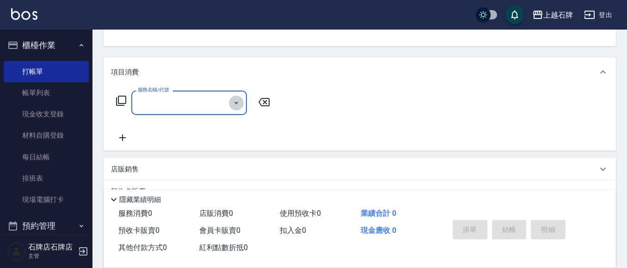
click at [236, 106] on icon "Open" at bounding box center [236, 103] width 11 height 11
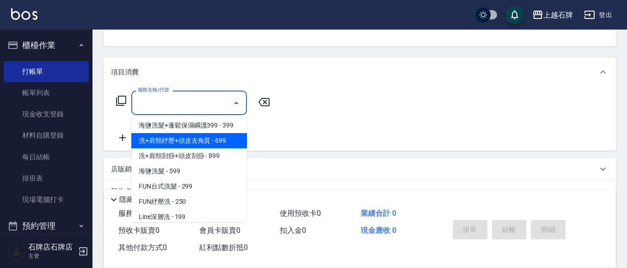
click at [171, 136] on span "洗+肩頸紓壓+頭皮去角質 - 699" at bounding box center [189, 140] width 116 height 15
type input "洗+肩頸紓壓+頭皮去角質(108)"
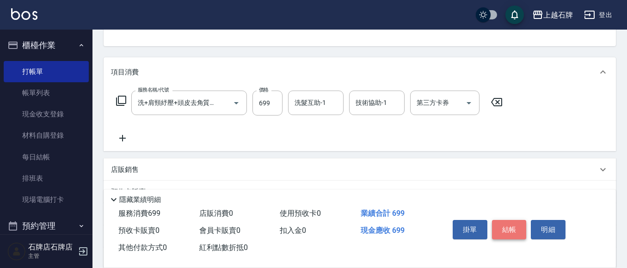
click at [510, 223] on button "結帳" at bounding box center [509, 229] width 35 height 19
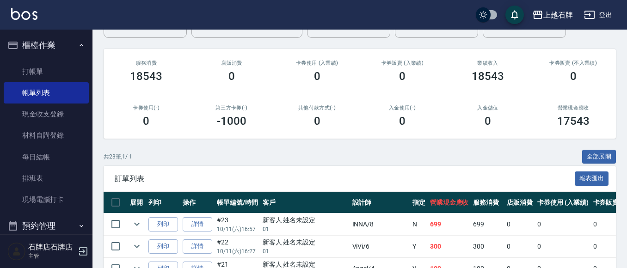
scroll to position [139, 0]
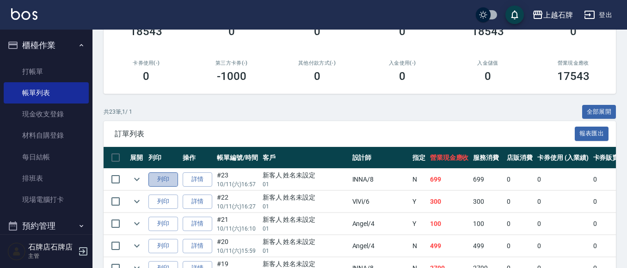
click at [167, 184] on button "列印" at bounding box center [163, 179] width 30 height 14
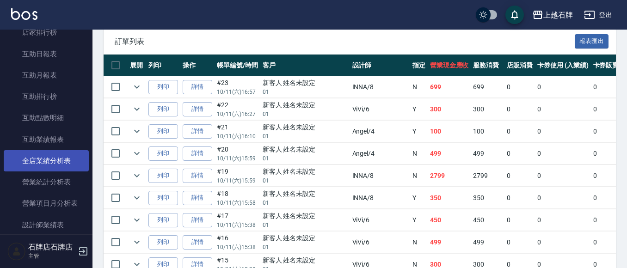
scroll to position [370, 0]
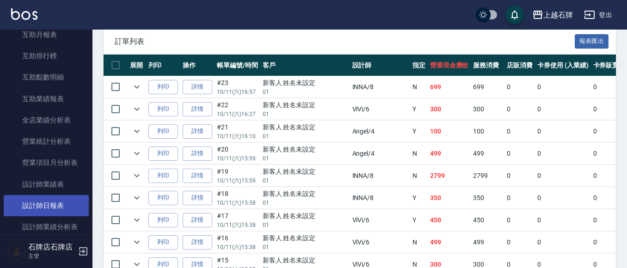
click at [31, 202] on link "設計師日報表" at bounding box center [46, 205] width 85 height 21
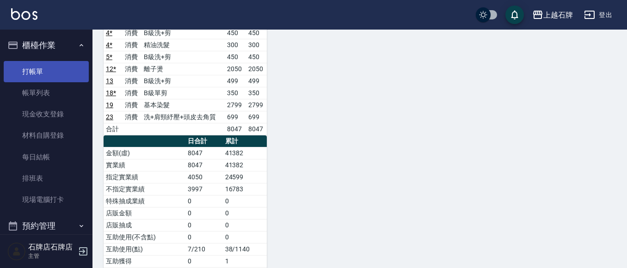
scroll to position [462, 0]
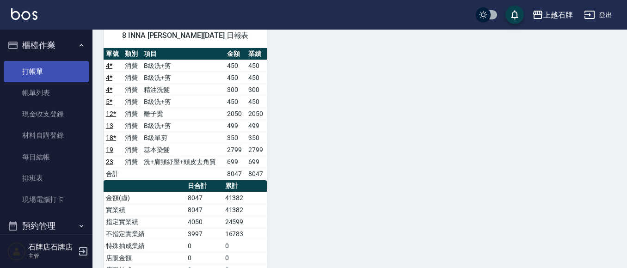
click at [27, 75] on link "打帳單" at bounding box center [46, 71] width 85 height 21
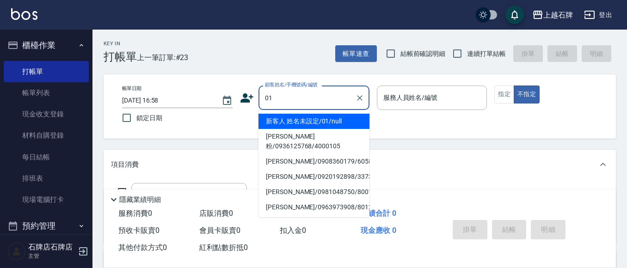
type input "新客人 姓名未設定/01/null"
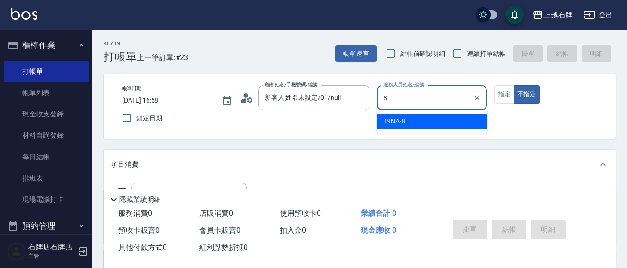
type input "INNA-8"
type button "false"
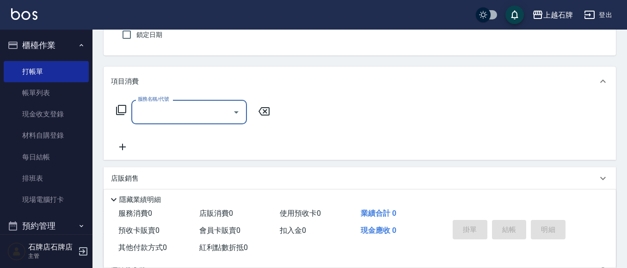
scroll to position [92, 0]
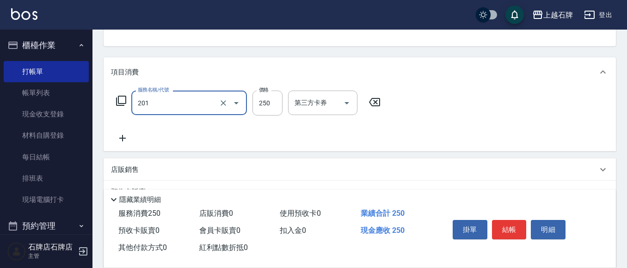
type input "B級單剪(201)"
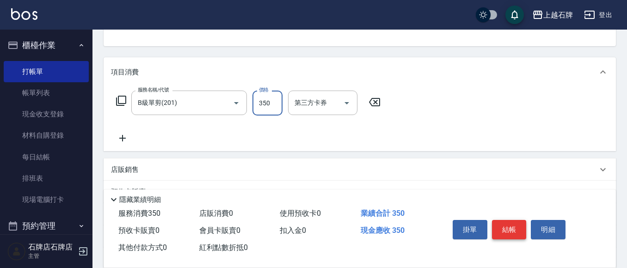
type input "350"
click at [511, 230] on button "結帳" at bounding box center [509, 229] width 35 height 19
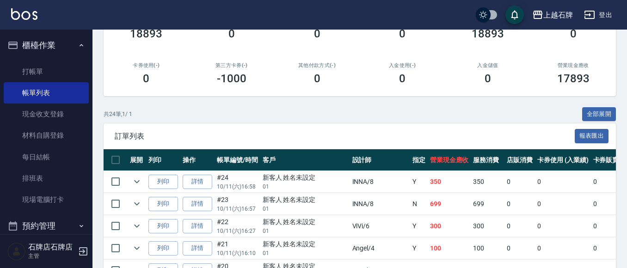
scroll to position [139, 0]
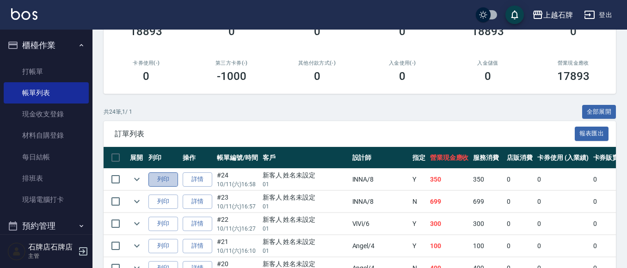
click at [154, 181] on button "列印" at bounding box center [163, 179] width 30 height 14
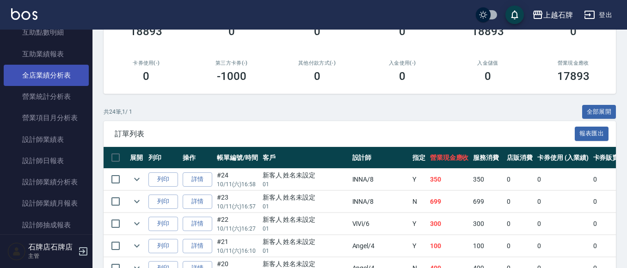
scroll to position [416, 0]
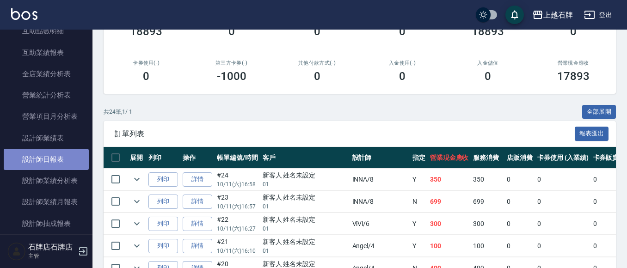
click at [50, 159] on link "設計師日報表" at bounding box center [46, 159] width 85 height 21
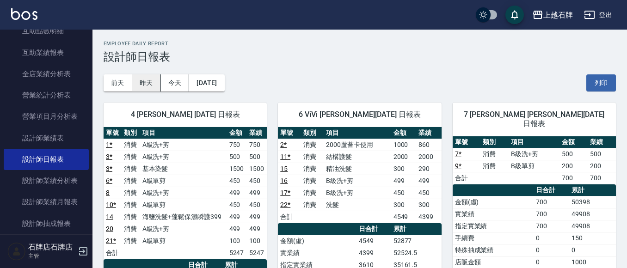
click at [151, 85] on button "昨天" at bounding box center [146, 82] width 29 height 17
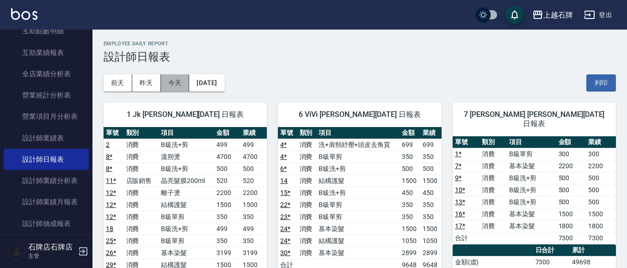
click at [182, 86] on button "今天" at bounding box center [175, 82] width 29 height 17
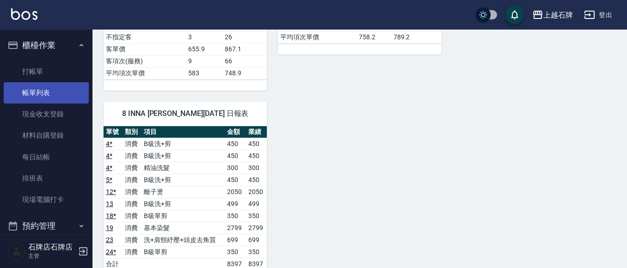
scroll to position [370, 0]
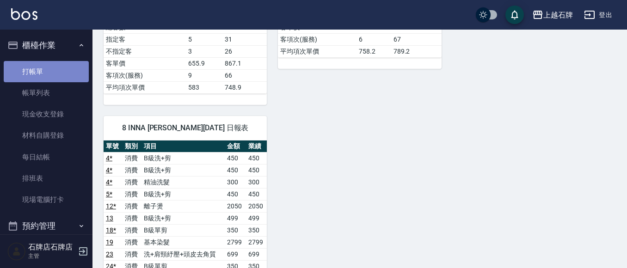
click at [59, 79] on link "打帳單" at bounding box center [46, 71] width 85 height 21
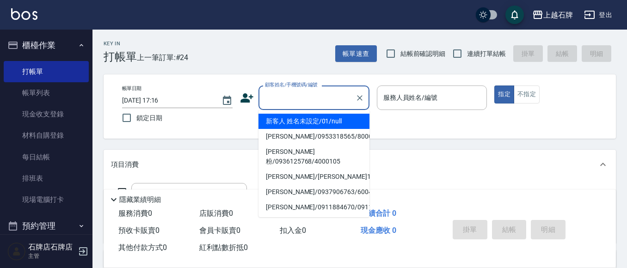
click at [303, 95] on input "顧客姓名/手機號碼/編號" at bounding box center [307, 98] width 89 height 16
click at [320, 122] on li "新客人 姓名未設定/01/null" at bounding box center [313, 121] width 111 height 15
type input "新客人 姓名未設定/01/null"
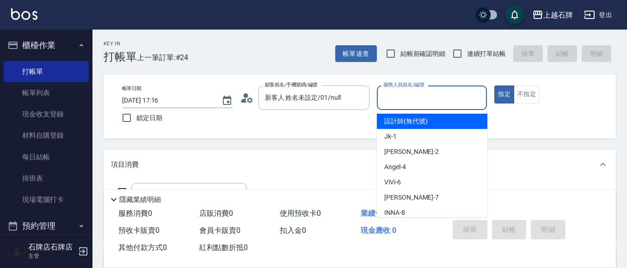
click at [400, 95] on input "服務人員姓名/編號" at bounding box center [432, 98] width 102 height 16
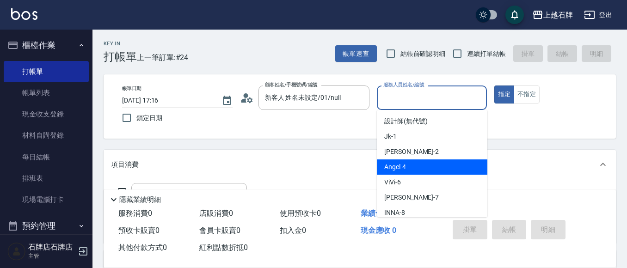
click at [400, 164] on span "Angel -4" at bounding box center [395, 167] width 22 height 10
type input "Angel-4"
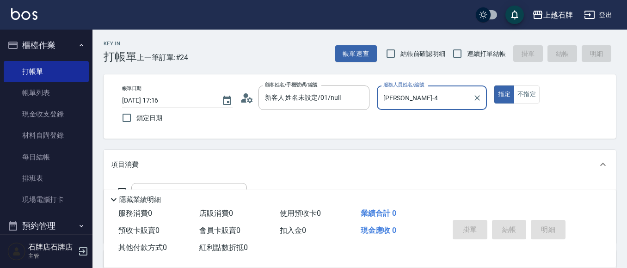
scroll to position [46, 0]
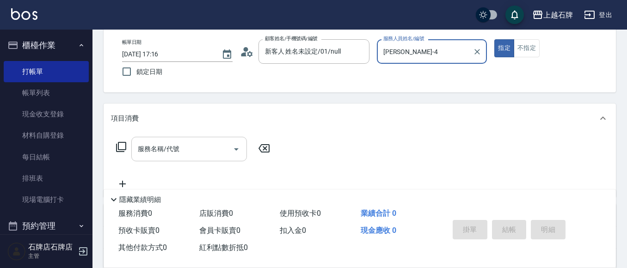
click at [206, 148] on input "服務名稱/代號" at bounding box center [181, 149] width 93 height 16
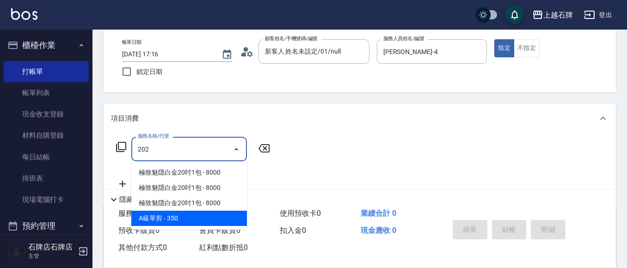
click at [198, 222] on span "A級單剪 - 350" at bounding box center [189, 218] width 116 height 15
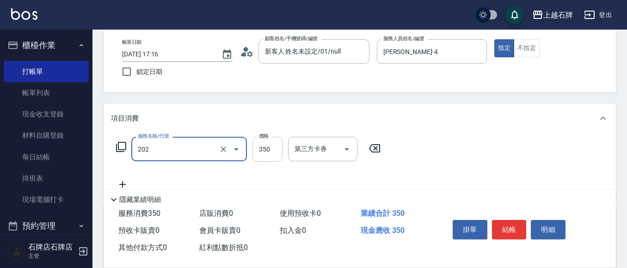
type input "A級單剪(202)"
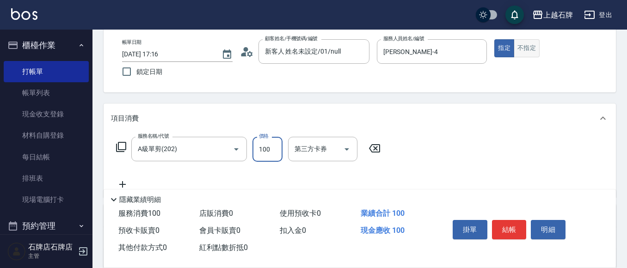
type input "100"
click at [533, 49] on button "不指定" at bounding box center [527, 48] width 26 height 18
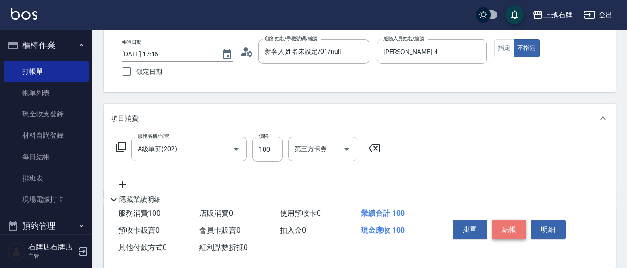
click at [512, 227] on button "結帳" at bounding box center [509, 229] width 35 height 19
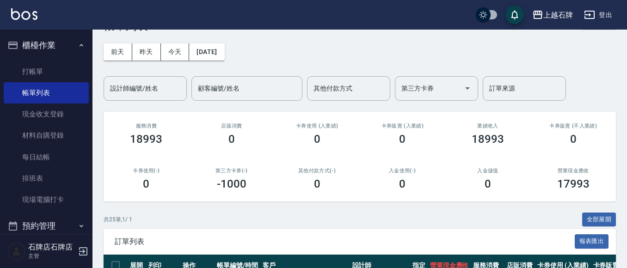
scroll to position [139, 0]
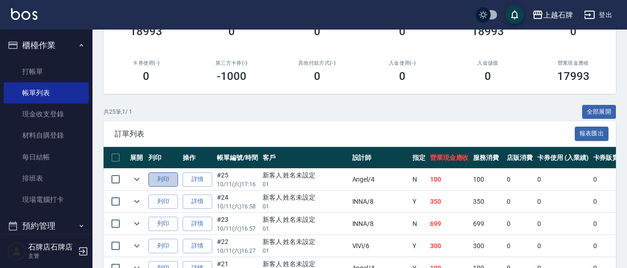
click at [171, 183] on button "列印" at bounding box center [163, 179] width 30 height 14
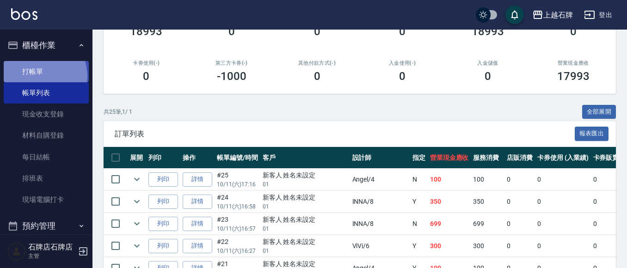
click at [37, 76] on link "打帳單" at bounding box center [46, 71] width 85 height 21
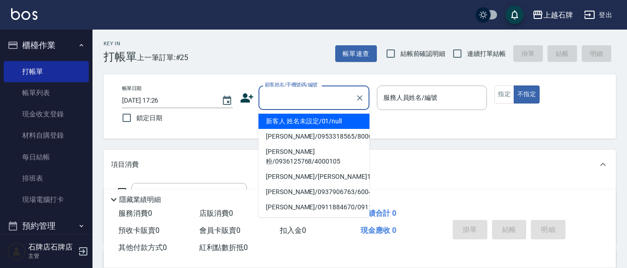
click at [270, 94] on input "顧客姓名/手機號碼/編號" at bounding box center [307, 98] width 89 height 16
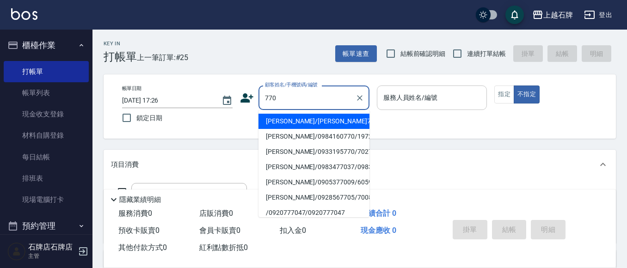
drag, startPoint x: 316, startPoint y: 118, endPoint x: 418, endPoint y: 104, distance: 102.7
click at [319, 118] on li "朱雅昱/朱雅昱770/770" at bounding box center [313, 121] width 111 height 15
type input "朱雅昱/朱雅昱770/770"
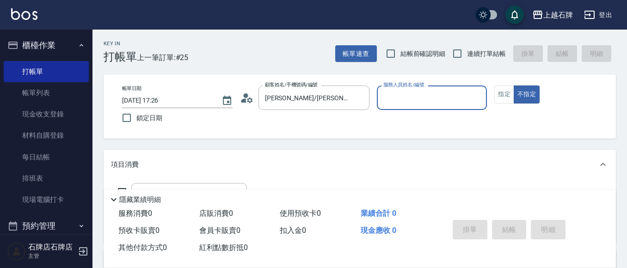
click at [422, 103] on input "服務人員姓名/編號" at bounding box center [432, 98] width 102 height 16
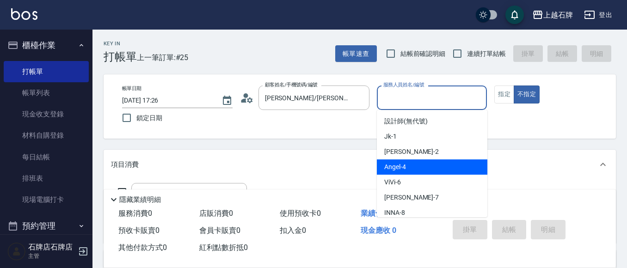
click at [418, 164] on div "Angel -4" at bounding box center [432, 167] width 111 height 15
type input "Angel-4"
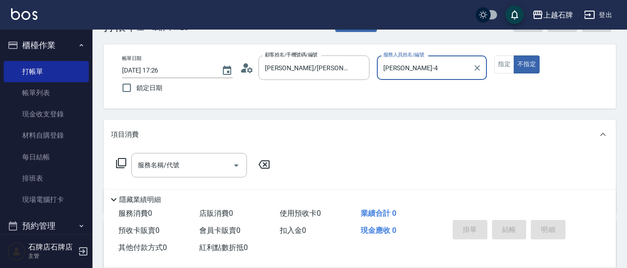
scroll to position [46, 0]
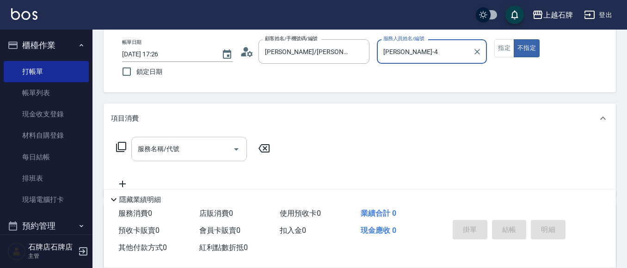
click at [207, 149] on input "服務名稱/代號" at bounding box center [181, 149] width 93 height 16
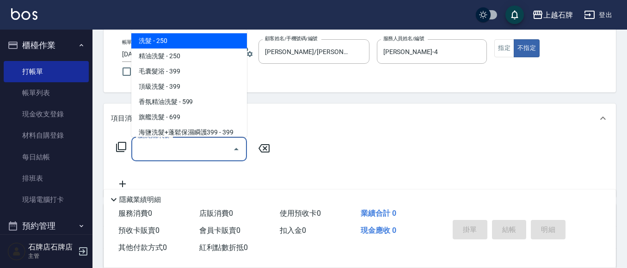
click at [119, 148] on icon at bounding box center [121, 147] width 10 height 10
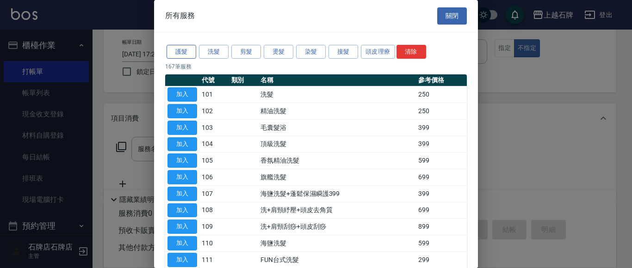
click at [184, 52] on button "護髮" at bounding box center [181, 52] width 30 height 14
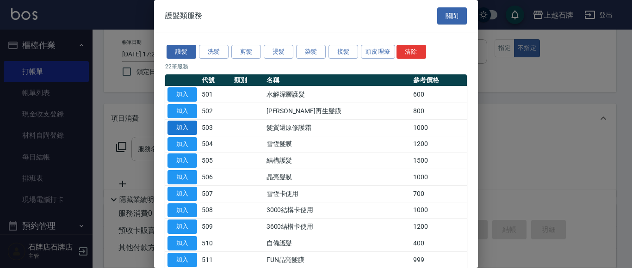
click at [185, 124] on button "加入" at bounding box center [182, 128] width 30 height 14
type input "髮質還原修護霜(503)"
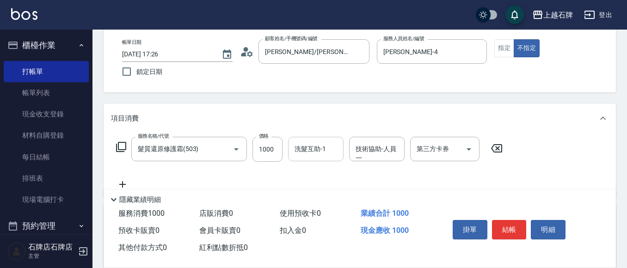
click at [321, 154] on input "洗髮互助-1" at bounding box center [315, 149] width 47 height 16
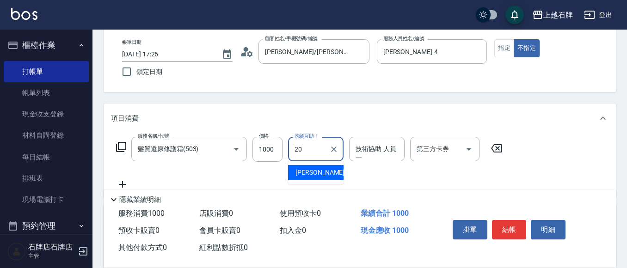
click at [316, 178] on div "彥伶 -20" at bounding box center [315, 172] width 55 height 15
type input "彥伶-20"
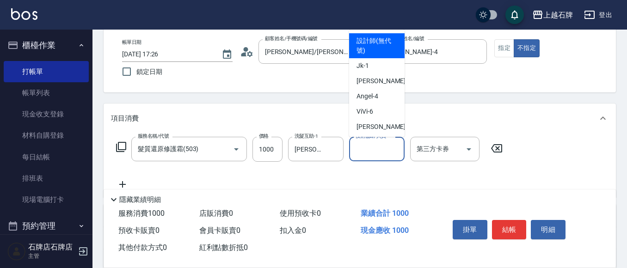
click at [377, 150] on input "技術協助-人員一" at bounding box center [376, 149] width 47 height 16
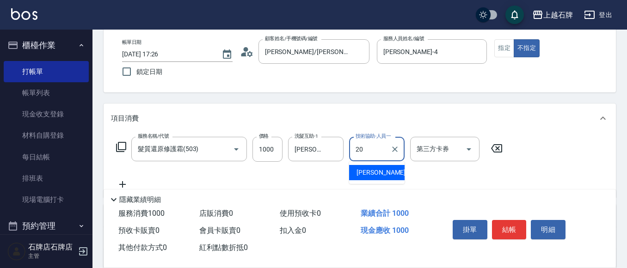
click at [387, 173] on div "彥伶 -20" at bounding box center [376, 172] width 55 height 15
type input "彥伶-20"
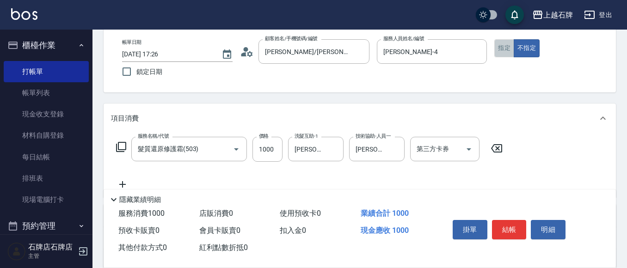
click at [503, 45] on button "指定" at bounding box center [504, 48] width 20 height 18
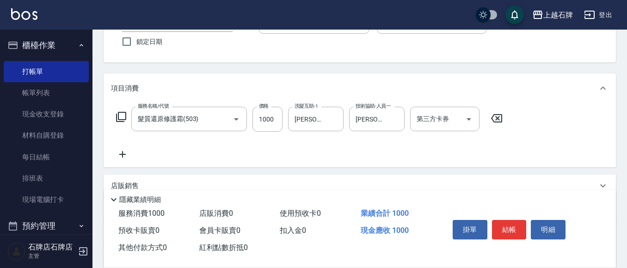
scroll to position [92, 0]
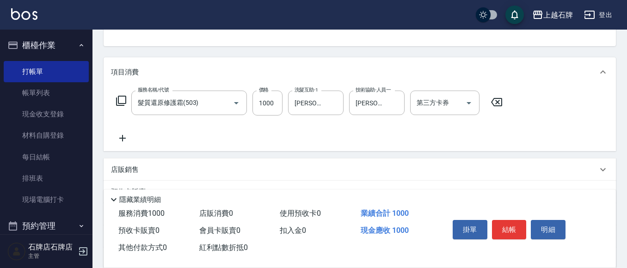
click at [122, 140] on icon at bounding box center [122, 138] width 6 height 6
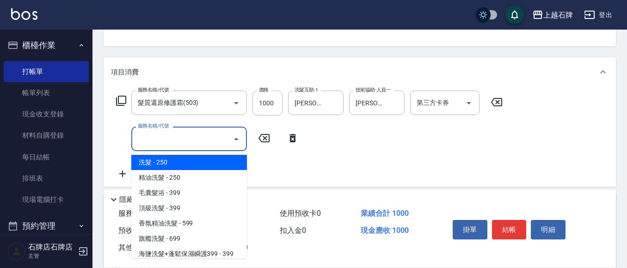
click at [166, 141] on input "服務名稱/代號" at bounding box center [181, 139] width 93 height 16
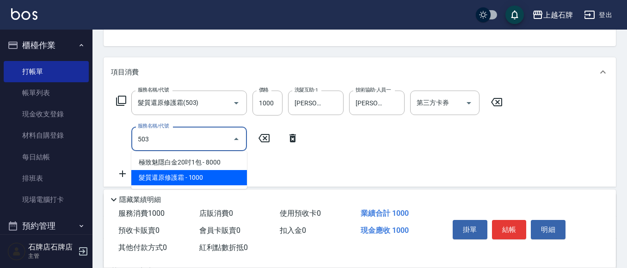
drag, startPoint x: 205, startPoint y: 176, endPoint x: 264, endPoint y: 165, distance: 59.8
click at [207, 179] on span "髮質還原修護霜 - 1000" at bounding box center [189, 177] width 116 height 15
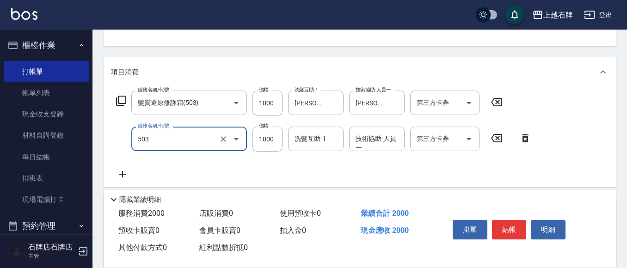
scroll to position [139, 0]
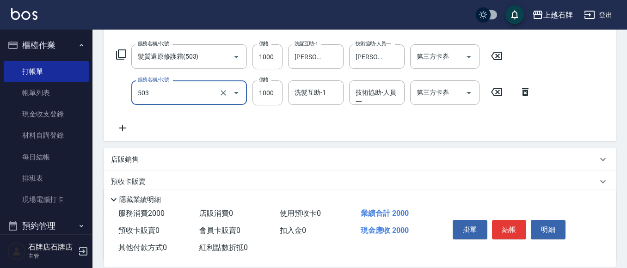
type input "髮質還原修護霜(503)"
click at [122, 129] on icon at bounding box center [122, 128] width 23 height 11
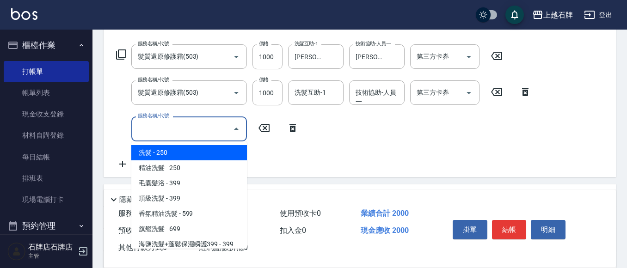
click at [162, 129] on input "服務名稱/代號" at bounding box center [181, 129] width 93 height 16
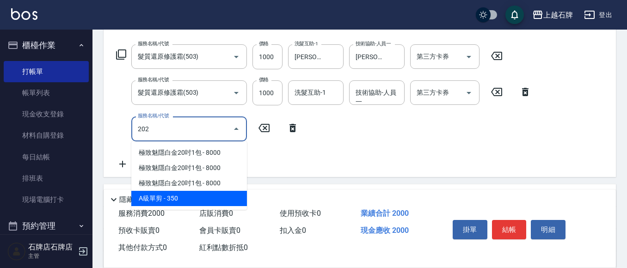
drag, startPoint x: 210, startPoint y: 196, endPoint x: 264, endPoint y: 163, distance: 62.7
click at [212, 196] on span "A級單剪 - 350" at bounding box center [189, 198] width 116 height 15
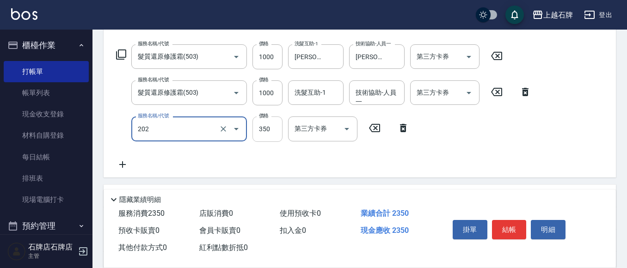
type input "A級單剪(202)"
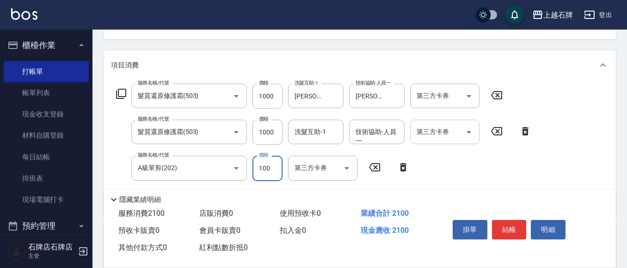
scroll to position [46, 0]
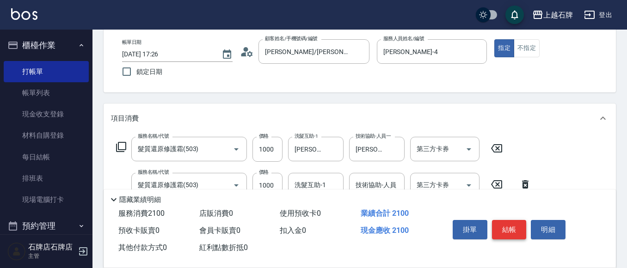
type input "100"
drag, startPoint x: 513, startPoint y: 228, endPoint x: 483, endPoint y: 203, distance: 38.4
click at [512, 228] on button "結帳" at bounding box center [509, 229] width 35 height 19
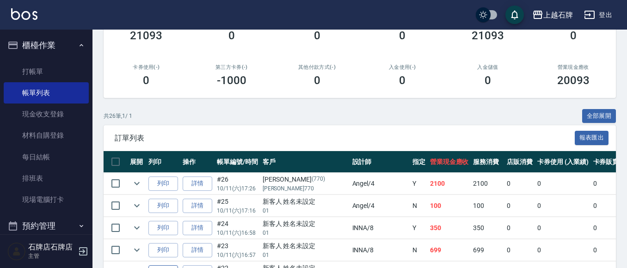
scroll to position [185, 0]
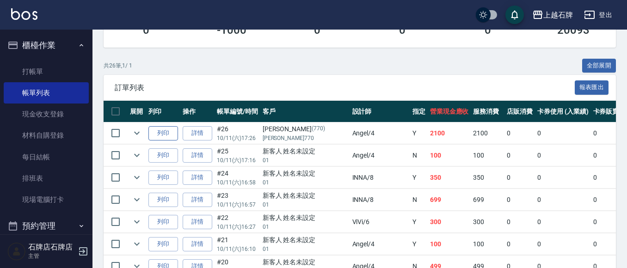
click at [160, 131] on button "列印" at bounding box center [163, 133] width 30 height 14
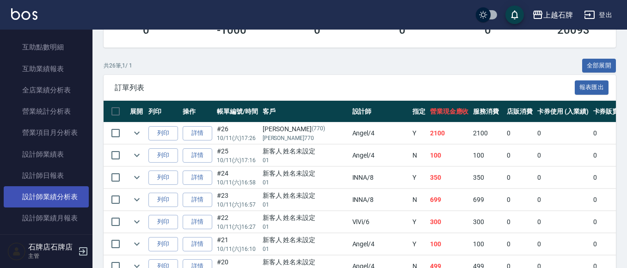
scroll to position [416, 0]
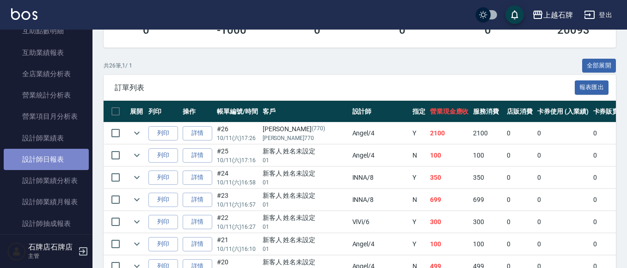
click at [59, 157] on link "設計師日報表" at bounding box center [46, 159] width 85 height 21
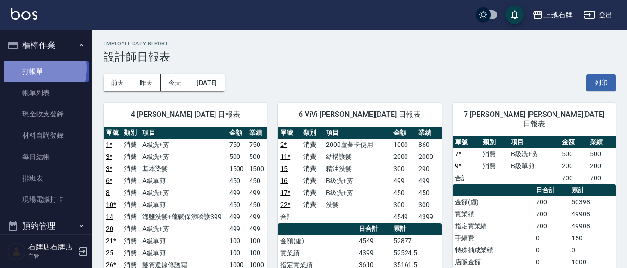
click at [38, 68] on link "打帳單" at bounding box center [46, 71] width 85 height 21
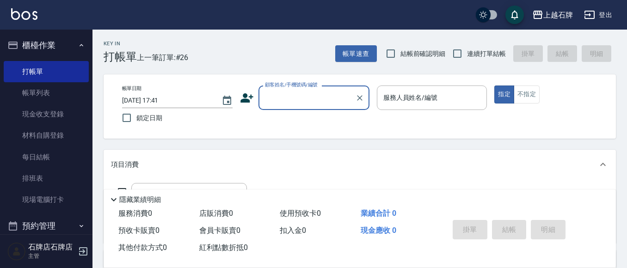
click at [290, 109] on div "顧客姓名/手機號碼/編號" at bounding box center [313, 98] width 111 height 25
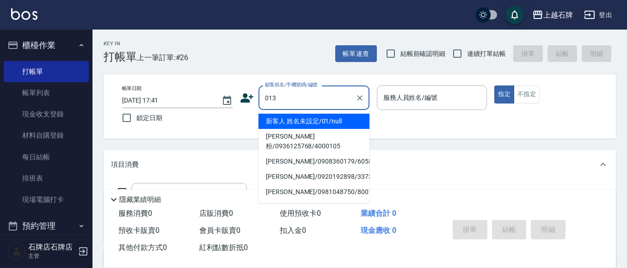
type input "013"
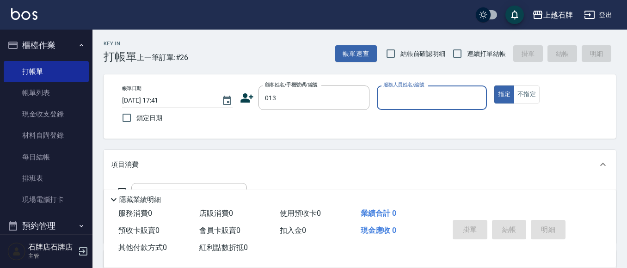
type input "6"
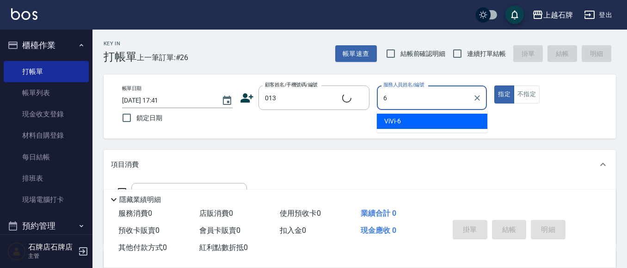
type input "新客人 姓名未設定/013/null"
type input "ViVi-6"
type button "true"
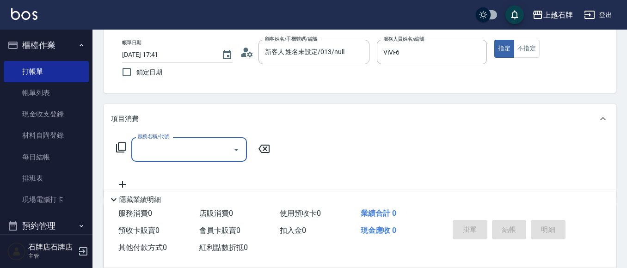
scroll to position [46, 0]
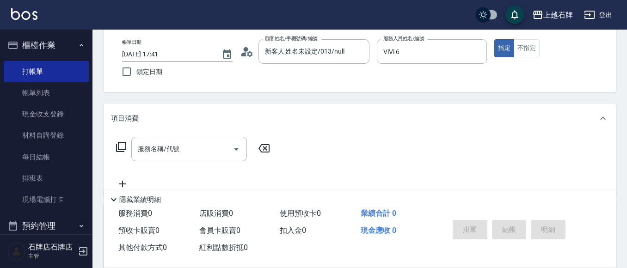
click at [123, 148] on icon at bounding box center [121, 146] width 11 height 11
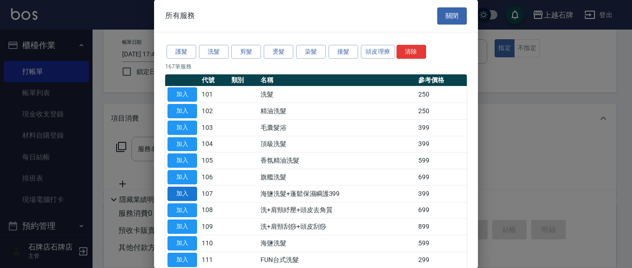
click at [185, 188] on button "加入" at bounding box center [182, 194] width 30 height 14
type input "海鹽洗髮+蓬鬆保濕瞬護399(107)"
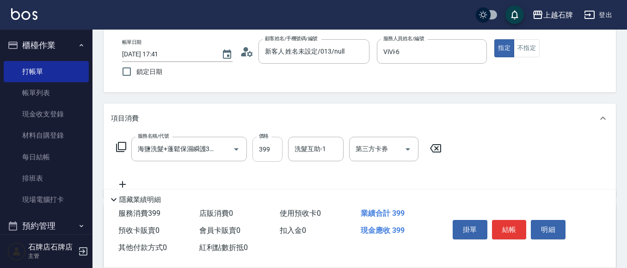
click at [278, 148] on input "399" at bounding box center [267, 149] width 30 height 25
type input "499"
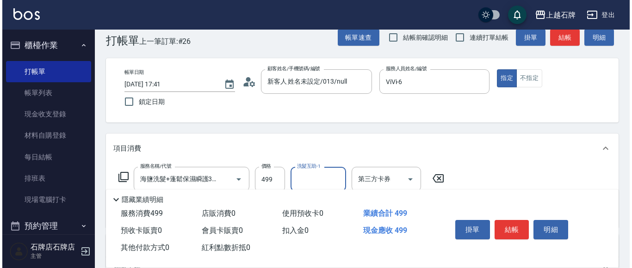
scroll to position [0, 0]
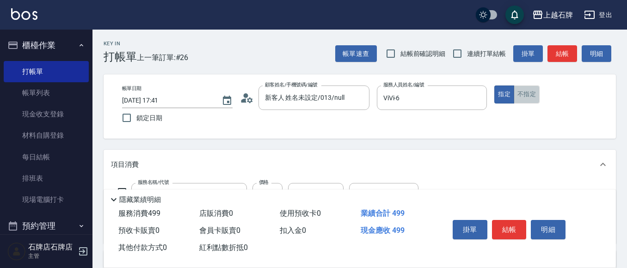
click at [519, 92] on button "不指定" at bounding box center [527, 95] width 26 height 18
click at [557, 53] on button "結帳" at bounding box center [562, 53] width 30 height 17
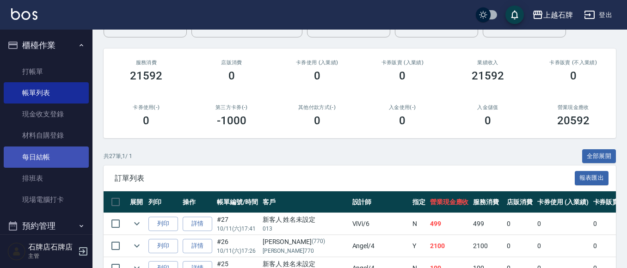
scroll to position [185, 0]
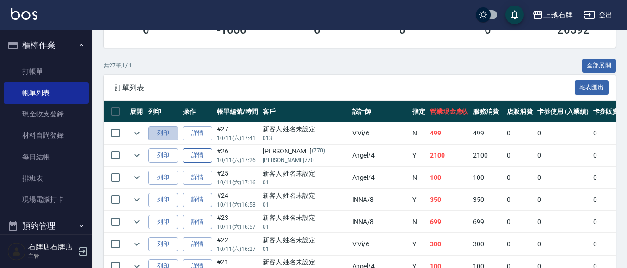
drag, startPoint x: 161, startPoint y: 129, endPoint x: 204, endPoint y: 148, distance: 47.4
click at [161, 128] on button "列印" at bounding box center [163, 133] width 30 height 14
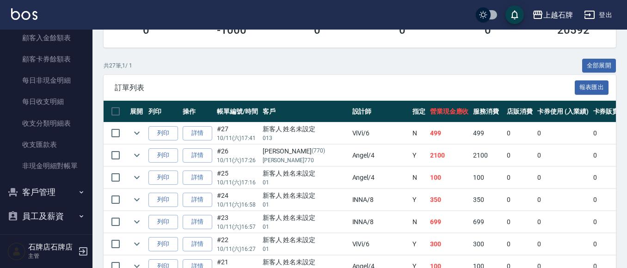
scroll to position [825, 0]
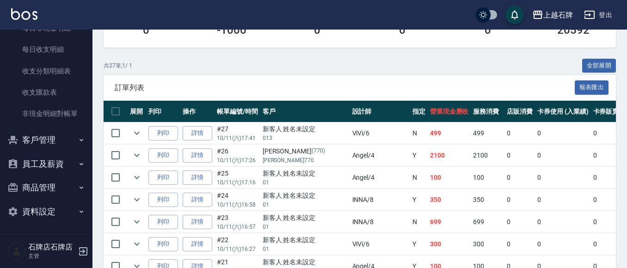
click at [47, 190] on button "商品管理" at bounding box center [46, 188] width 85 height 24
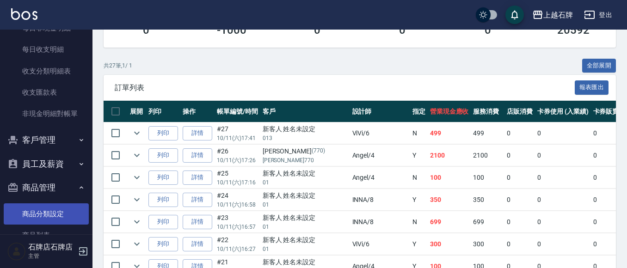
click at [59, 220] on link "商品分類設定" at bounding box center [46, 213] width 85 height 21
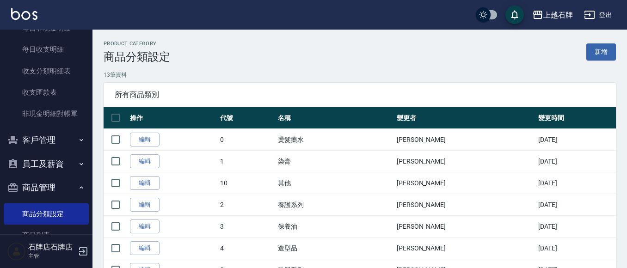
scroll to position [876, 0]
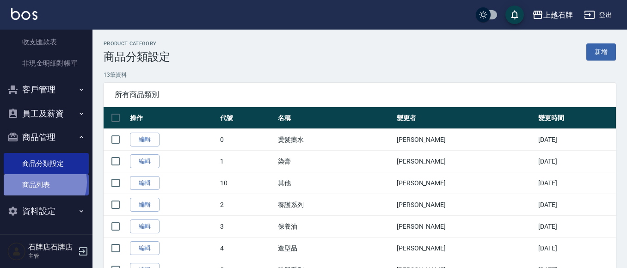
click at [42, 182] on link "商品列表" at bounding box center [46, 184] width 85 height 21
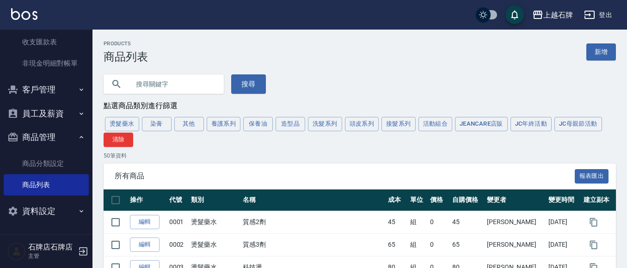
click at [153, 85] on input "text" at bounding box center [172, 84] width 87 height 25
click at [258, 79] on button "搜尋" at bounding box center [248, 83] width 35 height 19
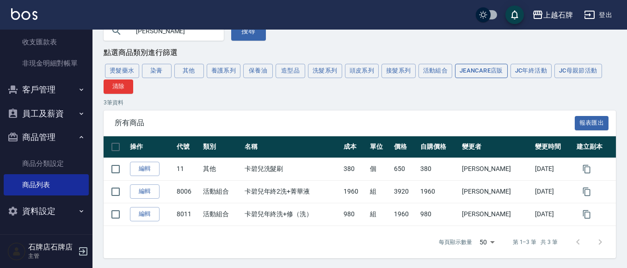
scroll to position [56, 0]
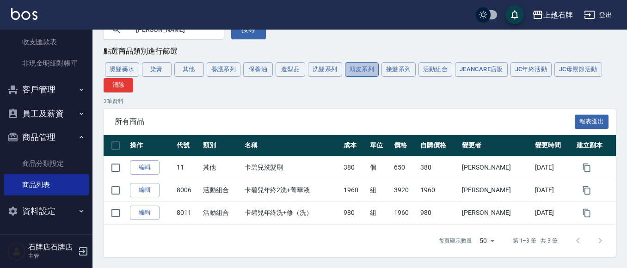
click at [360, 74] on button "頭皮系列" at bounding box center [362, 69] width 34 height 14
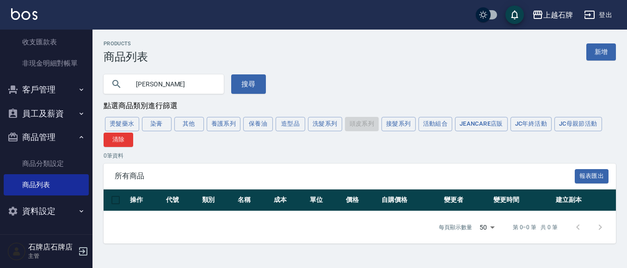
scroll to position [0, 0]
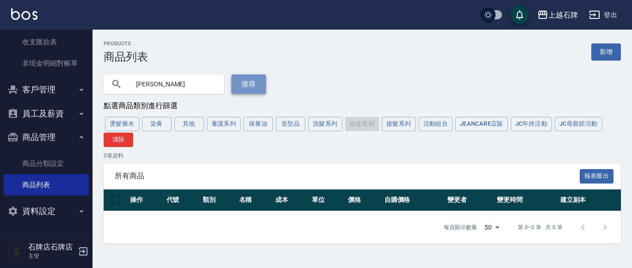
click at [235, 86] on button "搜尋" at bounding box center [248, 83] width 35 height 19
click at [183, 80] on input "卡碧兒" at bounding box center [172, 84] width 87 height 25
click at [181, 82] on input "卡碧兒" at bounding box center [172, 84] width 87 height 25
type input "卡"
click at [253, 80] on button "搜尋" at bounding box center [248, 83] width 35 height 19
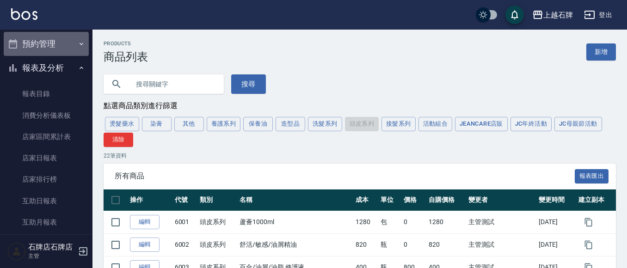
click at [63, 45] on button "預約管理" at bounding box center [46, 44] width 85 height 24
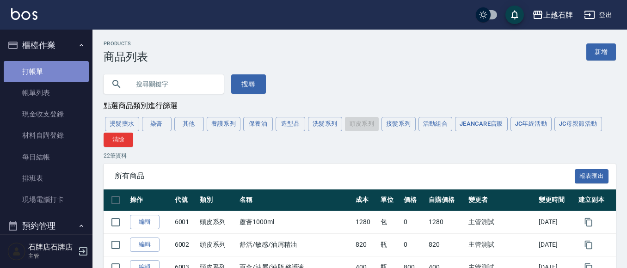
click at [61, 74] on link "打帳單" at bounding box center [46, 71] width 85 height 21
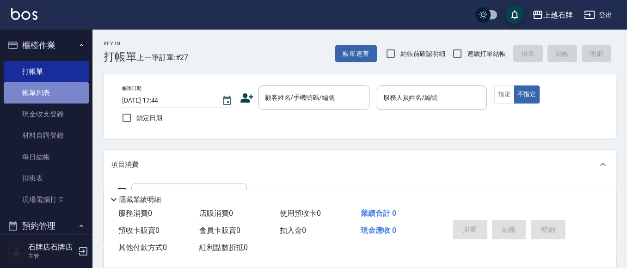
click at [79, 95] on link "帳單列表" at bounding box center [46, 92] width 85 height 21
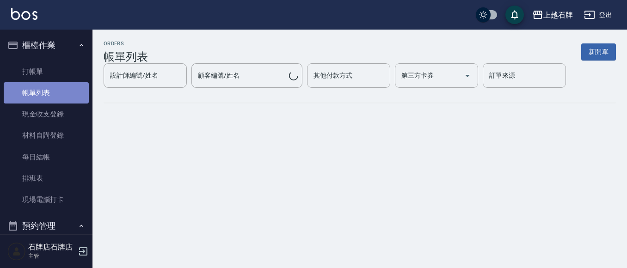
click at [59, 94] on link "帳單列表" at bounding box center [46, 92] width 85 height 21
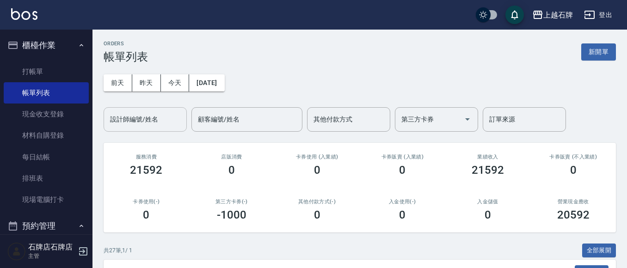
click at [160, 117] on input "設計師編號/姓名" at bounding box center [145, 119] width 75 height 16
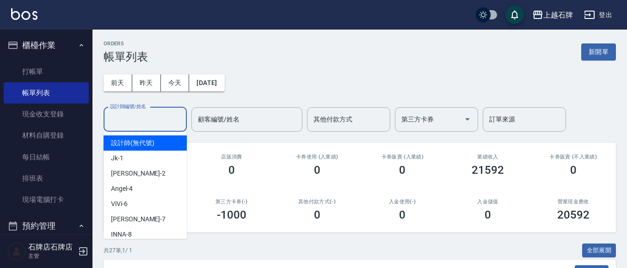
type input "4"
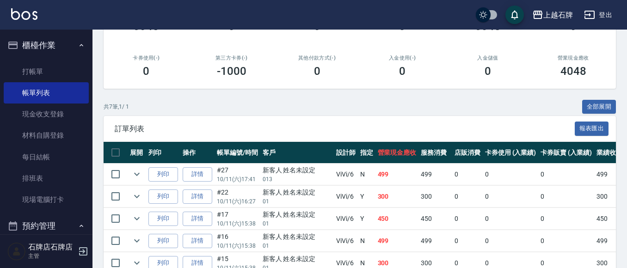
scroll to position [46, 0]
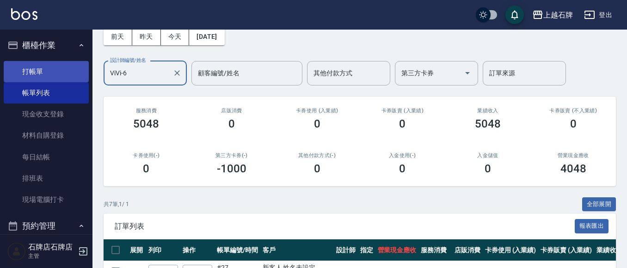
type input "ViVi-6"
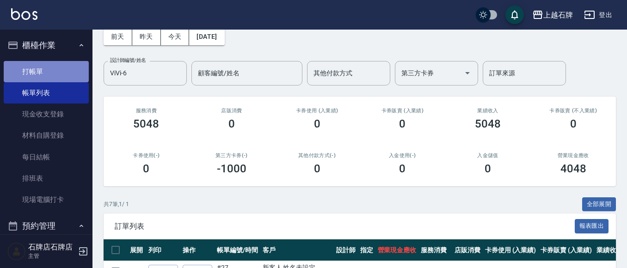
click at [51, 68] on link "打帳單" at bounding box center [46, 71] width 85 height 21
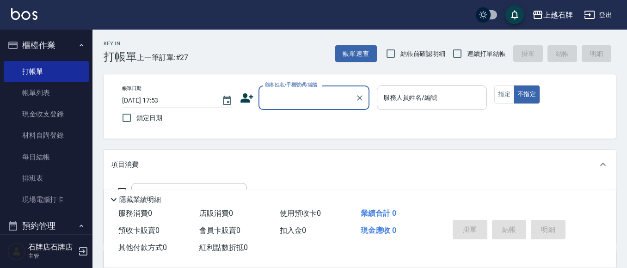
drag, startPoint x: 443, startPoint y: 100, endPoint x: 437, endPoint y: 98, distance: 6.0
click at [445, 99] on input "服務人員姓名/編號" at bounding box center [432, 98] width 102 height 16
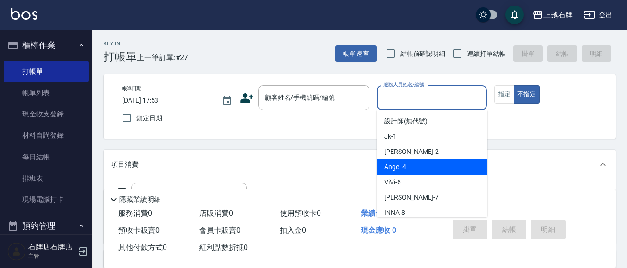
drag, startPoint x: 427, startPoint y: 167, endPoint x: 362, endPoint y: 150, distance: 67.3
click at [426, 166] on div "Angel -4" at bounding box center [432, 167] width 111 height 15
type input "Angel-4"
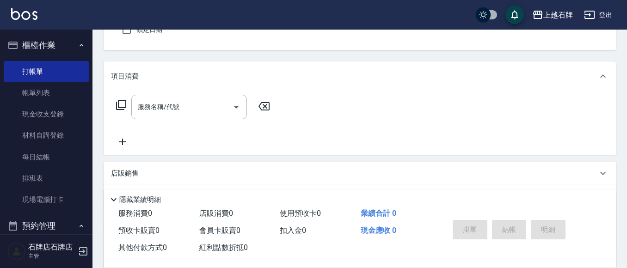
scroll to position [92, 0]
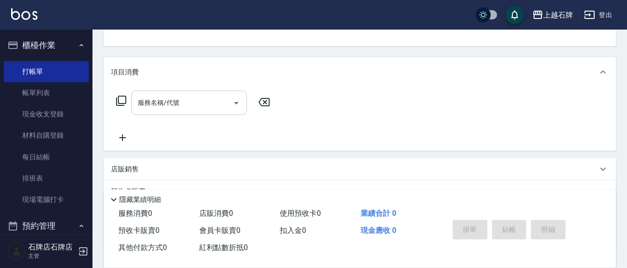
click at [197, 104] on input "服務名稱/代號" at bounding box center [181, 103] width 93 height 16
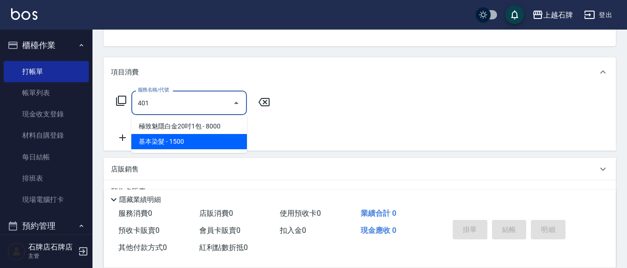
drag, startPoint x: 224, startPoint y: 140, endPoint x: 233, endPoint y: 133, distance: 10.8
click at [226, 140] on span "基本染髮 - 1500" at bounding box center [189, 141] width 116 height 15
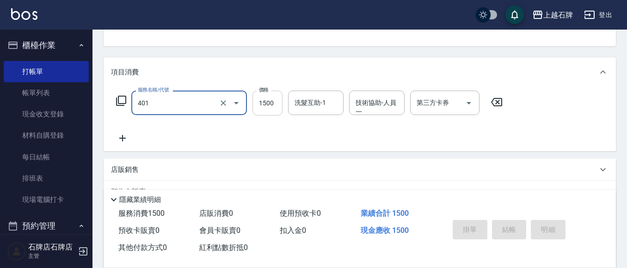
type input "基本染髮(401)"
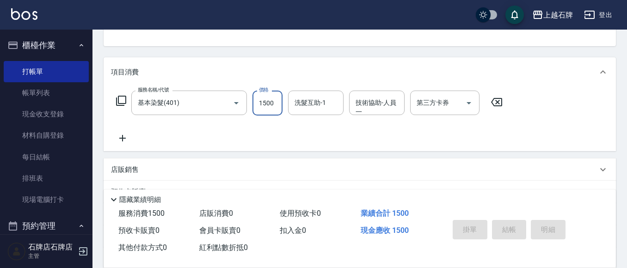
click at [266, 111] on input "1500" at bounding box center [267, 103] width 30 height 25
type input "2499"
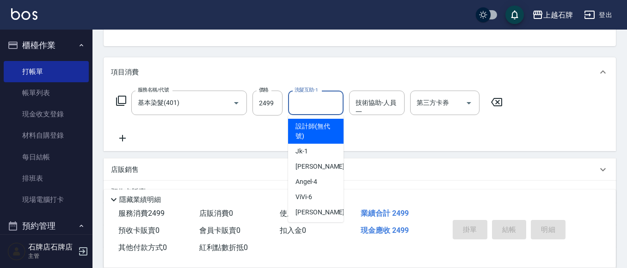
click at [321, 109] on input "洗髮互助-1" at bounding box center [315, 103] width 47 height 16
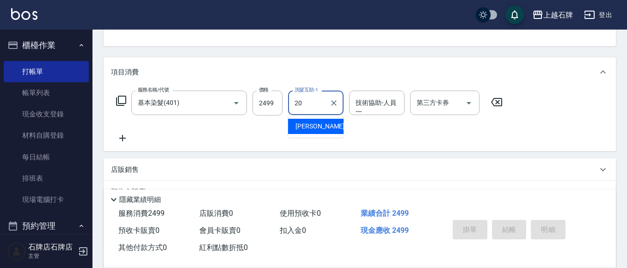
drag, startPoint x: 312, startPoint y: 130, endPoint x: 351, endPoint y: 119, distance: 40.0
click at [314, 130] on span "彥伶 -20" at bounding box center [324, 127] width 58 height 10
type input "彥伶-20"
click at [376, 104] on input "技術協助-人員一" at bounding box center [376, 103] width 47 height 16
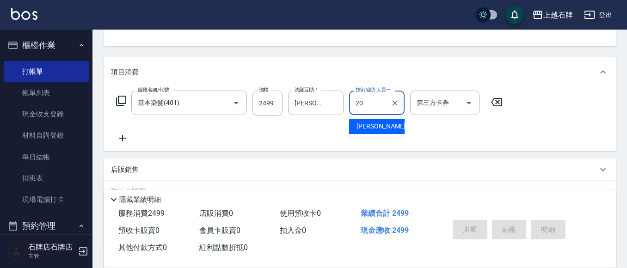
click at [388, 128] on div "彥伶 -20" at bounding box center [376, 126] width 55 height 15
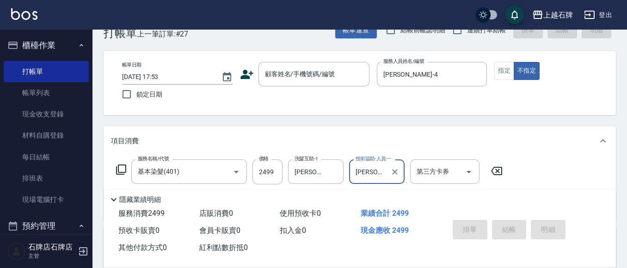
scroll to position [46, 0]
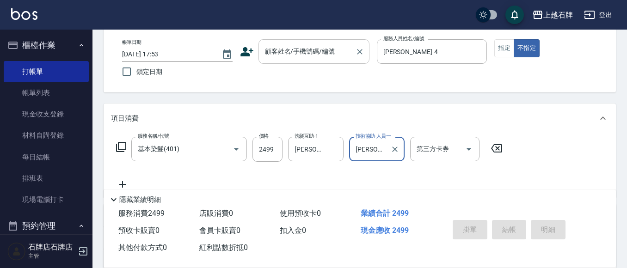
type input "彥伶-20"
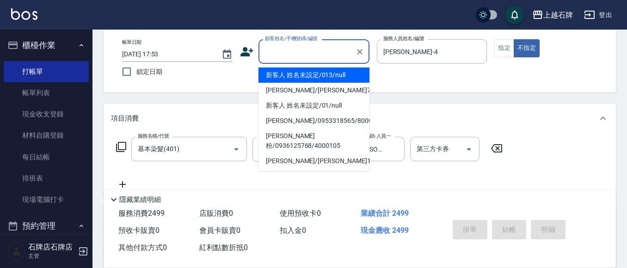
click at [278, 52] on input "顧客姓名/手機號碼/編號" at bounding box center [307, 51] width 89 height 16
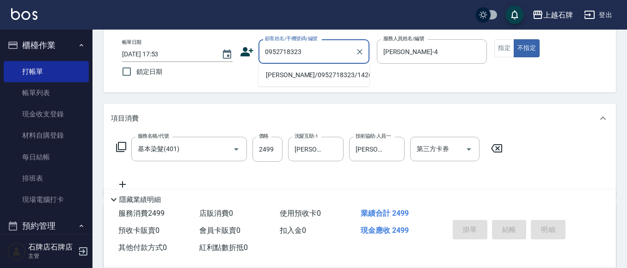
click at [341, 74] on li "陳亞美/0952718323/1426" at bounding box center [313, 75] width 111 height 15
type input "陳亞美/0952718323/1426"
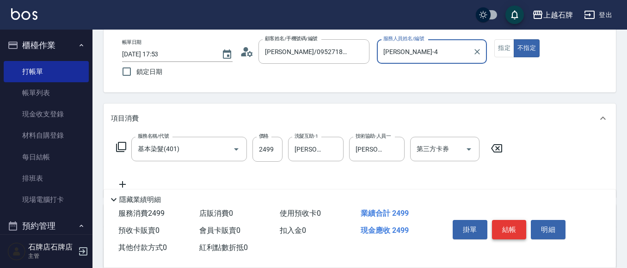
click at [515, 220] on button "結帳" at bounding box center [509, 229] width 35 height 19
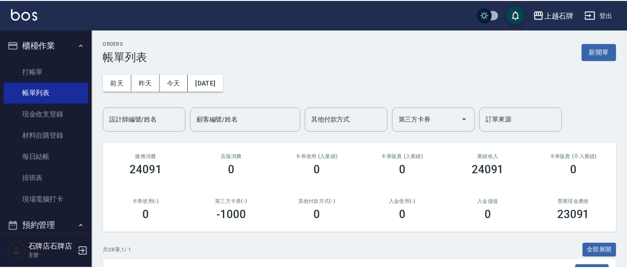
scroll to position [136, 0]
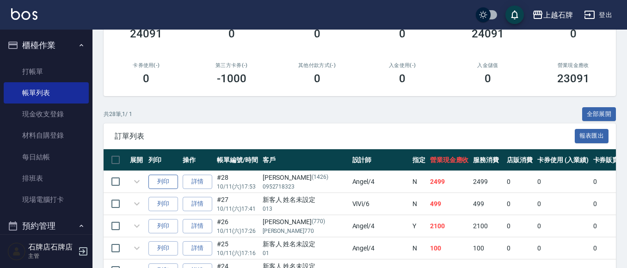
click at [166, 182] on button "列印" at bounding box center [163, 182] width 30 height 14
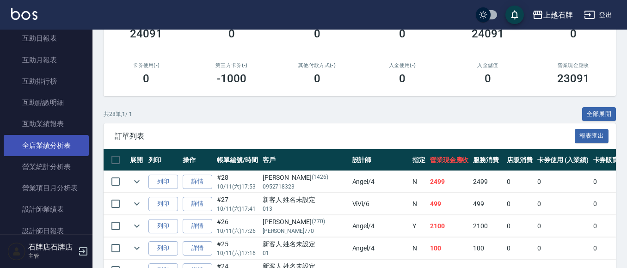
scroll to position [462, 0]
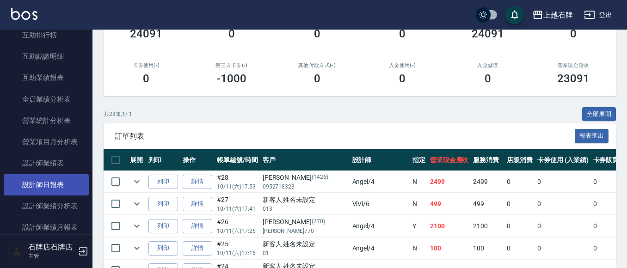
click at [68, 179] on link "設計師日報表" at bounding box center [46, 184] width 85 height 21
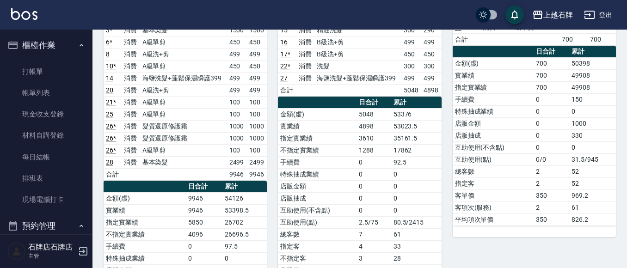
click at [57, 47] on button "櫃檯作業" at bounding box center [46, 45] width 85 height 24
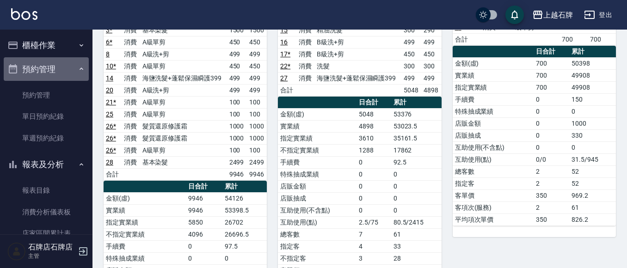
click at [53, 71] on button "預約管理" at bounding box center [46, 69] width 85 height 24
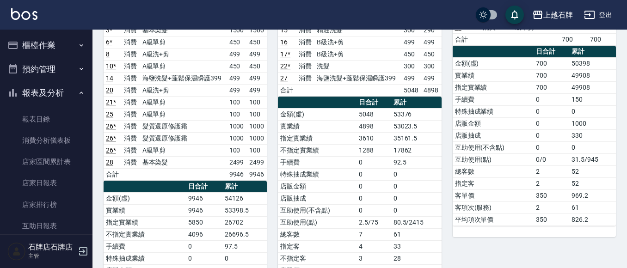
click at [45, 89] on button "報表及分析" at bounding box center [46, 93] width 85 height 24
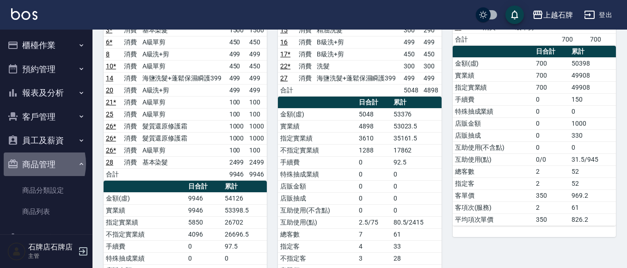
click at [32, 164] on button "商品管理" at bounding box center [46, 165] width 85 height 24
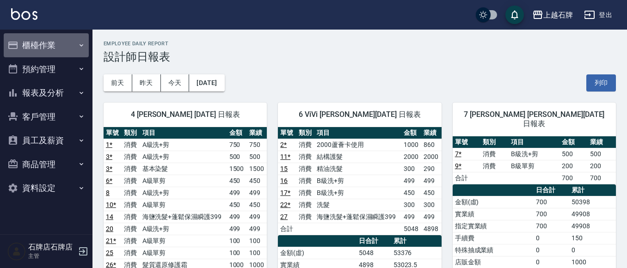
click at [34, 45] on button "櫃檯作業" at bounding box center [46, 45] width 85 height 24
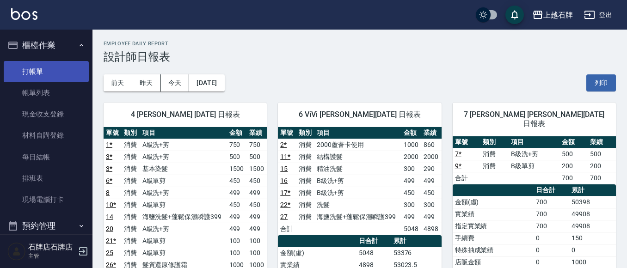
click at [46, 70] on link "打帳單" at bounding box center [46, 71] width 85 height 21
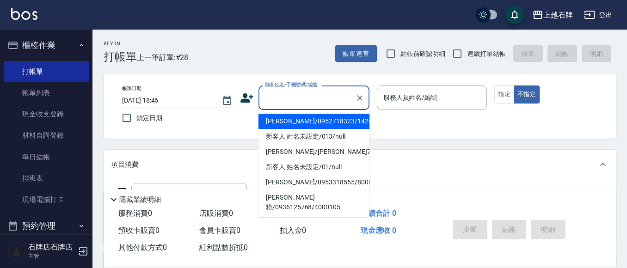
click at [283, 96] on input "顧客姓名/手機號碼/編號" at bounding box center [307, 98] width 89 height 16
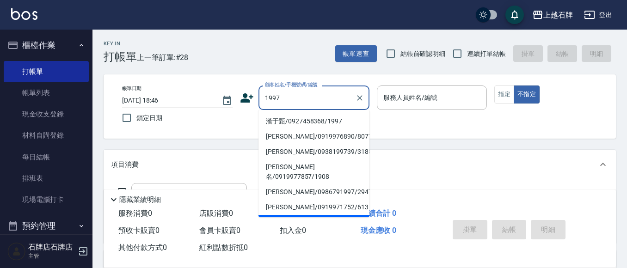
click at [307, 106] on div "1997 顧客姓名/手機號碼/編號" at bounding box center [313, 98] width 111 height 25
click at [307, 105] on input "1997" at bounding box center [307, 98] width 89 height 16
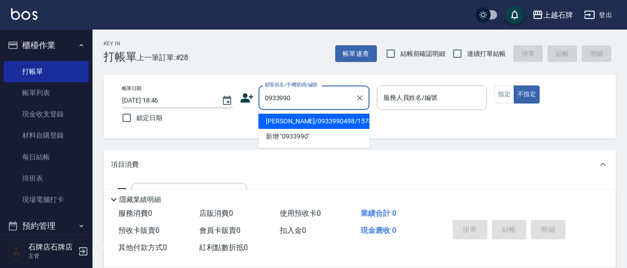
click at [330, 117] on li "陳嫙姿/0933990498/1578" at bounding box center [313, 121] width 111 height 15
type input "陳嫙姿/0933990498/1578"
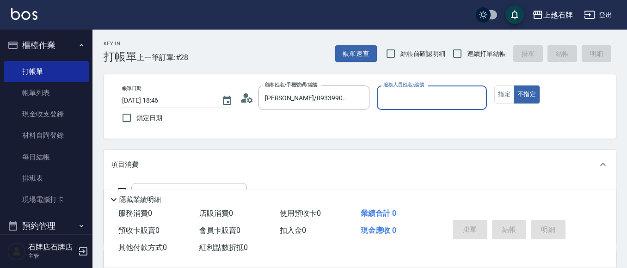
click at [400, 97] on input "服務人員姓名/編號" at bounding box center [432, 98] width 102 height 16
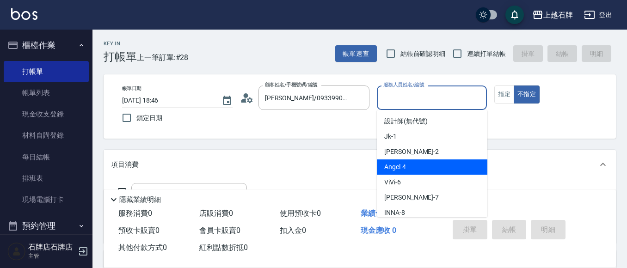
drag, startPoint x: 431, startPoint y: 165, endPoint x: 423, endPoint y: 162, distance: 8.5
click at [431, 165] on div "Angel -4" at bounding box center [432, 167] width 111 height 15
type input "Angel-4"
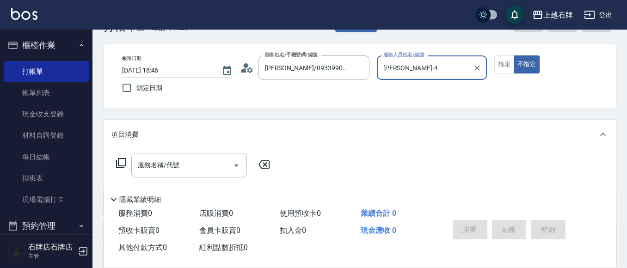
scroll to position [46, 0]
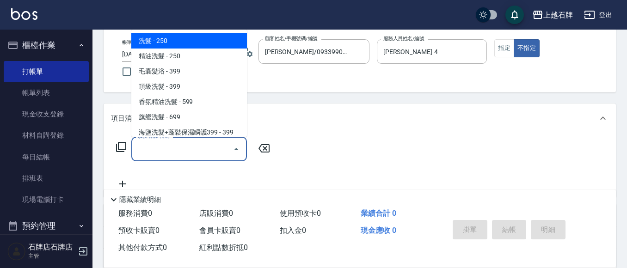
click at [185, 149] on input "服務名稱/代號" at bounding box center [181, 149] width 93 height 16
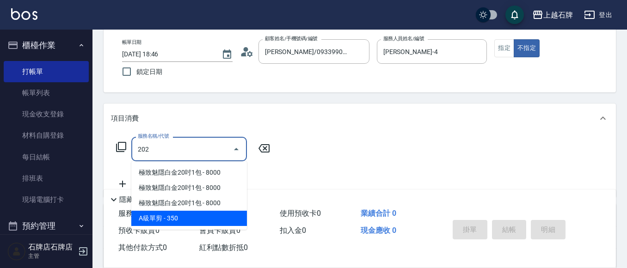
drag, startPoint x: 170, startPoint y: 215, endPoint x: 218, endPoint y: 184, distance: 56.3
click at [173, 214] on span "A級單剪 - 350" at bounding box center [189, 218] width 116 height 15
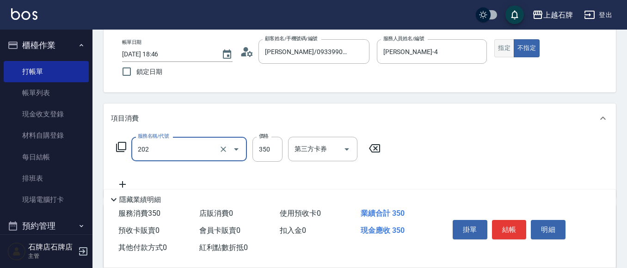
type input "A級單剪(202)"
drag, startPoint x: 501, startPoint y: 51, endPoint x: 497, endPoint y: 49, distance: 4.8
click at [501, 51] on button "指定" at bounding box center [504, 48] width 20 height 18
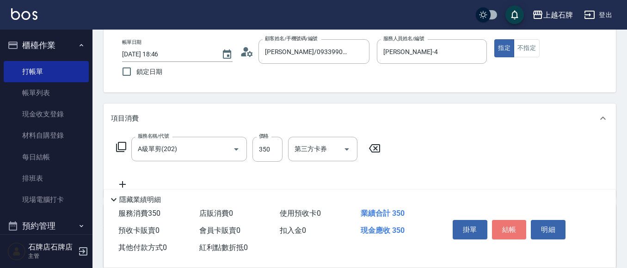
drag, startPoint x: 515, startPoint y: 221, endPoint x: 508, endPoint y: 227, distance: 8.6
click at [511, 228] on button "結帳" at bounding box center [509, 229] width 35 height 19
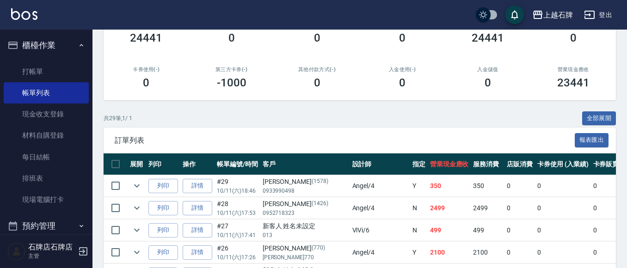
scroll to position [139, 0]
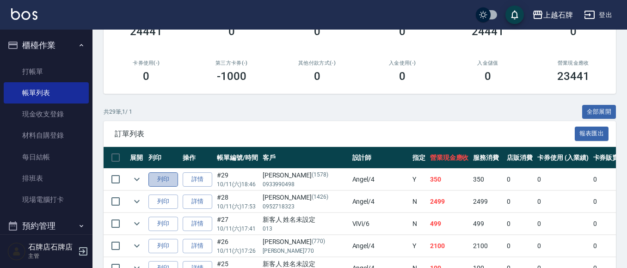
click at [165, 179] on button "列印" at bounding box center [163, 179] width 30 height 14
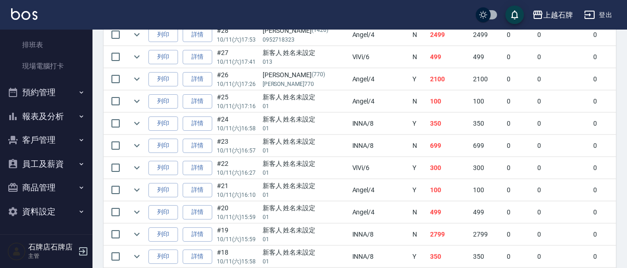
scroll to position [370, 0]
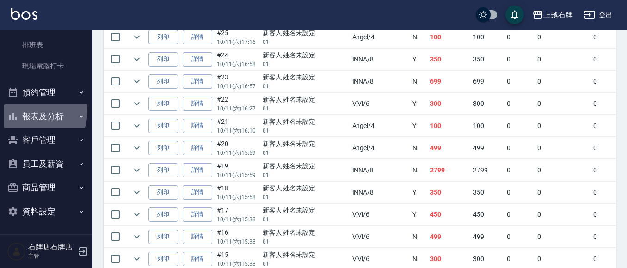
click at [28, 112] on button "報表及分析" at bounding box center [46, 117] width 85 height 24
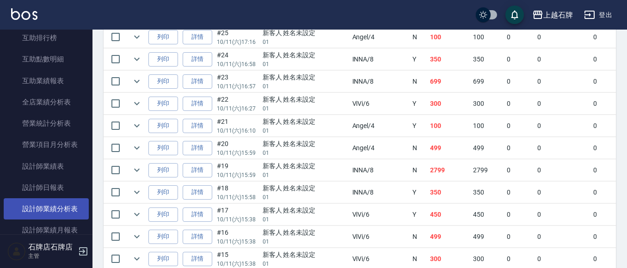
scroll to position [457, 0]
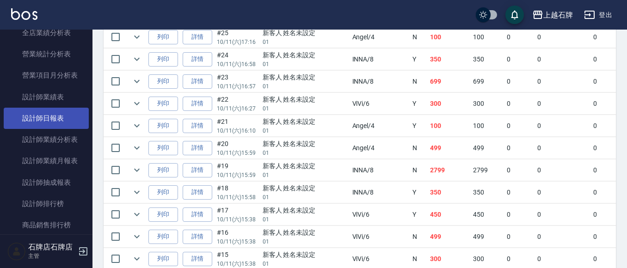
click at [48, 118] on link "設計師日報表" at bounding box center [46, 118] width 85 height 21
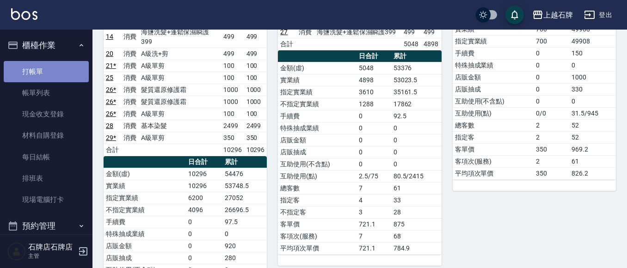
click at [50, 73] on link "打帳單" at bounding box center [46, 71] width 85 height 21
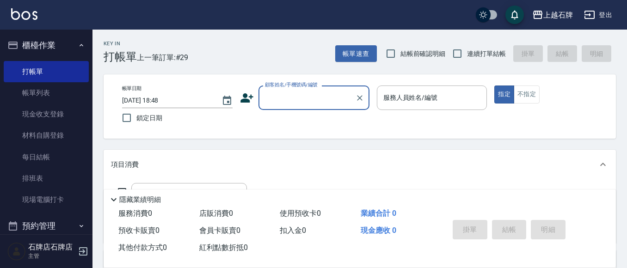
click at [314, 101] on input "顧客姓名/手機號碼/編號" at bounding box center [307, 98] width 89 height 16
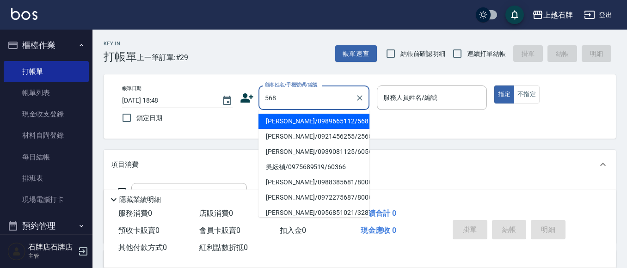
click at [301, 122] on li "吳羿琳/0989665112/568" at bounding box center [313, 121] width 111 height 15
type input "吳羿琳/0989665112/568"
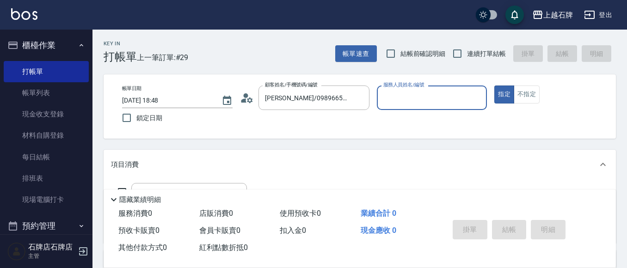
type input "Lisa-7"
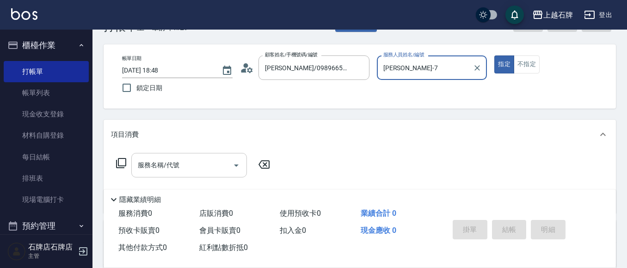
scroll to position [46, 0]
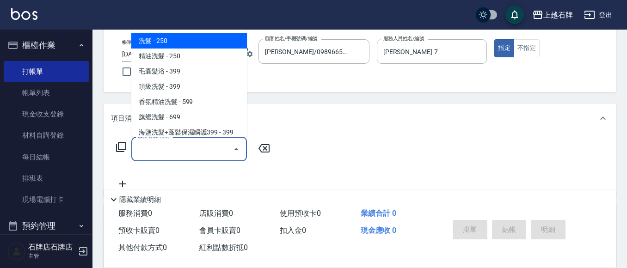
click at [203, 151] on input "服務名稱/代號" at bounding box center [181, 149] width 93 height 16
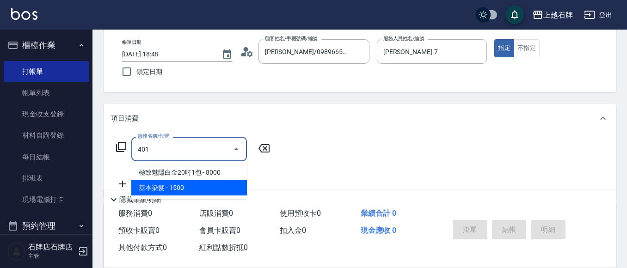
click at [228, 187] on span "基本染髮 - 1500" at bounding box center [189, 187] width 116 height 15
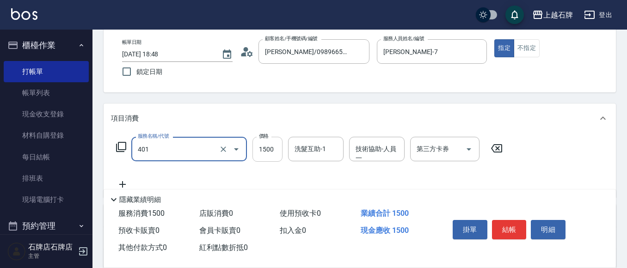
type input "基本染髮(401)"
click at [274, 156] on input "1500" at bounding box center [267, 149] width 30 height 25
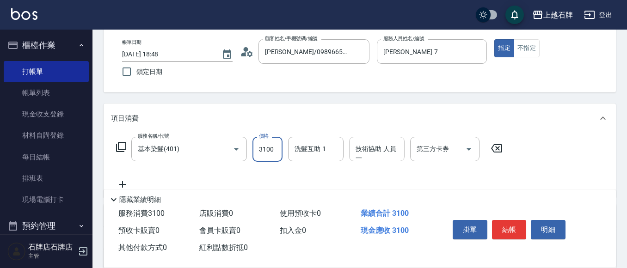
scroll to position [92, 0]
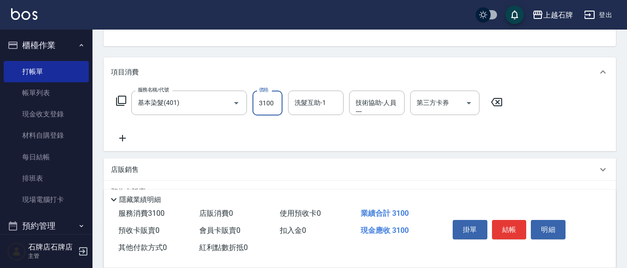
type input "3100"
click at [126, 141] on icon at bounding box center [122, 138] width 23 height 11
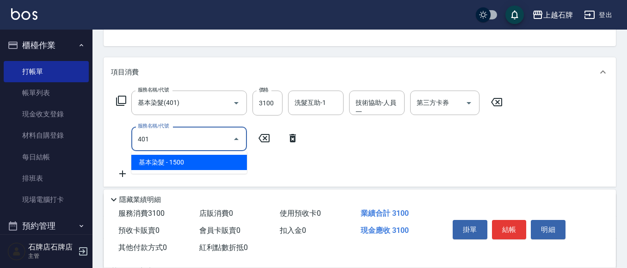
click at [177, 166] on span "基本染髮 - 1500" at bounding box center [189, 162] width 116 height 15
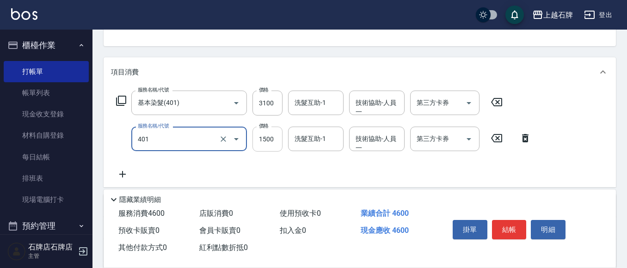
type input "基本染髮(401)"
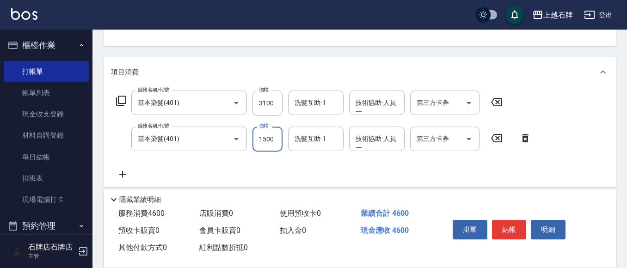
click at [268, 141] on input "1500" at bounding box center [267, 139] width 30 height 25
type input "2000"
click at [365, 138] on input "技術協助-人員一" at bounding box center [376, 139] width 47 height 16
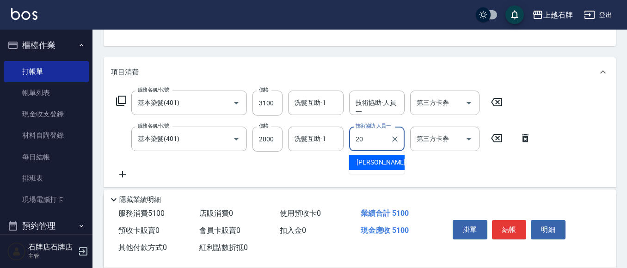
click at [363, 156] on div "彥伶 -20" at bounding box center [376, 162] width 55 height 15
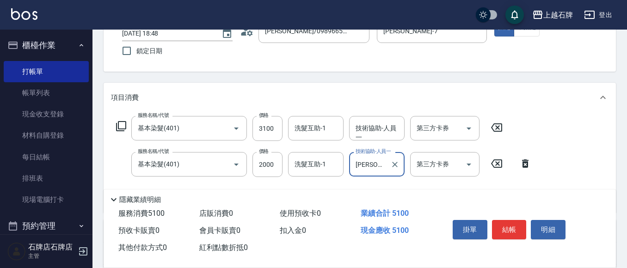
scroll to position [0, 0]
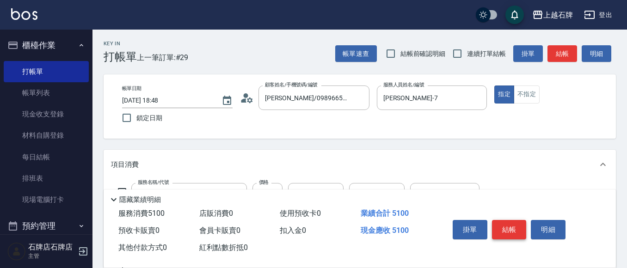
type input "彥伶-20"
click at [511, 226] on button "結帳" at bounding box center [509, 229] width 35 height 19
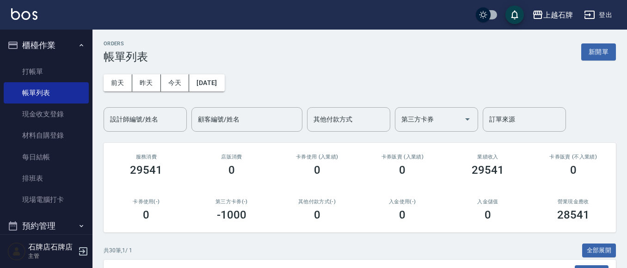
click at [52, 44] on button "櫃檯作業" at bounding box center [46, 45] width 85 height 24
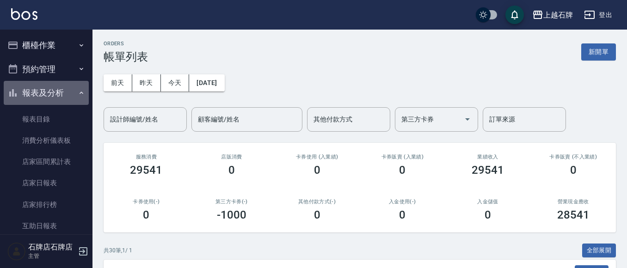
click at [54, 91] on button "報表及分析" at bounding box center [46, 93] width 85 height 24
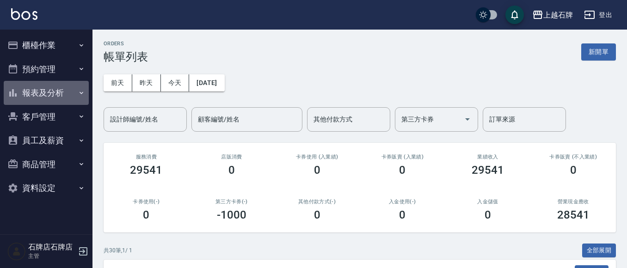
click at [40, 97] on button "報表及分析" at bounding box center [46, 93] width 85 height 24
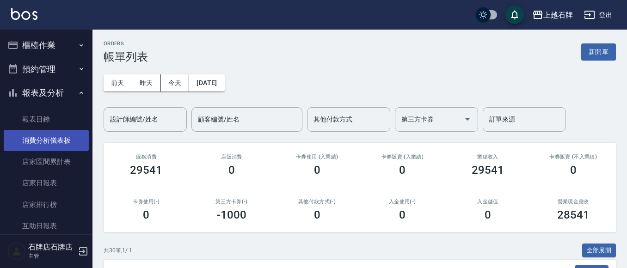
click at [49, 131] on link "消費分析儀表板" at bounding box center [46, 140] width 85 height 21
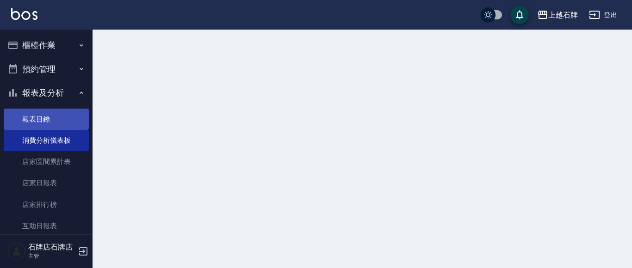
click at [47, 122] on link "報表目錄" at bounding box center [46, 119] width 85 height 21
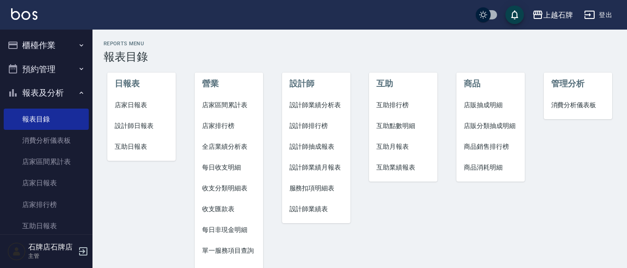
click at [126, 124] on span "設計師日報表" at bounding box center [142, 126] width 54 height 10
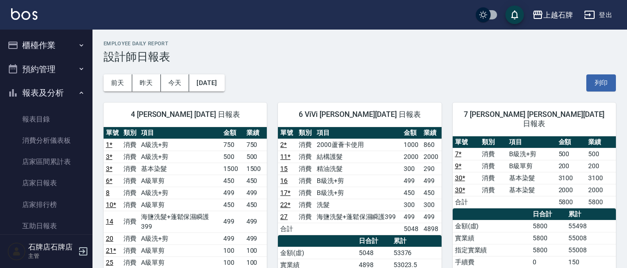
click at [39, 92] on button "報表及分析" at bounding box center [46, 93] width 85 height 24
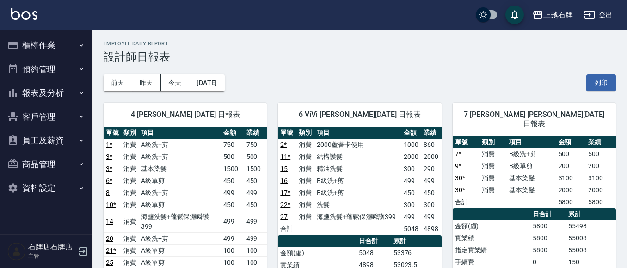
click at [36, 50] on button "櫃檯作業" at bounding box center [46, 45] width 85 height 24
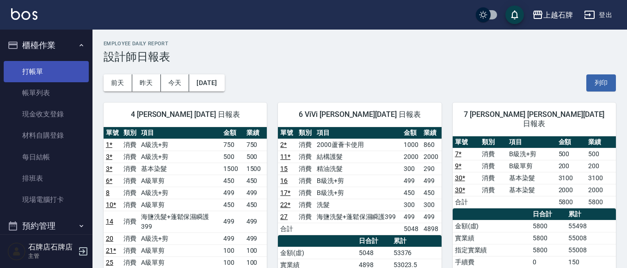
click at [30, 69] on link "打帳單" at bounding box center [46, 71] width 85 height 21
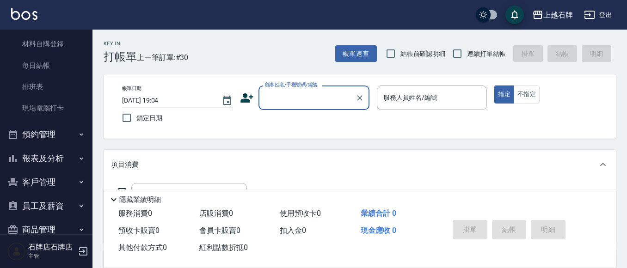
scroll to position [92, 0]
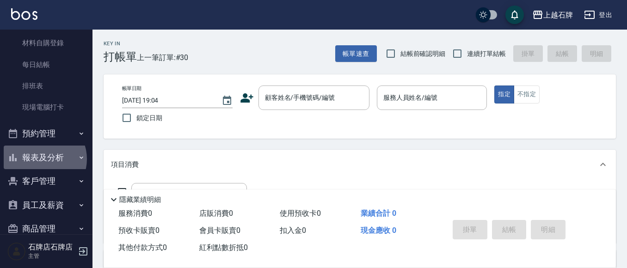
click at [43, 159] on button "報表及分析" at bounding box center [46, 158] width 85 height 24
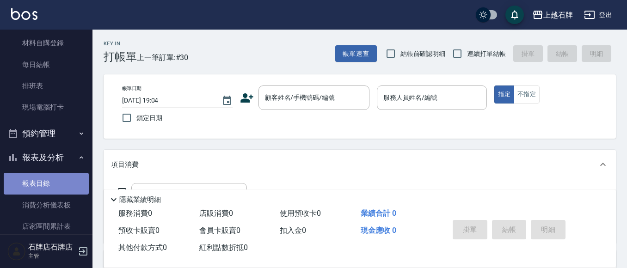
click at [49, 178] on link "報表目錄" at bounding box center [46, 183] width 85 height 21
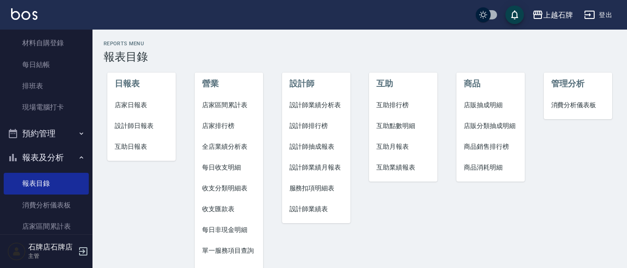
click at [150, 123] on span "設計師日報表" at bounding box center [142, 126] width 54 height 10
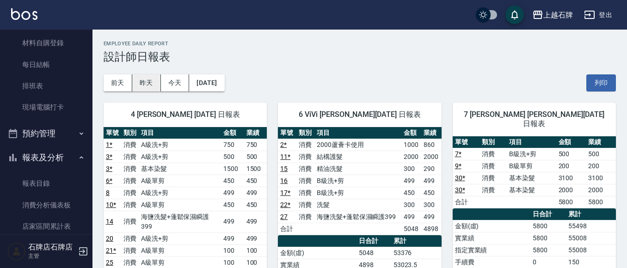
click at [152, 84] on button "昨天" at bounding box center [146, 82] width 29 height 17
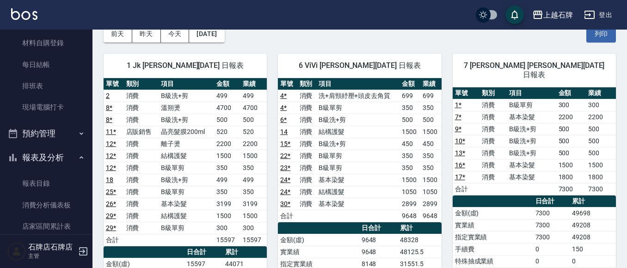
scroll to position [46, 0]
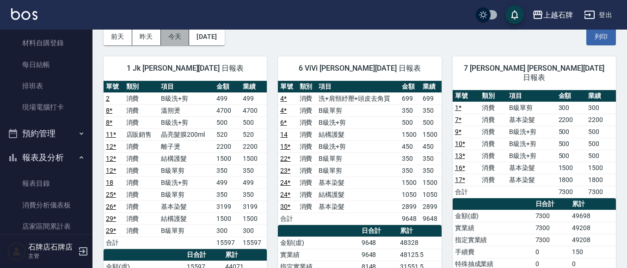
click at [180, 43] on button "今天" at bounding box center [175, 36] width 29 height 17
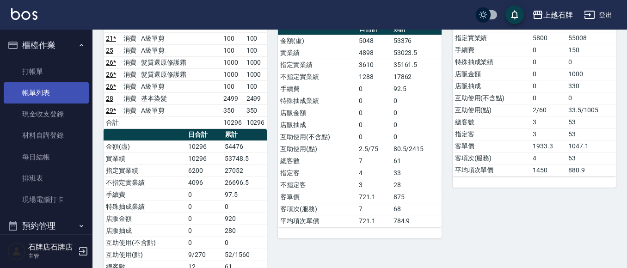
scroll to position [94, 0]
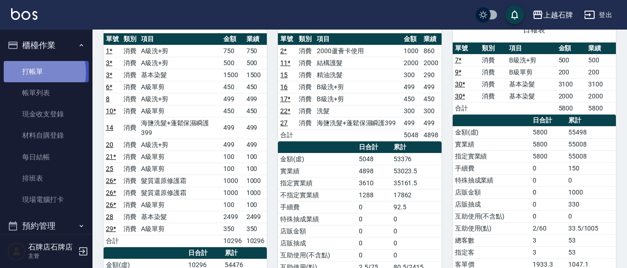
click at [35, 72] on link "打帳單" at bounding box center [46, 71] width 85 height 21
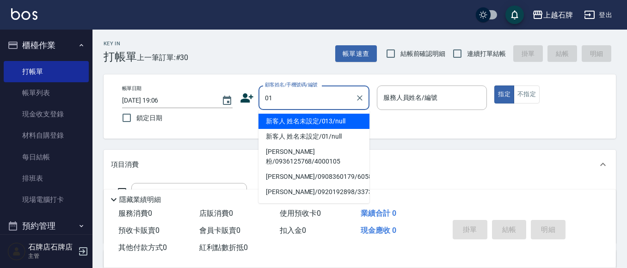
type input "新客人 姓名未設定/013/null"
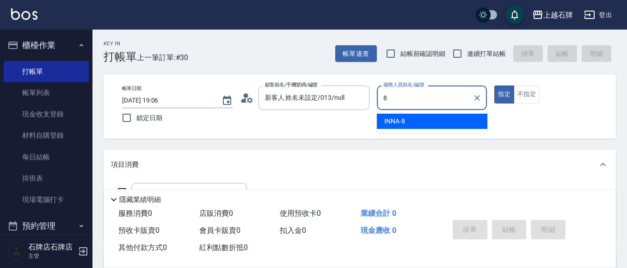
type input "INNA-8"
type button "true"
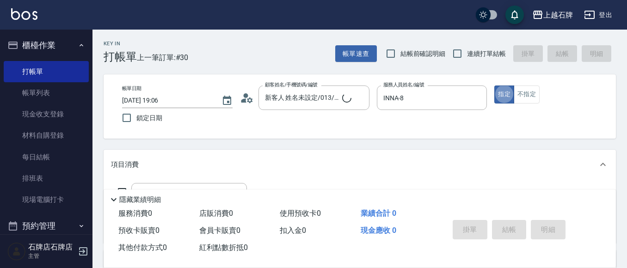
type input "新客人 姓名未設定/01/null"
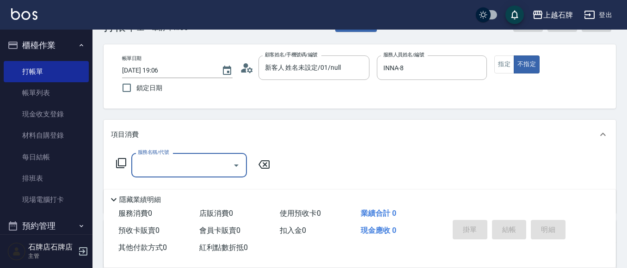
scroll to position [46, 0]
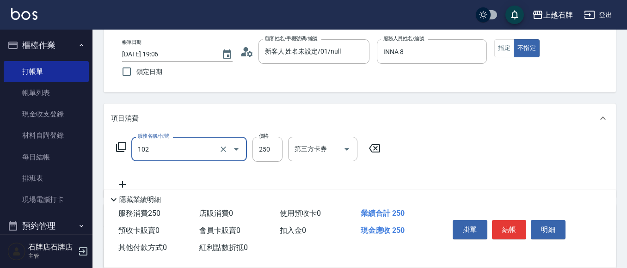
type input "精油洗髮(102)"
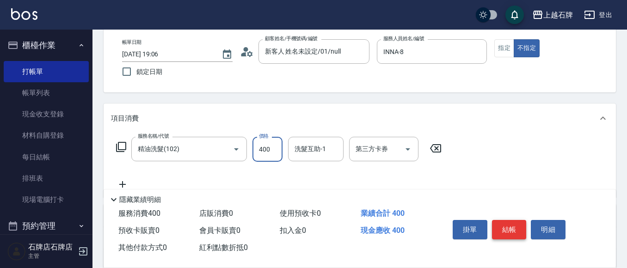
type input "400"
click at [515, 222] on button "結帳" at bounding box center [509, 229] width 35 height 19
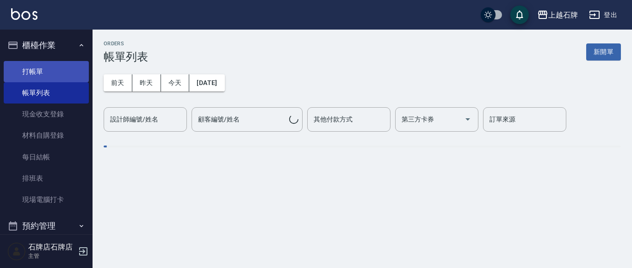
click at [49, 74] on link "打帳單" at bounding box center [46, 71] width 85 height 21
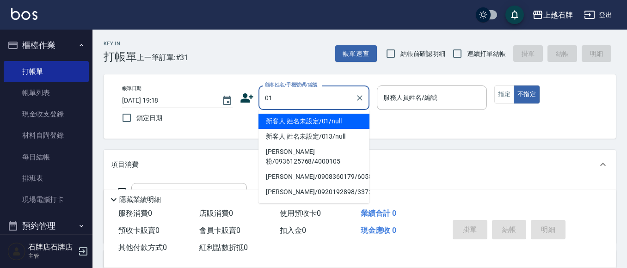
type input "新客人 姓名未設定/01/null"
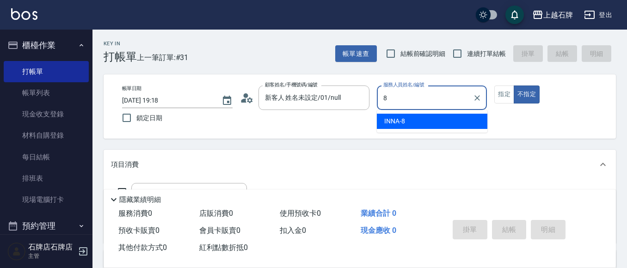
type input "INNA-8"
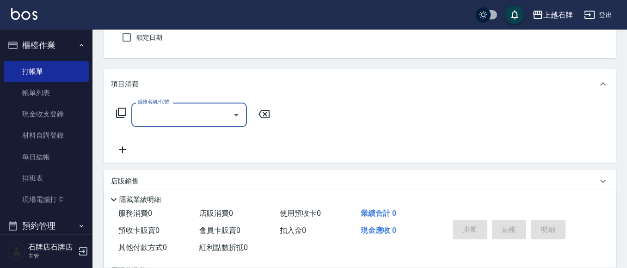
scroll to position [92, 0]
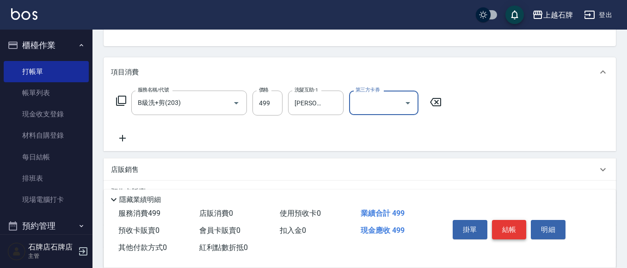
click at [496, 223] on button "結帳" at bounding box center [509, 229] width 35 height 19
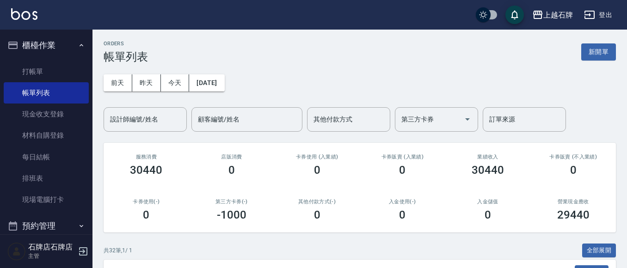
scroll to position [139, 0]
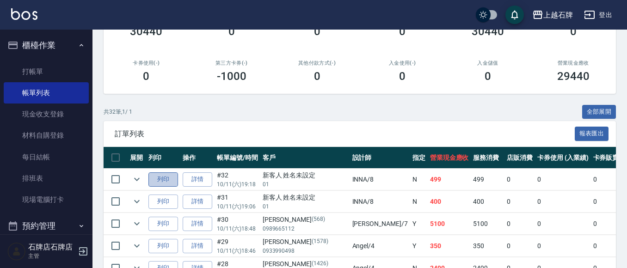
click at [159, 178] on button "列印" at bounding box center [163, 179] width 30 height 14
click at [173, 203] on button "列印" at bounding box center [163, 202] width 30 height 14
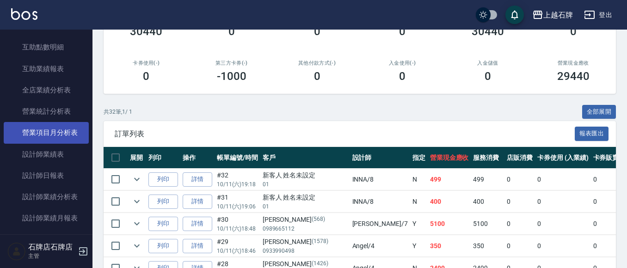
scroll to position [416, 0]
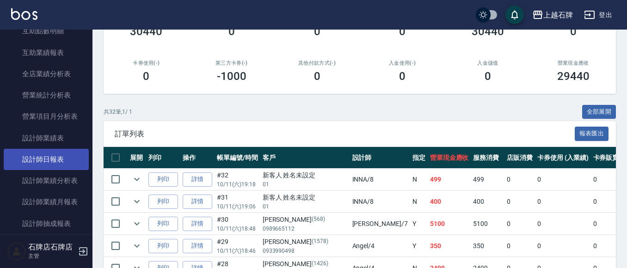
click at [49, 157] on link "設計師日報表" at bounding box center [46, 159] width 85 height 21
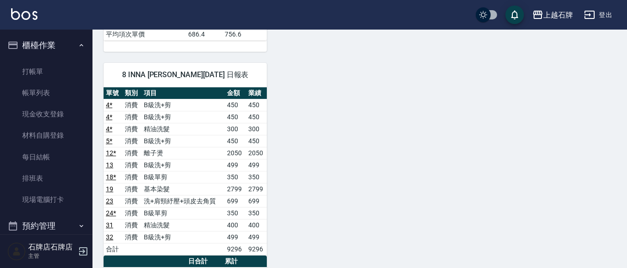
scroll to position [555, 0]
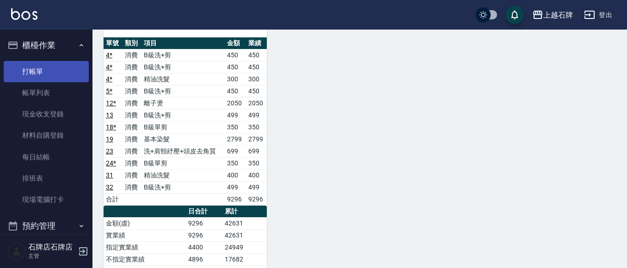
click at [65, 68] on link "打帳單" at bounding box center [46, 71] width 85 height 21
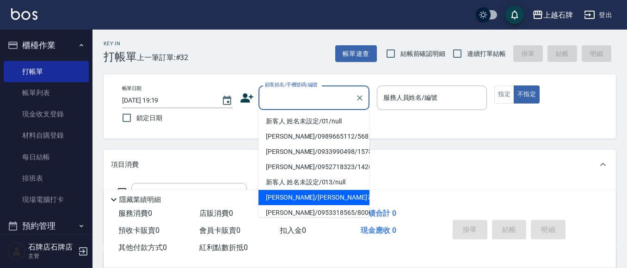
click at [524, 114] on div "帳單日期 2025/10/11 19:19 鎖定日期 顧客姓名/手機號碼/編號 顧客姓名/手機號碼/編號 服務人員姓名/編號 服務人員姓名/編號 指定 不指定" at bounding box center [360, 107] width 490 height 42
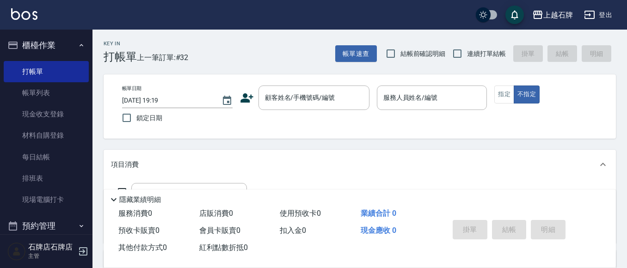
click at [35, 50] on button "櫃檯作業" at bounding box center [46, 45] width 85 height 24
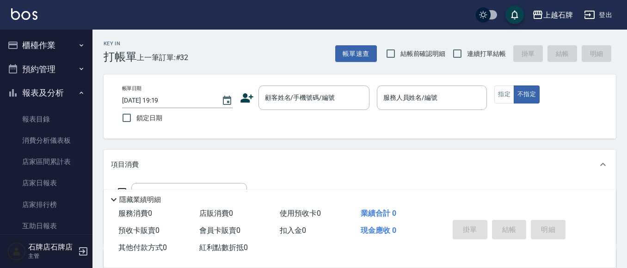
click at [37, 89] on button "報表及分析" at bounding box center [46, 93] width 85 height 24
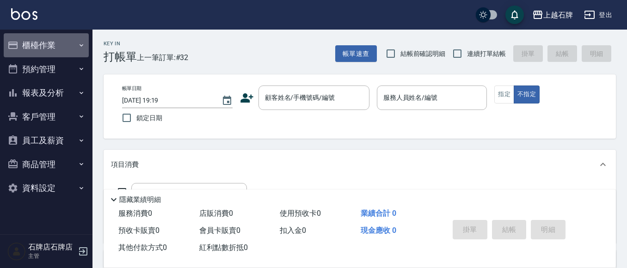
click at [58, 41] on button "櫃檯作業" at bounding box center [46, 45] width 85 height 24
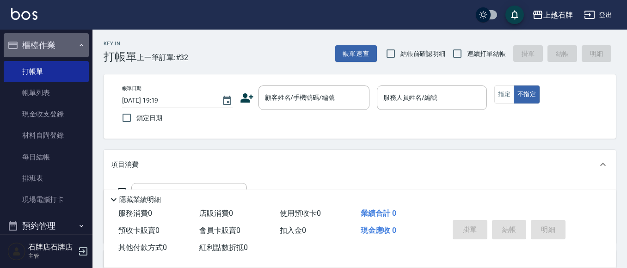
click at [66, 48] on button "櫃檯作業" at bounding box center [46, 45] width 85 height 24
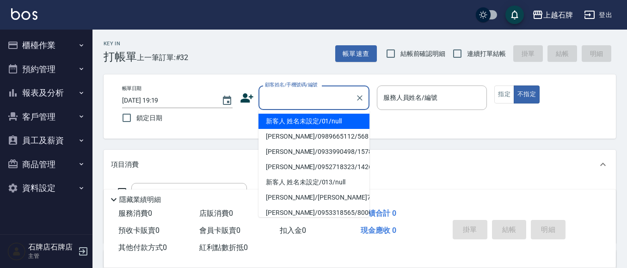
click at [295, 102] on input "顧客姓名/手機號碼/編號" at bounding box center [307, 98] width 89 height 16
click at [313, 121] on li "新客人 姓名未設定/01/null" at bounding box center [313, 121] width 111 height 15
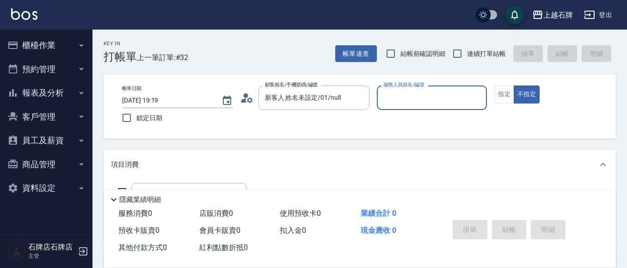
click at [412, 102] on input "服務人員姓名/編號" at bounding box center [432, 98] width 102 height 16
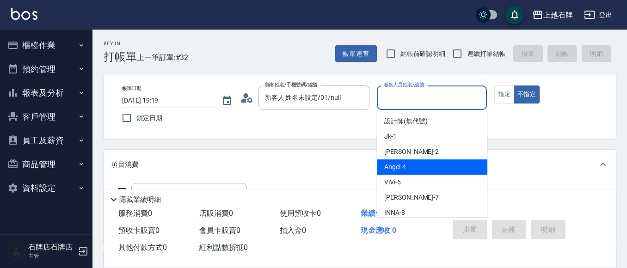
click at [400, 168] on span "Angel -4" at bounding box center [395, 167] width 22 height 10
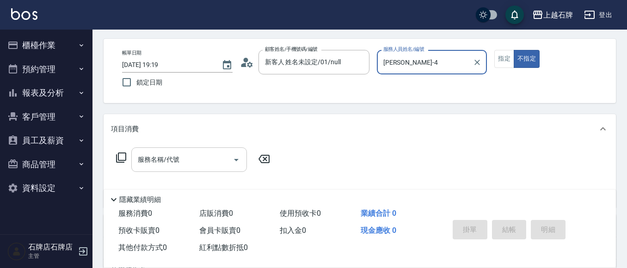
scroll to position [46, 0]
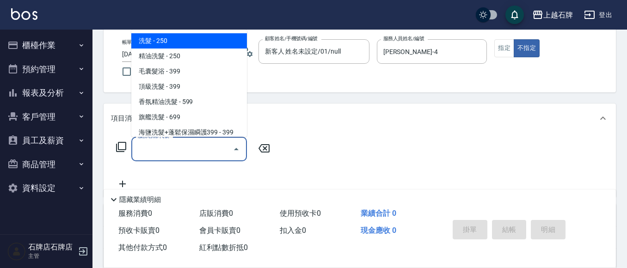
click at [210, 154] on input "服務名稱/代號" at bounding box center [181, 149] width 93 height 16
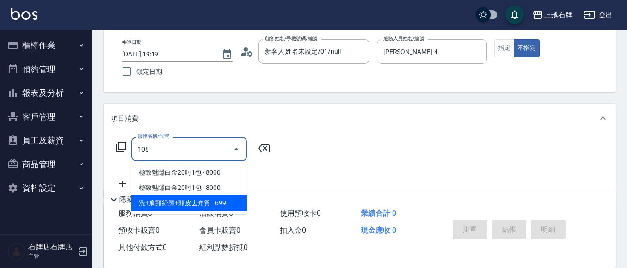
click at [227, 199] on span "洗+肩頸紓壓+頭皮去角質 - 699" at bounding box center [189, 203] width 116 height 15
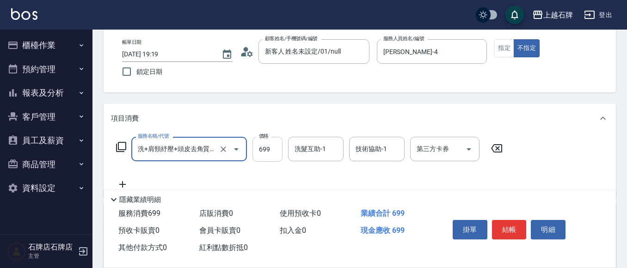
click at [269, 151] on input "699" at bounding box center [267, 149] width 30 height 25
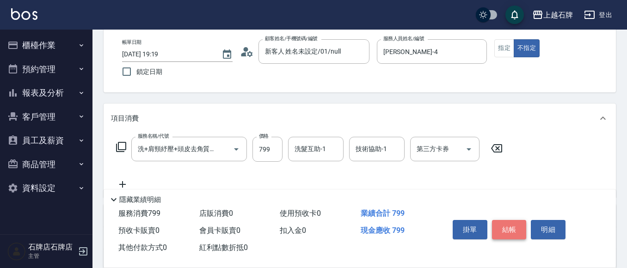
click at [517, 221] on button "結帳" at bounding box center [509, 229] width 35 height 19
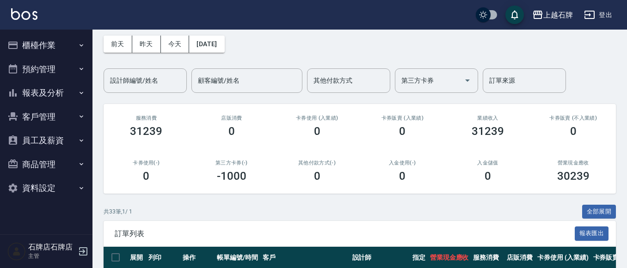
scroll to position [92, 0]
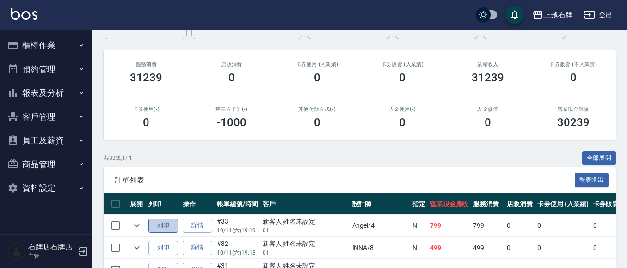
click at [162, 226] on button "列印" at bounding box center [163, 226] width 30 height 14
click at [48, 89] on button "報表及分析" at bounding box center [46, 93] width 85 height 24
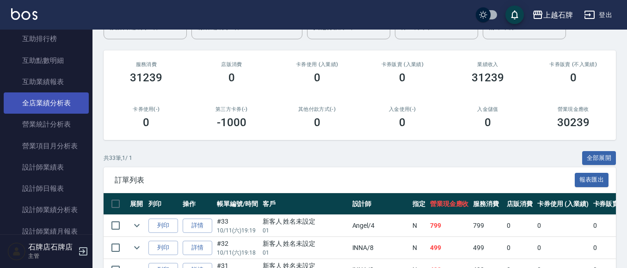
scroll to position [231, 0]
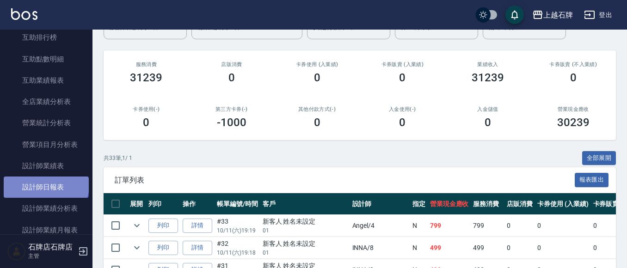
click at [45, 185] on link "設計師日報表" at bounding box center [46, 187] width 85 height 21
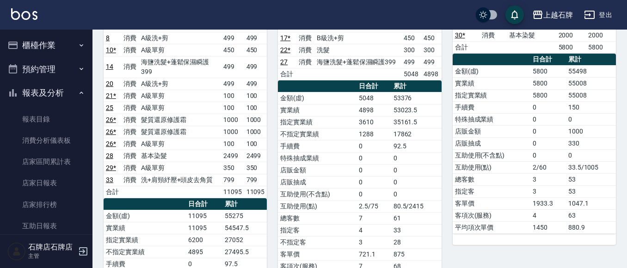
scroll to position [139, 0]
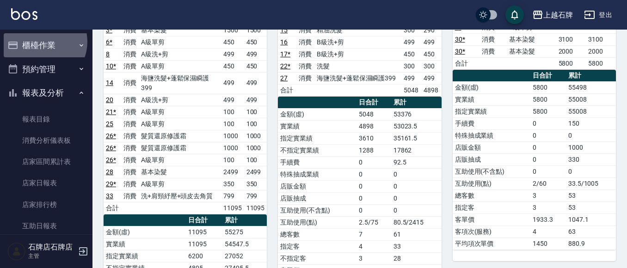
click at [43, 41] on button "櫃檯作業" at bounding box center [46, 45] width 85 height 24
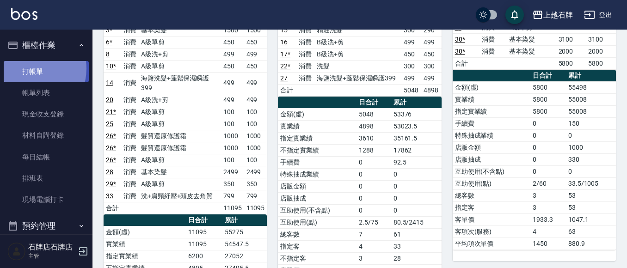
click at [29, 68] on link "打帳單" at bounding box center [46, 71] width 85 height 21
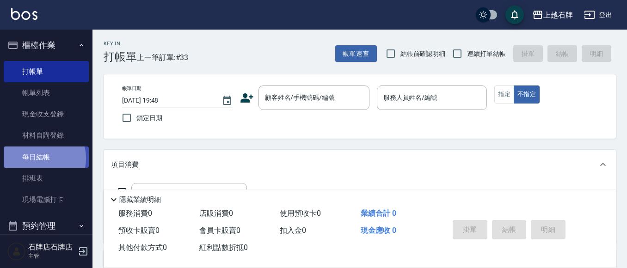
click at [36, 158] on link "每日結帳" at bounding box center [46, 157] width 85 height 21
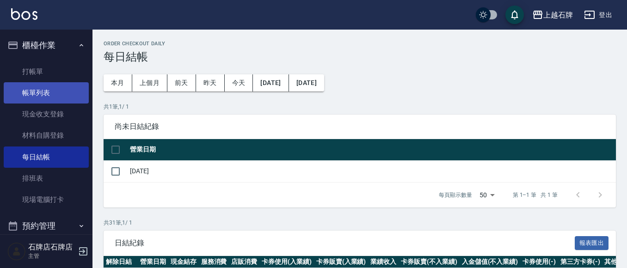
drag, startPoint x: 21, startPoint y: 95, endPoint x: 35, endPoint y: 97, distance: 14.1
click at [22, 95] on link "帳單列表" at bounding box center [46, 92] width 85 height 21
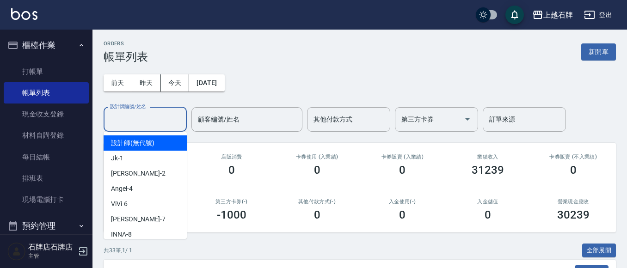
click at [142, 119] on input "設計師編號/姓名" at bounding box center [145, 119] width 75 height 16
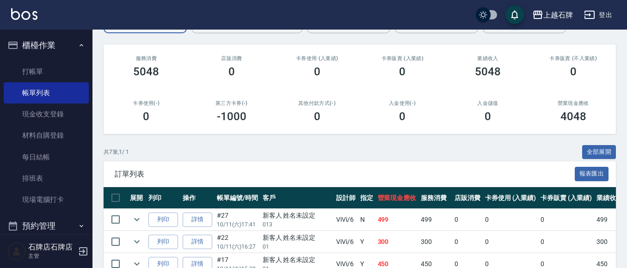
scroll to position [139, 0]
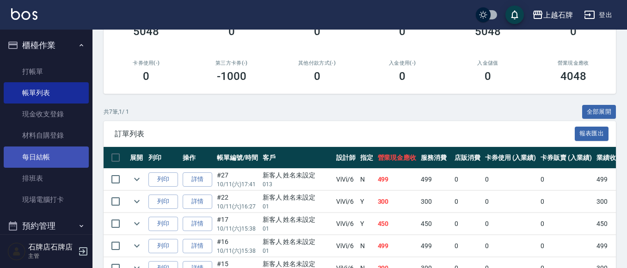
click at [17, 154] on link "每日結帳" at bounding box center [46, 157] width 85 height 21
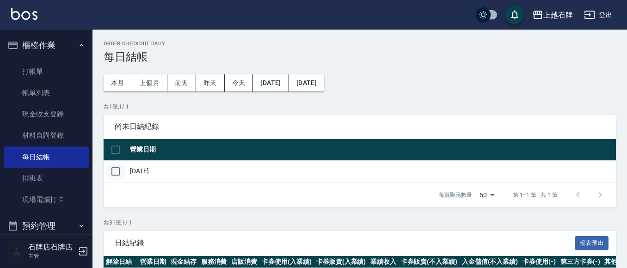
click at [121, 171] on input "checkbox" at bounding box center [115, 171] width 19 height 19
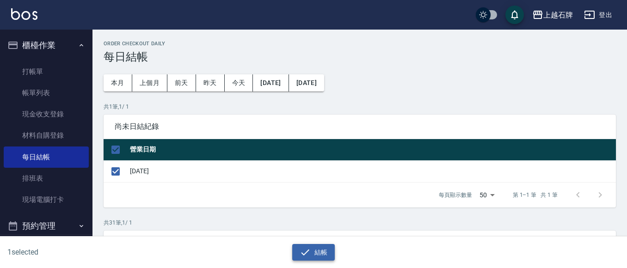
click at [321, 253] on button "結帳" at bounding box center [313, 252] width 43 height 17
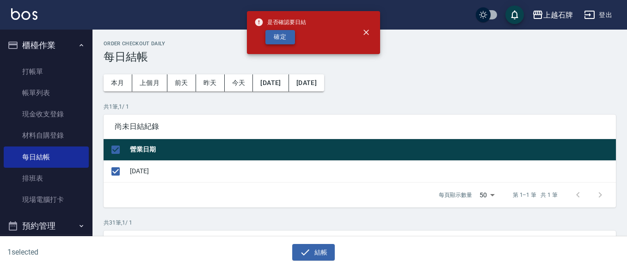
click at [284, 34] on button "確定" at bounding box center [280, 37] width 30 height 14
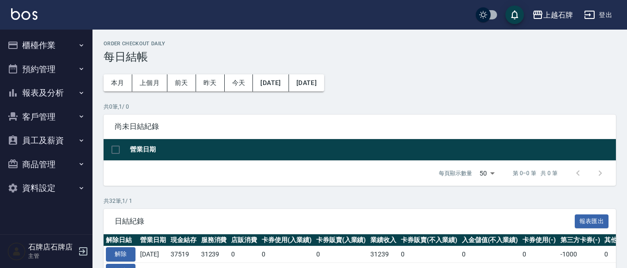
click at [69, 96] on button "報表及分析" at bounding box center [46, 93] width 85 height 24
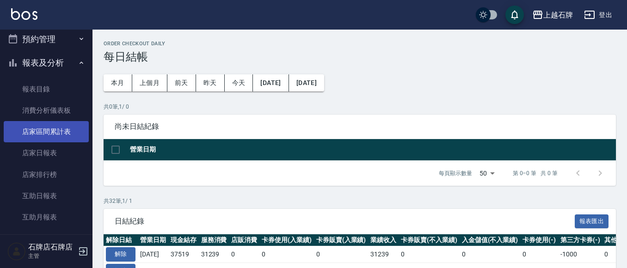
scroll to position [46, 0]
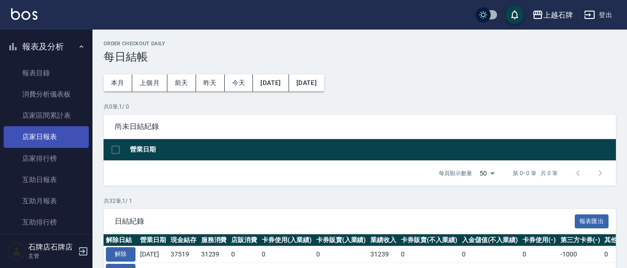
click at [46, 137] on link "店家日報表" at bounding box center [46, 136] width 85 height 21
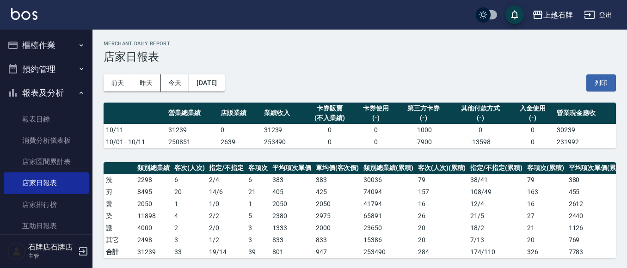
click at [25, 55] on button "櫃檯作業" at bounding box center [46, 45] width 85 height 24
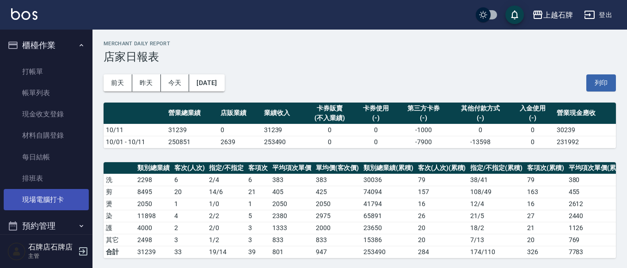
click at [47, 193] on link "現場電腦打卡" at bounding box center [46, 199] width 85 height 21
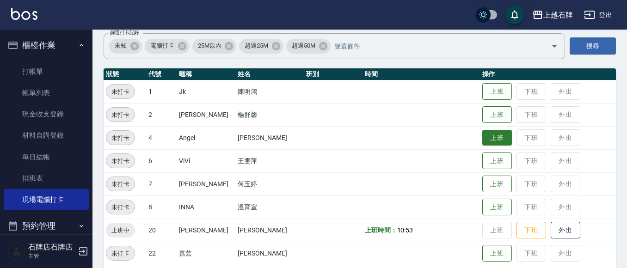
scroll to position [139, 0]
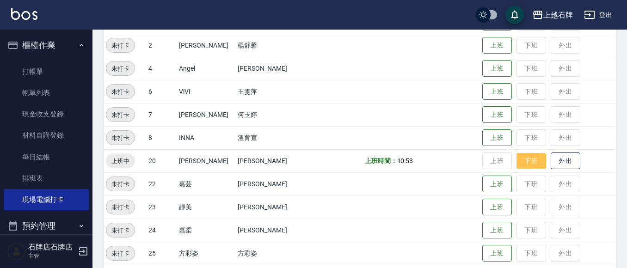
click at [530, 162] on button "下班" at bounding box center [532, 161] width 30 height 16
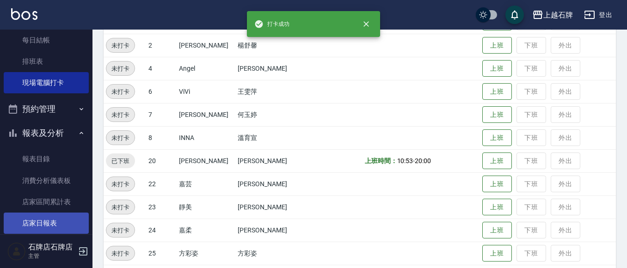
scroll to position [185, 0]
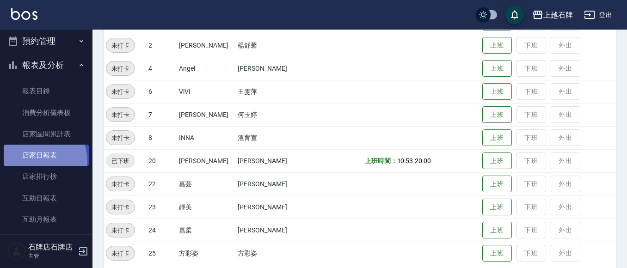
click at [15, 164] on link "店家日報表" at bounding box center [46, 155] width 85 height 21
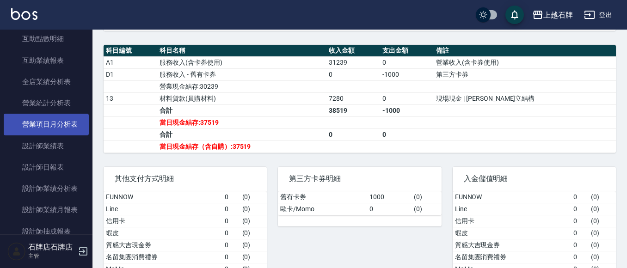
scroll to position [416, 0]
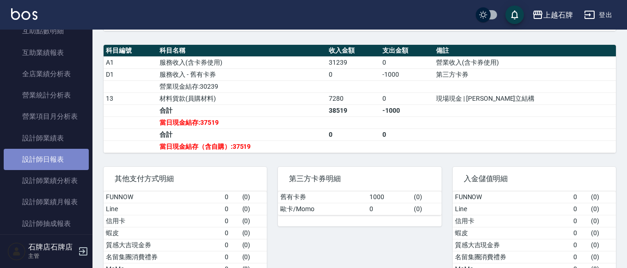
click at [56, 156] on link "設計師日報表" at bounding box center [46, 159] width 85 height 21
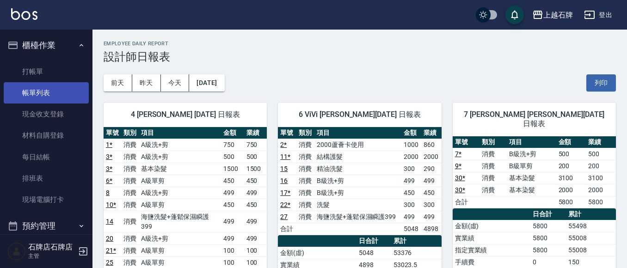
click at [36, 92] on link "帳單列表" at bounding box center [46, 92] width 85 height 21
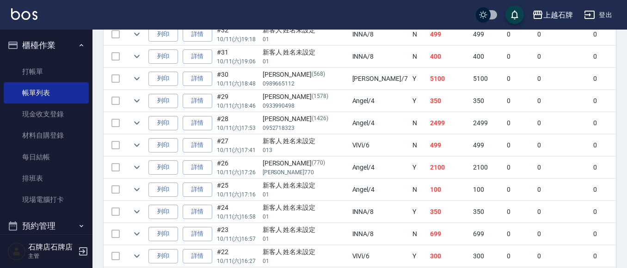
scroll to position [324, 0]
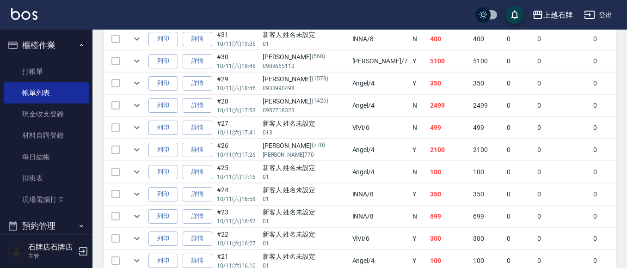
click at [204, 129] on link "詳情" at bounding box center [198, 128] width 30 height 14
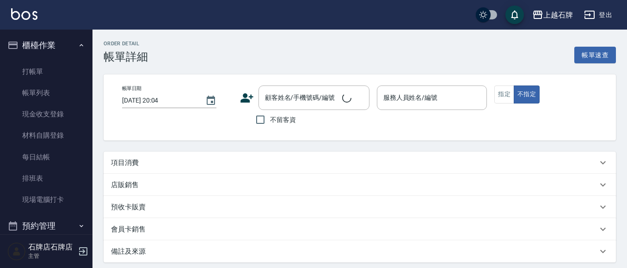
type input "2025/10/11 17:41"
type input "ViVi-6"
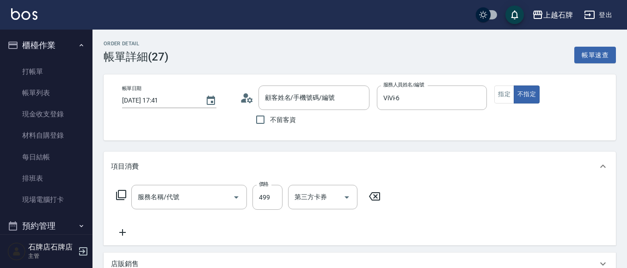
type input "新客人 姓名未設定/013/null"
type input "海鹽洗髮+蓬鬆保濕瞬護399(107)"
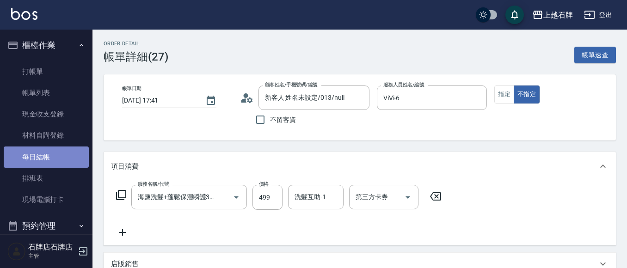
click at [56, 158] on link "每日結帳" at bounding box center [46, 157] width 85 height 21
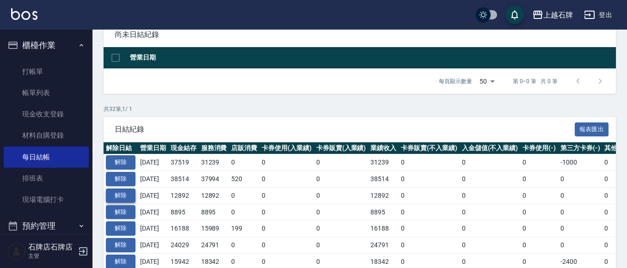
scroll to position [92, 0]
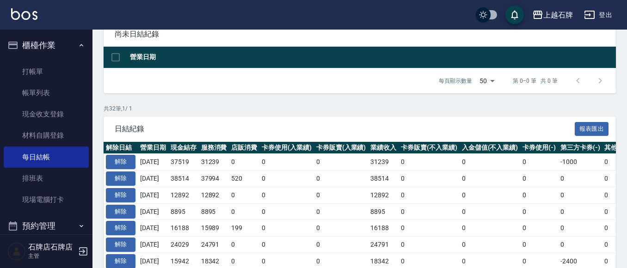
click at [138, 158] on tr "解除 2025/10/11 37519 31239 0 0 0 31239 0 0 0 -1000 0 0 30239 7280 0 0 2025/10/11" at bounding box center [521, 162] width 835 height 17
click at [131, 158] on button "解除" at bounding box center [121, 162] width 30 height 14
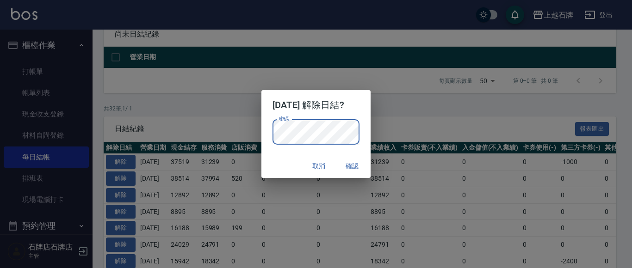
click at [353, 164] on button "確認" at bounding box center [352, 166] width 30 height 17
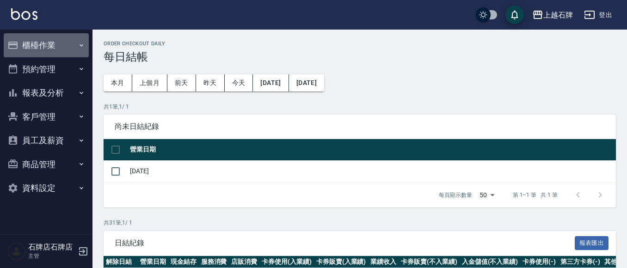
click at [36, 48] on button "櫃檯作業" at bounding box center [46, 45] width 85 height 24
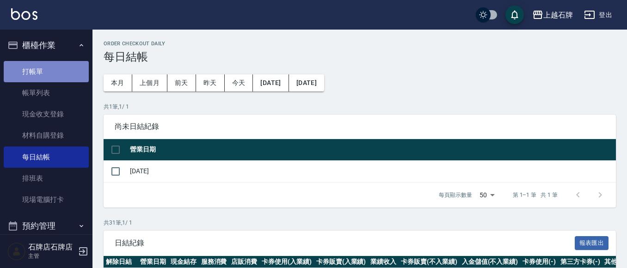
click at [54, 71] on link "打帳單" at bounding box center [46, 71] width 85 height 21
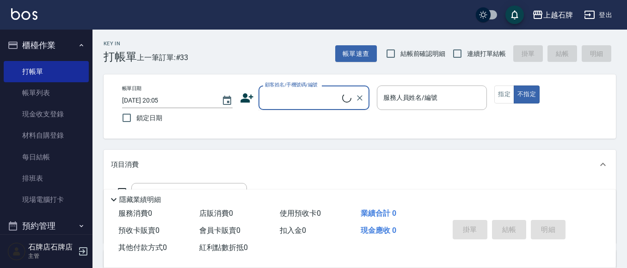
click at [317, 99] on input "顧客姓名/手機號碼/編號" at bounding box center [303, 98] width 80 height 16
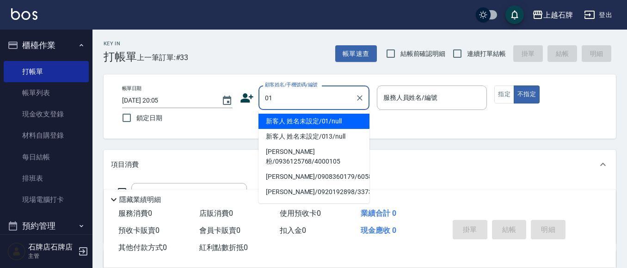
type input "新客人 姓名未設定/01/null"
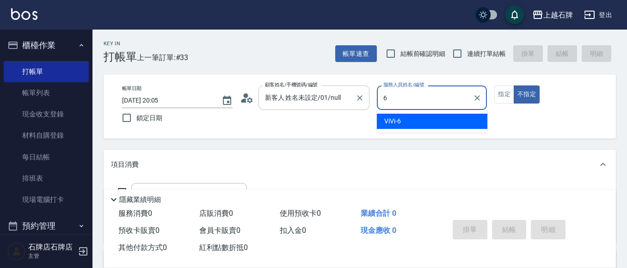
type input "6"
type button "false"
type input "ViVi-6"
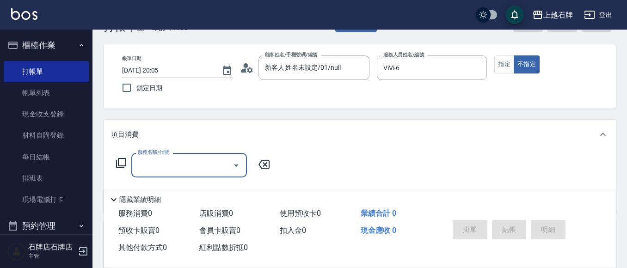
scroll to position [46, 0]
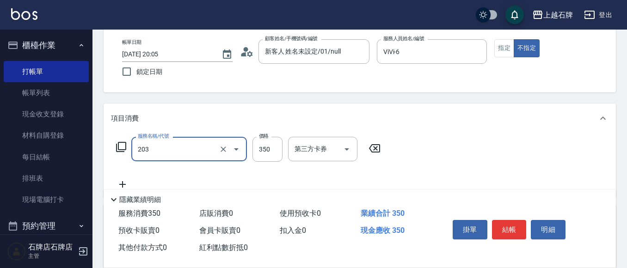
type input "B級洗+剪(203)"
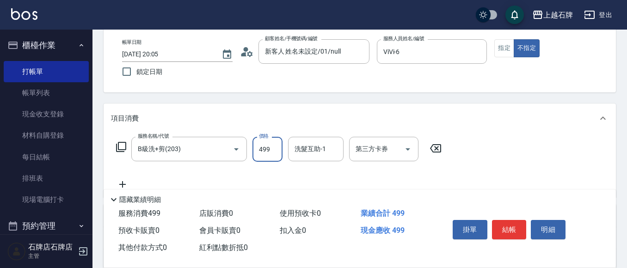
type input "499"
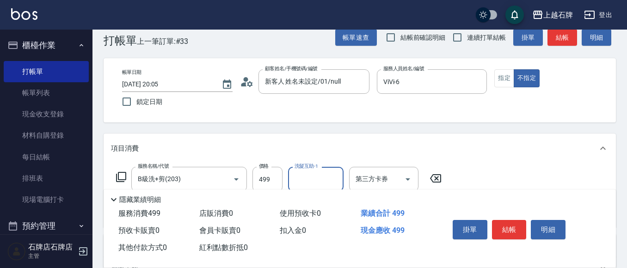
scroll to position [0, 0]
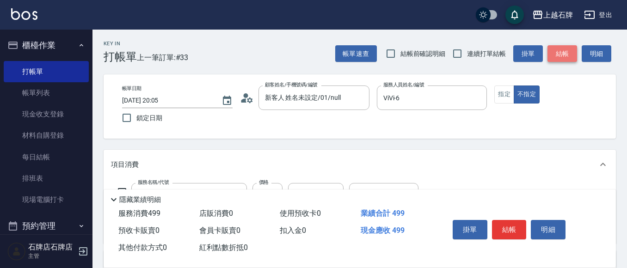
click at [573, 57] on button "結帳" at bounding box center [562, 53] width 30 height 17
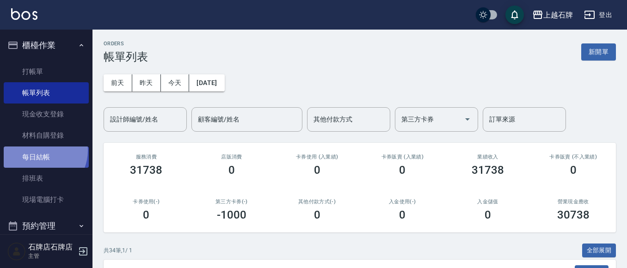
click at [38, 150] on link "每日結帳" at bounding box center [46, 157] width 85 height 21
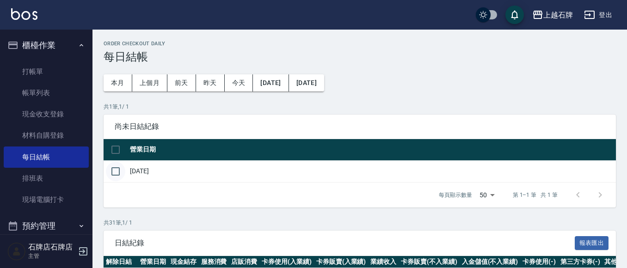
click at [116, 172] on input "checkbox" at bounding box center [115, 171] width 19 height 19
checkbox input "true"
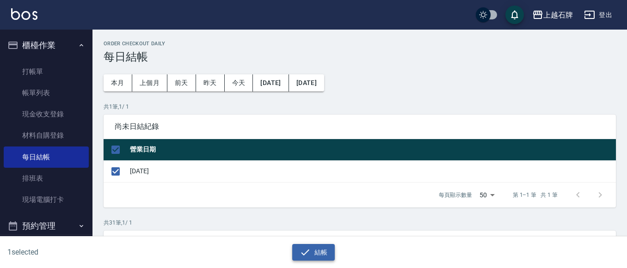
click at [317, 250] on button "結帳" at bounding box center [313, 252] width 43 height 17
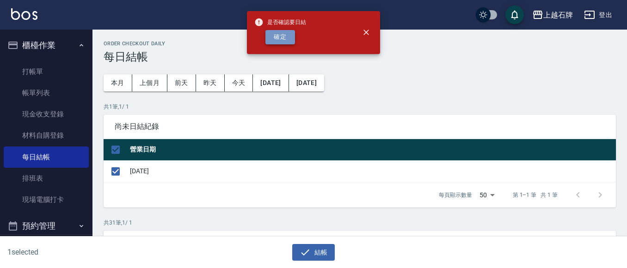
click at [282, 34] on button "確定" at bounding box center [280, 37] width 30 height 14
checkbox input "false"
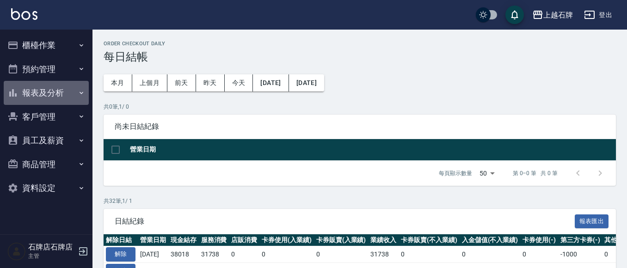
click at [54, 96] on button "報表及分析" at bounding box center [46, 93] width 85 height 24
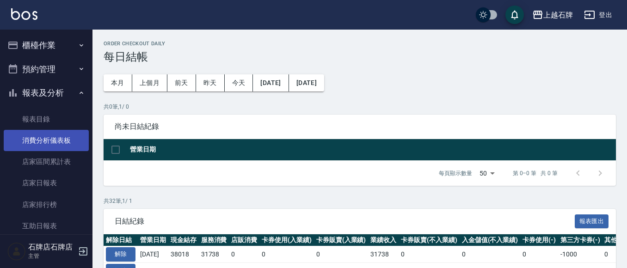
scroll to position [46, 0]
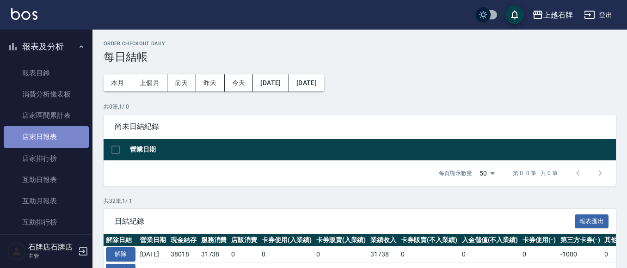
click at [56, 136] on link "店家日報表" at bounding box center [46, 136] width 85 height 21
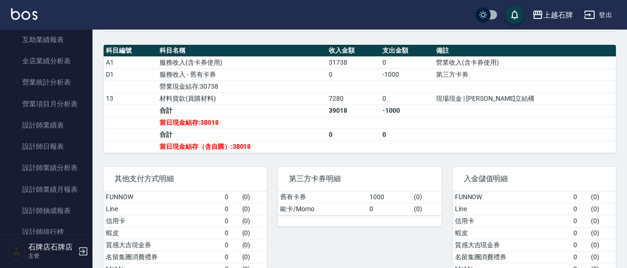
scroll to position [277, 0]
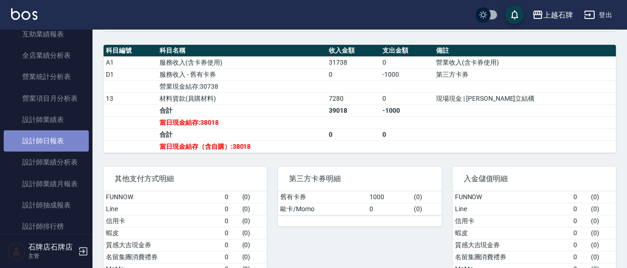
click at [49, 139] on link "設計師日報表" at bounding box center [46, 140] width 85 height 21
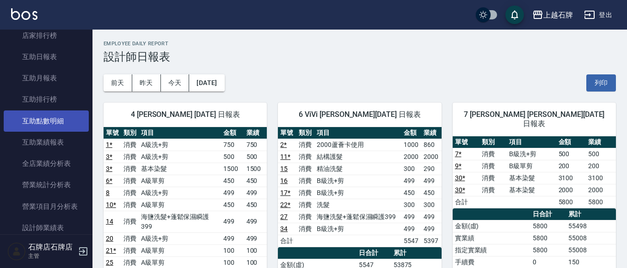
scroll to position [139, 0]
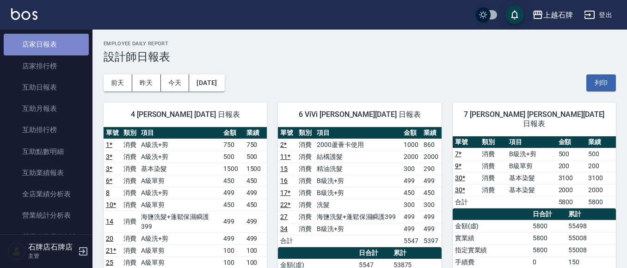
click at [60, 49] on link "店家日報表" at bounding box center [46, 44] width 85 height 21
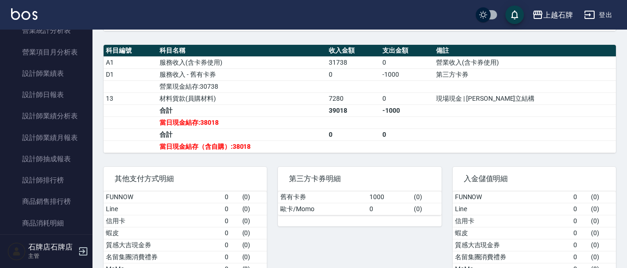
scroll to position [185, 0]
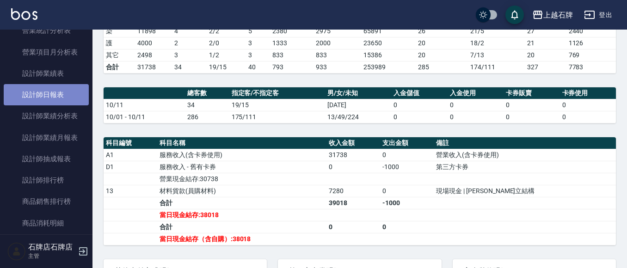
click at [58, 98] on link "設計師日報表" at bounding box center [46, 94] width 85 height 21
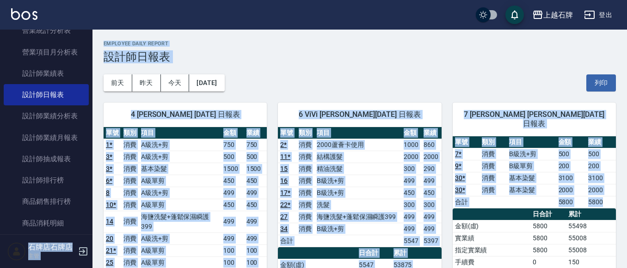
drag, startPoint x: 627, startPoint y: 63, endPoint x: 610, endPoint y: 22, distance: 44.4
click at [424, 56] on h3 "設計師日報表" at bounding box center [360, 56] width 512 height 13
